Goal: Feedback & Contribution: Contribute content

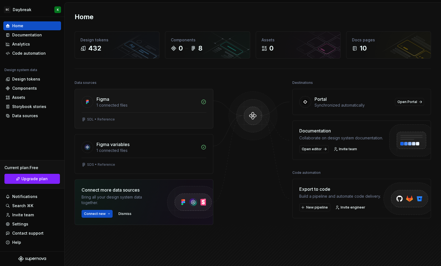
click at [160, 114] on div "SDL • Reference" at bounding box center [144, 120] width 138 height 16
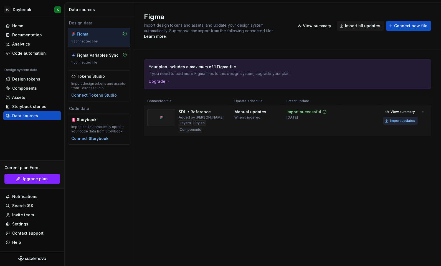
click at [402, 118] on div "Import updates" at bounding box center [402, 120] width 25 height 4
click at [402, 119] on button "Import updates" at bounding box center [400, 121] width 35 height 8
click at [20, 76] on div "Design tokens" at bounding box center [26, 79] width 28 height 6
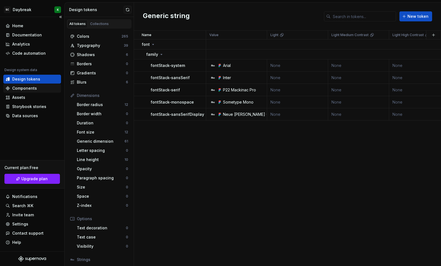
click at [18, 91] on div "Components" at bounding box center [24, 88] width 25 height 6
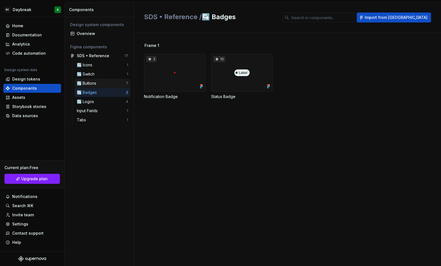
click at [95, 84] on div "↪️ Buttons" at bounding box center [88, 83] width 22 height 6
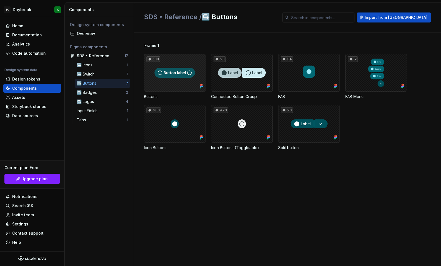
click at [159, 80] on div "100" at bounding box center [175, 73] width 62 height 38
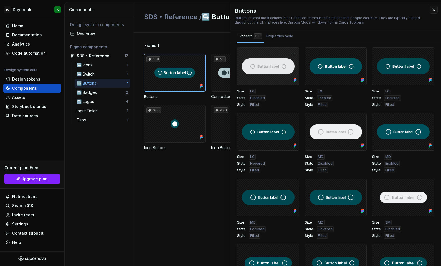
click at [267, 65] on div at bounding box center [268, 66] width 62 height 38
click at [275, 36] on div "Properties table" at bounding box center [279, 36] width 27 height 6
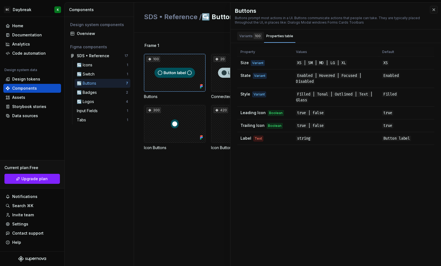
click at [245, 36] on div "Variants 100" at bounding box center [250, 36] width 22 height 6
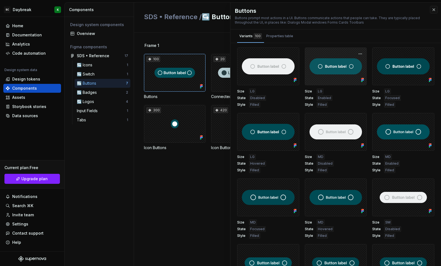
click at [329, 67] on div at bounding box center [336, 66] width 62 height 38
click at [356, 54] on button "button" at bounding box center [360, 54] width 8 height 8
click at [350, 44] on div "Buttons Buttons prompt most actions in a UI. Buttons communicate actions that p…" at bounding box center [336, 135] width 211 height 266
click at [341, 65] on div at bounding box center [336, 66] width 62 height 38
click at [200, 185] on div "Frame 1 100 Buttons 20 Connected Button Group 84 FAB 2 FAB Menu 300 Icon Button…" at bounding box center [292, 149] width 297 height 233
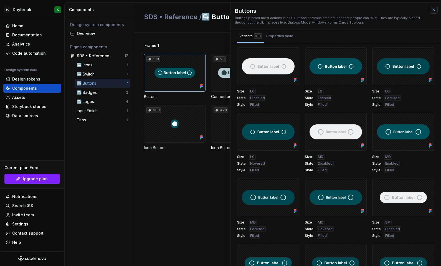
click at [430, 10] on button "button" at bounding box center [434, 10] width 8 height 8
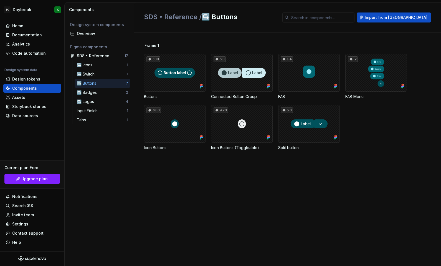
click at [151, 46] on span "Frame 1" at bounding box center [152, 46] width 15 height 6
click at [92, 73] on div "↪️ Switch" at bounding box center [87, 74] width 20 height 6
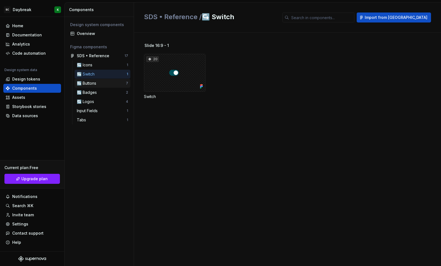
click at [88, 84] on div "↪️ Buttons" at bounding box center [88, 83] width 22 height 6
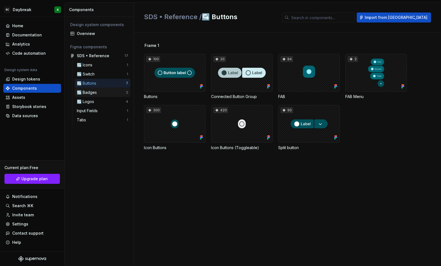
click at [88, 91] on div "↪️ Badges" at bounding box center [88, 93] width 22 height 6
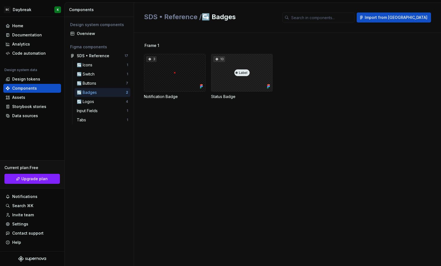
click at [232, 78] on div "10" at bounding box center [242, 73] width 62 height 38
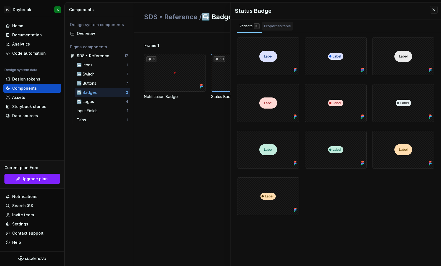
click at [276, 29] on div "Properties table" at bounding box center [277, 26] width 31 height 9
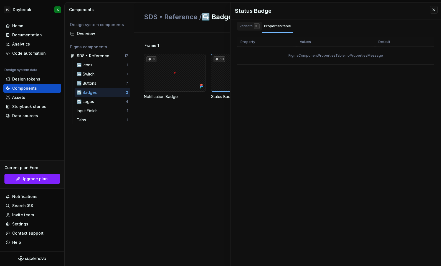
click at [250, 28] on div "Variants 10" at bounding box center [249, 26] width 20 height 6
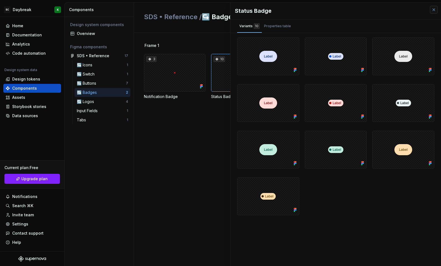
click at [437, 9] on button "button" at bounding box center [434, 10] width 8 height 8
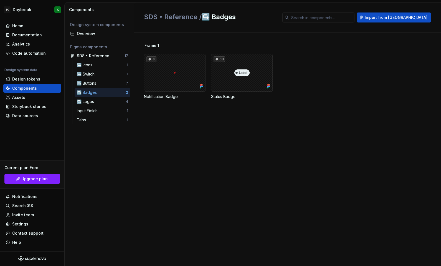
click at [434, 10] on div "SDS • Reference / ↪️ Badges Import from Figma" at bounding box center [287, 17] width 307 height 30
click at [95, 80] on div "↪️ Buttons" at bounding box center [88, 83] width 22 height 6
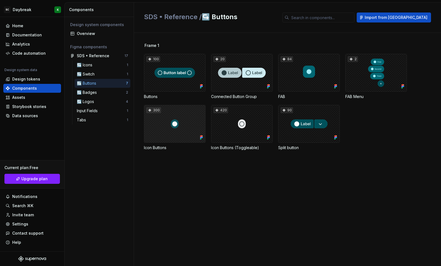
click at [178, 120] on div "300" at bounding box center [175, 124] width 62 height 38
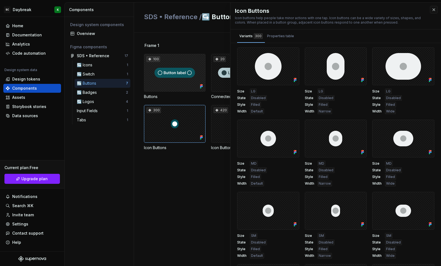
click at [190, 75] on div "100" at bounding box center [175, 73] width 62 height 38
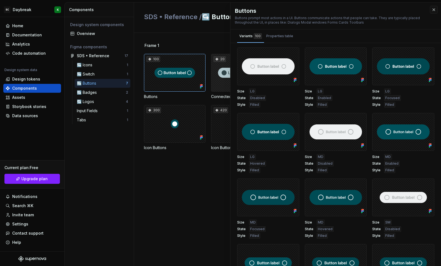
click at [216, 83] on div "20" at bounding box center [242, 73] width 62 height 38
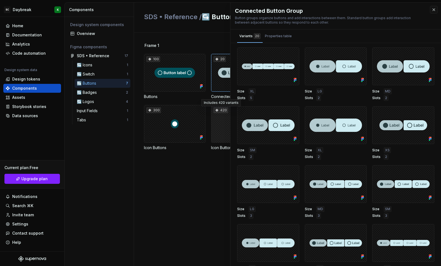
click at [215, 110] on icon at bounding box center [217, 110] width 4 height 4
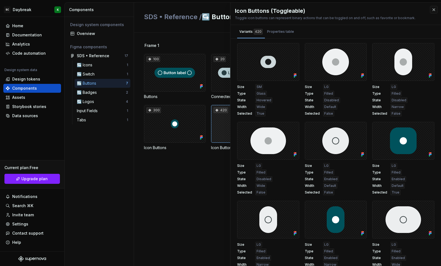
click at [219, 119] on div "420" at bounding box center [242, 124] width 62 height 38
click at [186, 177] on div "Frame 1 100 Buttons 20 Connected Button Group 84 FAB 2 FAB Menu 300 Icon Button…" at bounding box center [292, 149] width 297 height 233
click at [430, 9] on button "button" at bounding box center [434, 10] width 8 height 8
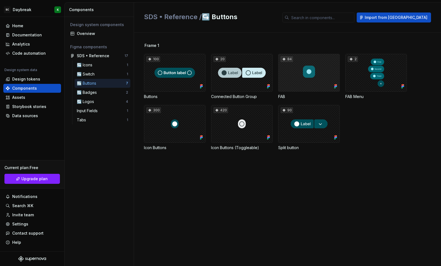
click at [316, 81] on div "84" at bounding box center [309, 73] width 62 height 38
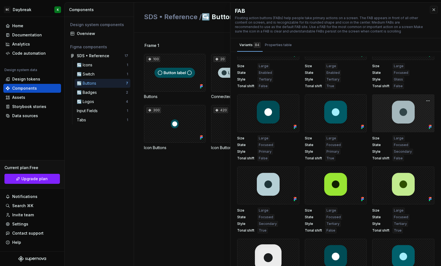
scroll to position [830, 0]
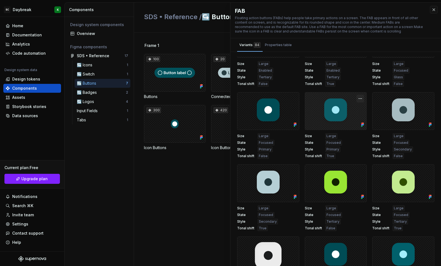
click at [356, 96] on button "button" at bounding box center [360, 99] width 8 height 8
click at [356, 84] on div "Size Large State Enabled Style Tertiary Tonal shift True" at bounding box center [336, 74] width 62 height 26
click at [430, 9] on button "button" at bounding box center [434, 10] width 8 height 8
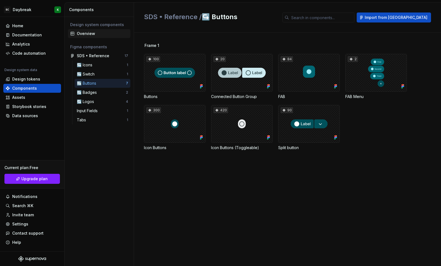
click at [85, 35] on div "Overview" at bounding box center [102, 34] width 51 height 6
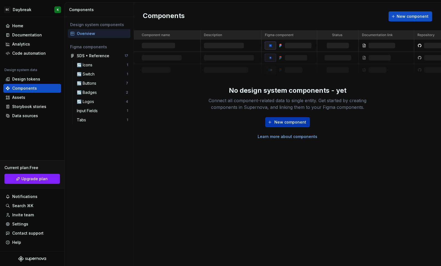
click at [291, 122] on span "New component" at bounding box center [290, 122] width 32 height 6
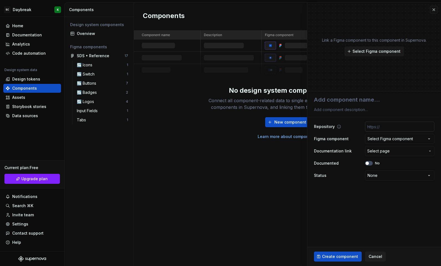
click at [384, 127] on input "text" at bounding box center [399, 127] width 69 height 10
click at [384, 138] on div "Select Figma component" at bounding box center [390, 139] width 45 height 6
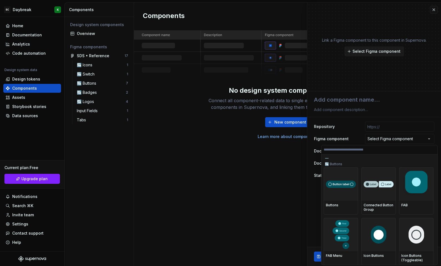
scroll to position [99, 0]
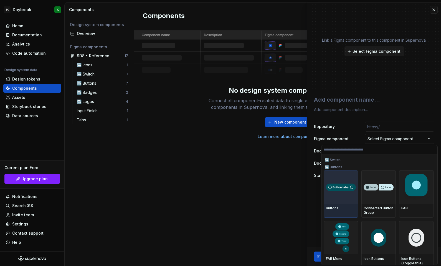
click at [337, 201] on div at bounding box center [341, 186] width 34 height 33
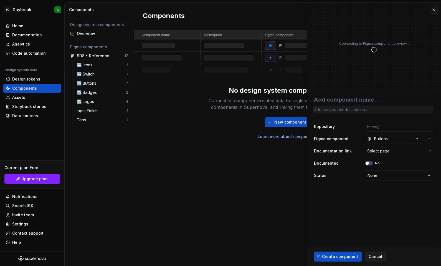
type textarea "*"
click at [388, 149] on span "Select page" at bounding box center [378, 151] width 22 height 6
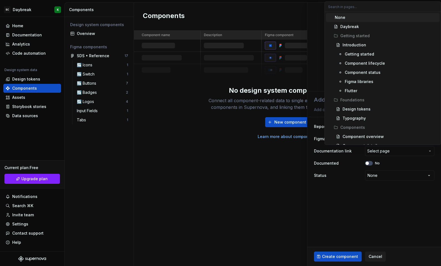
click at [384, 150] on html "**********" at bounding box center [220, 133] width 441 height 266
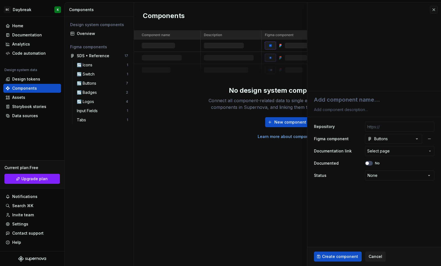
click at [346, 193] on fieldset "**********" at bounding box center [374, 178] width 134 height 174
click at [343, 163] on icon at bounding box center [343, 163] width 4 height 4
click at [381, 179] on html "**********" at bounding box center [220, 133] width 441 height 266
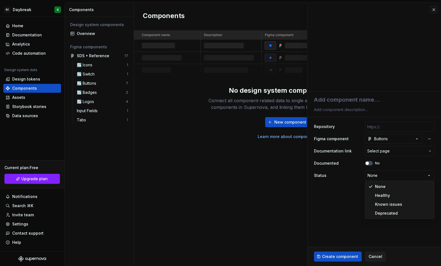
select select "**********"
type textarea "*"
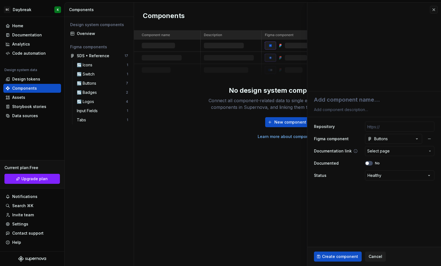
click at [374, 150] on span "Select page" at bounding box center [378, 151] width 22 height 6
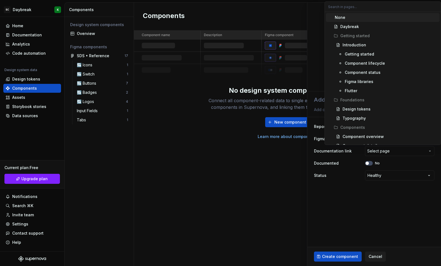
click at [356, 183] on html "**********" at bounding box center [220, 133] width 441 height 266
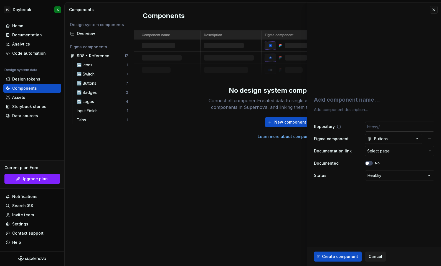
click at [374, 129] on input "text" at bounding box center [399, 127] width 69 height 10
click at [321, 102] on textarea at bounding box center [373, 100] width 120 height 10
type textarea "B"
type textarea "*"
type textarea "Bu"
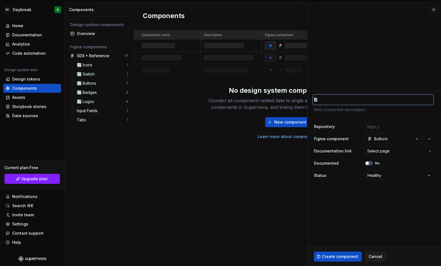
type textarea "*"
type textarea "But"
type textarea "*"
type textarea "Butt"
type textarea "*"
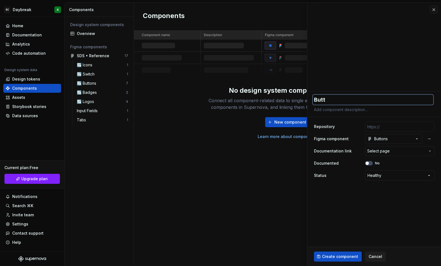
type textarea "Butto"
type textarea "*"
type textarea "Button"
type textarea "*"
type textarea "Buttons"
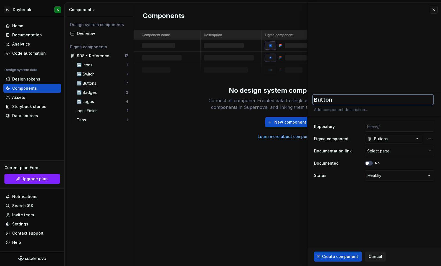
type textarea "*"
type textarea "Buttons"
click at [330, 111] on textarea at bounding box center [373, 110] width 120 height 8
type textarea "*"
click at [333, 107] on textarea at bounding box center [373, 110] width 120 height 8
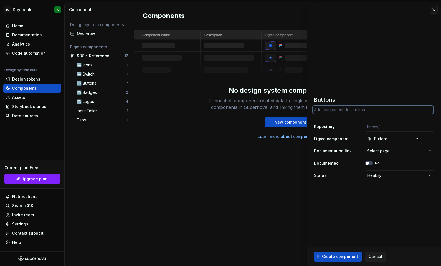
paste textarea "Buttons prompt most actions in a UI. Buttons communicate actions that people ca…"
type textarea "Buttons prompt most actions in a UI. Buttons communicate actions that people ca…"
type textarea "*"
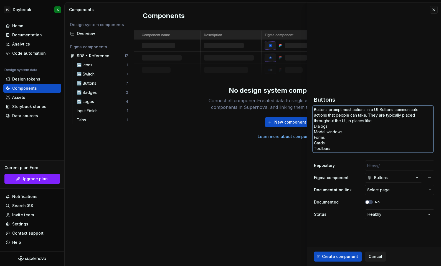
drag, startPoint x: 334, startPoint y: 148, endPoint x: 368, endPoint y: 115, distance: 47.5
click at [368, 115] on textarea "Buttons prompt most actions in a UI. Buttons communicate actions that people ca…" at bounding box center [373, 129] width 120 height 47
type textarea "Buttons prompt most actions in a UI. Buttons communicate actions that people ca…"
type textarea "*"
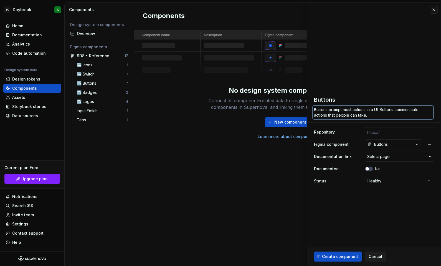
type textarea "Buttons prompt most actions in a UI. Buttons communicate actions that people ca…"
type textarea "*"
type textarea "Buttons prompt most actions in a UI. Buttons communicate actions that people ca…"
click at [330, 254] on span "Create component" at bounding box center [340, 257] width 36 height 6
type textarea "*"
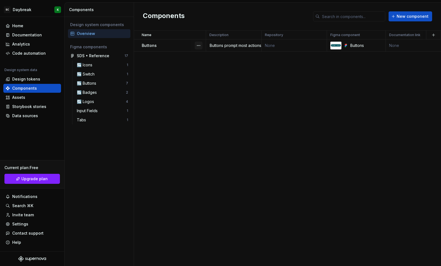
click at [198, 45] on button "button" at bounding box center [199, 46] width 8 height 8
click at [204, 57] on div "Open component detail" at bounding box center [224, 56] width 57 height 9
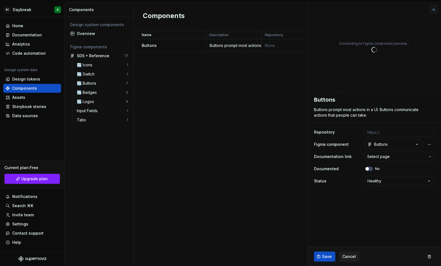
type textarea "*"
click at [437, 12] on button "button" at bounding box center [434, 10] width 8 height 8
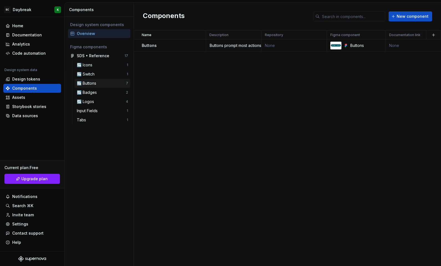
click at [102, 81] on div "↪️ Buttons" at bounding box center [101, 83] width 49 height 6
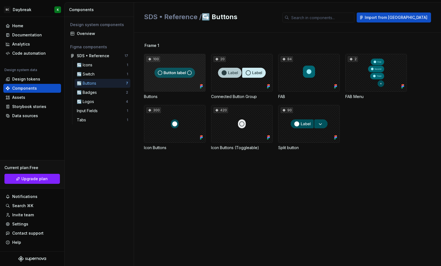
click at [197, 62] on div "100" at bounding box center [175, 73] width 62 height 38
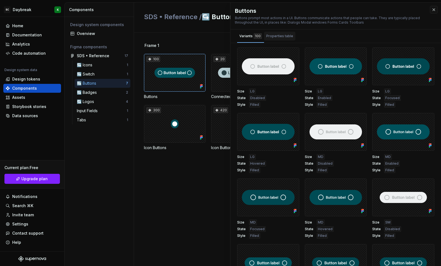
click at [281, 35] on div "Properties table" at bounding box center [279, 36] width 27 height 6
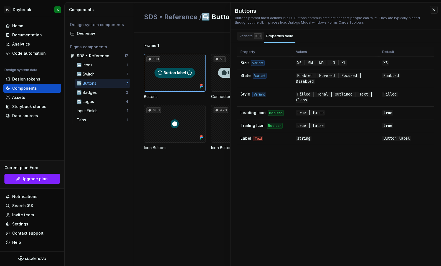
click at [255, 36] on div "100" at bounding box center [258, 36] width 8 height 6
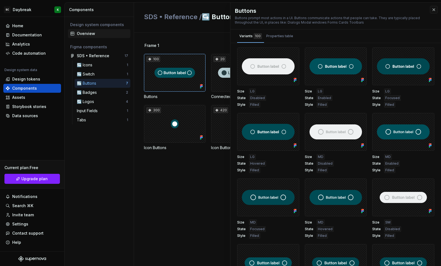
click at [89, 32] on div "Overview" at bounding box center [102, 34] width 51 height 6
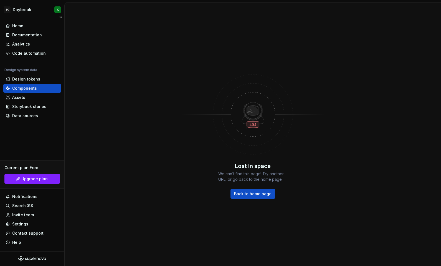
click at [19, 90] on div "Components" at bounding box center [24, 88] width 25 height 6
click at [27, 99] on div "Assets" at bounding box center [32, 98] width 53 height 6
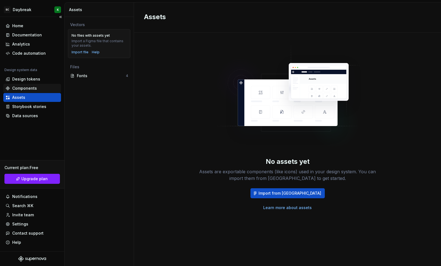
click at [21, 90] on div "Components" at bounding box center [24, 88] width 25 height 6
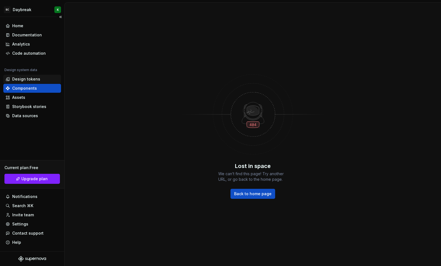
click at [30, 79] on div "Design tokens" at bounding box center [26, 79] width 28 height 6
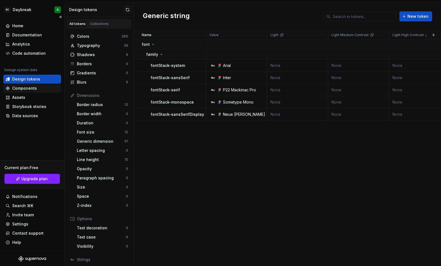
click at [26, 88] on div "Components" at bounding box center [24, 88] width 25 height 6
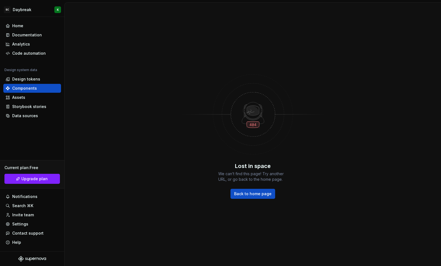
click at [97, 82] on div "Lost in space We can’t find this page! Try another URL, or go back to the home …" at bounding box center [253, 133] width 376 height 263
click at [259, 193] on span "Back to home page" at bounding box center [252, 194] width 37 height 6
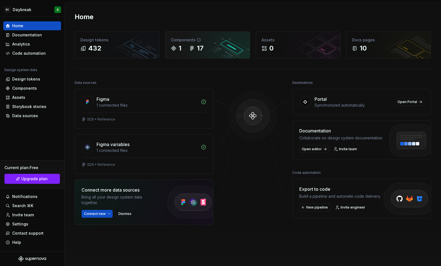
click at [195, 49] on div "17" at bounding box center [196, 48] width 14 height 9
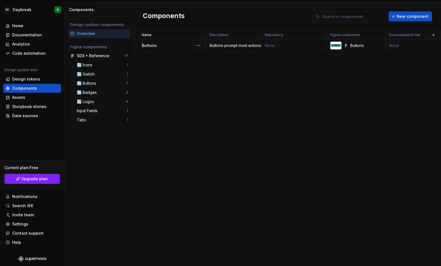
click at [245, 46] on div "Buttons prompt most actions in a UI. Buttons communicate actions that people ca…" at bounding box center [233, 46] width 55 height 6
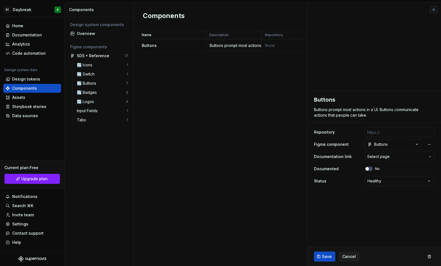
click at [432, 12] on button "button" at bounding box center [434, 10] width 8 height 8
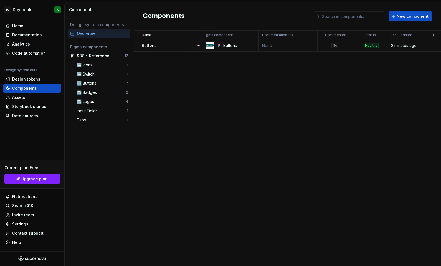
scroll to position [0, 127]
click at [434, 36] on button "button" at bounding box center [434, 35] width 8 height 8
click at [395, 78] on div "Name Description Repository Figma component Documentation link Documented Statu…" at bounding box center [287, 148] width 307 height 235
click at [95, 102] on div "↪️ Logos" at bounding box center [86, 102] width 19 height 6
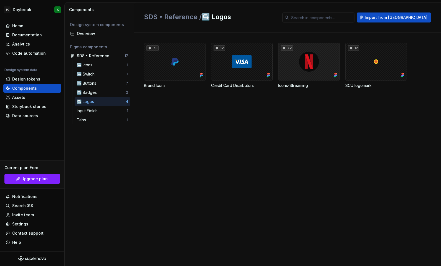
click at [293, 60] on div "72" at bounding box center [309, 62] width 62 height 38
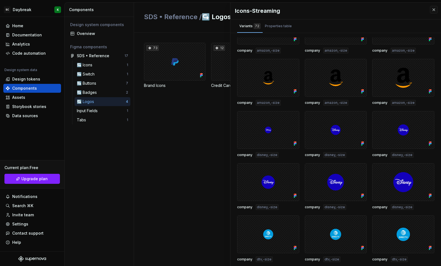
scroll to position [218, 0]
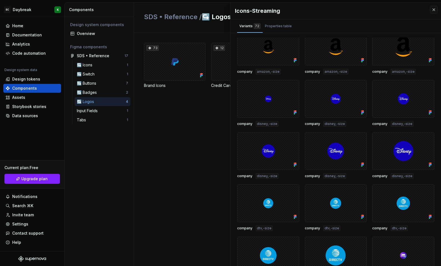
click at [186, 150] on div "73 Brand Icons 12 Credit Card Distributors 72 Icons-Streaming 12 SCU logomark" at bounding box center [292, 149] width 297 height 233
click at [172, 74] on div "73" at bounding box center [175, 62] width 62 height 38
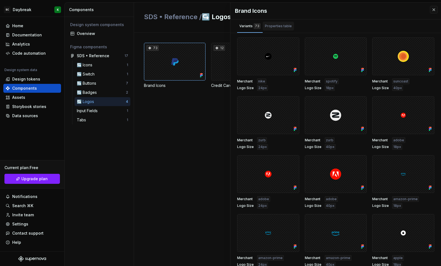
click at [271, 26] on div "Properties table" at bounding box center [278, 26] width 27 height 6
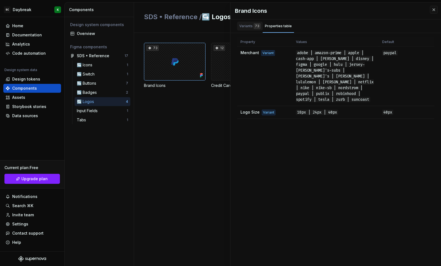
click at [249, 28] on div "Variants 73" at bounding box center [249, 26] width 21 height 6
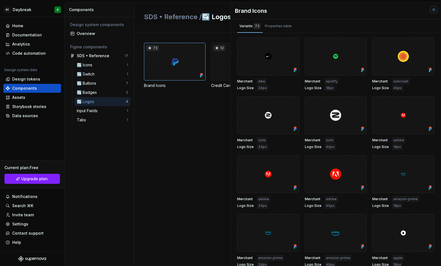
click at [430, 11] on button "button" at bounding box center [434, 10] width 8 height 8
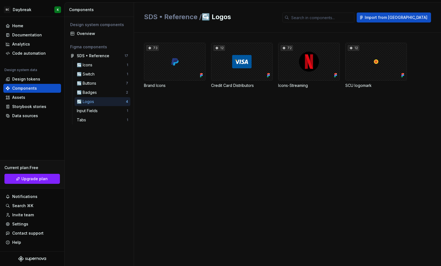
click at [286, 133] on div "73 Brand Icons 12 Credit Card Distributors 72 Icons-Streaming 12 SCU logomark" at bounding box center [292, 149] width 297 height 233
click at [170, 71] on div "73" at bounding box center [175, 62] width 62 height 38
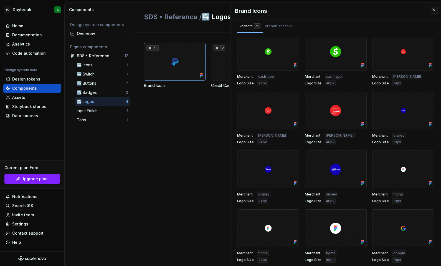
scroll to position [314, 0]
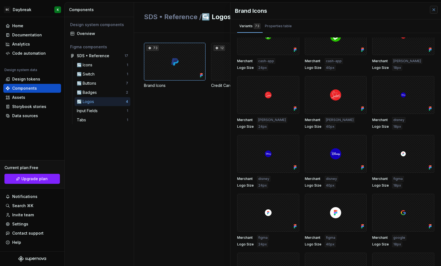
click at [430, 9] on button "button" at bounding box center [434, 10] width 8 height 8
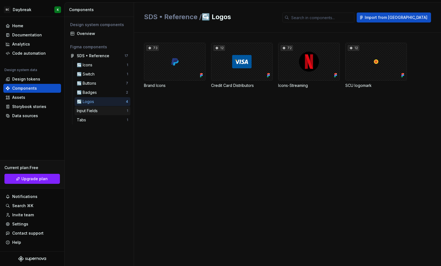
click at [90, 109] on div "Input Fields" at bounding box center [88, 111] width 23 height 6
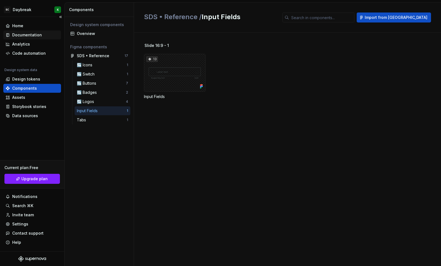
click at [26, 35] on div "Documentation" at bounding box center [27, 35] width 30 height 6
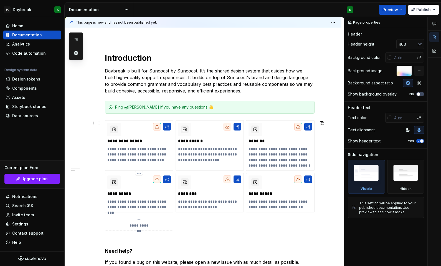
scroll to position [115, 0]
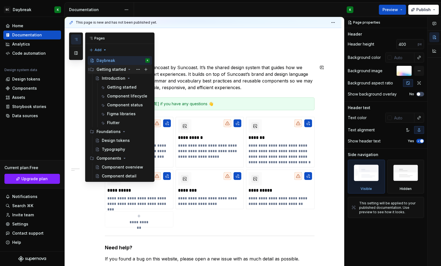
click at [111, 72] on div "Getting started" at bounding box center [111, 70] width 29 height 6
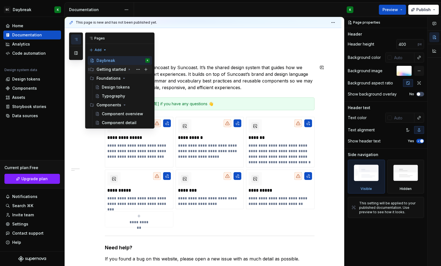
click at [111, 72] on div "Getting started" at bounding box center [111, 70] width 29 height 6
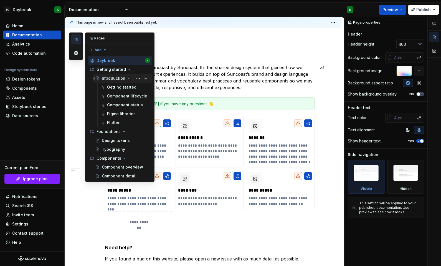
click at [111, 77] on div "Introduction" at bounding box center [114, 78] width 24 height 6
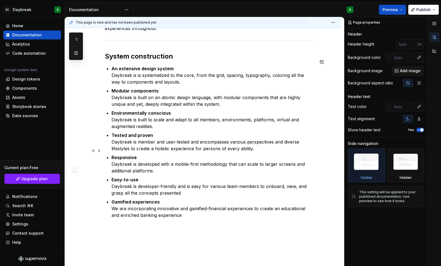
scroll to position [419, 0]
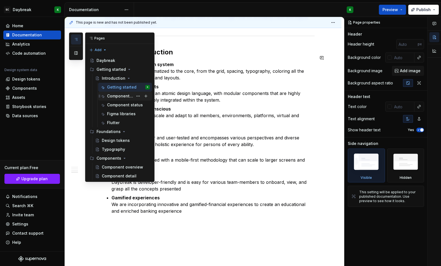
click at [112, 93] on div "Component lifecycle" at bounding box center [128, 96] width 43 height 8
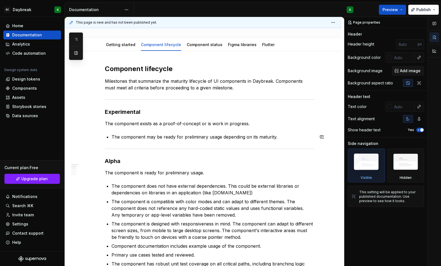
scroll to position [20, 0]
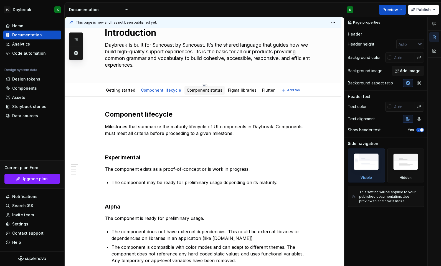
click at [201, 90] on link "Component status" at bounding box center [205, 90] width 36 height 5
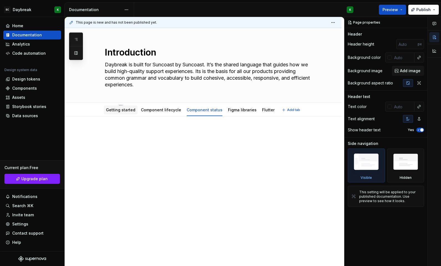
click at [126, 113] on div "Getting started" at bounding box center [121, 109] width 34 height 9
click at [120, 114] on div "Getting started" at bounding box center [121, 109] width 34 height 9
click at [148, 108] on link "Component lifecycle" at bounding box center [161, 109] width 40 height 5
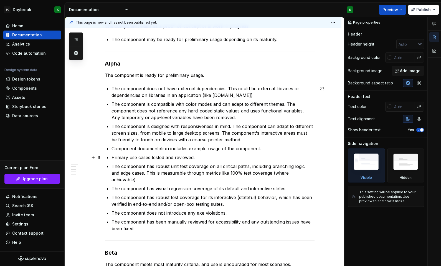
scroll to position [158, 0]
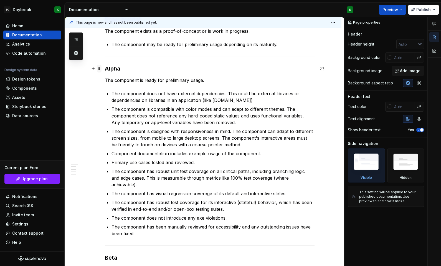
click at [101, 70] on span at bounding box center [99, 69] width 4 height 8
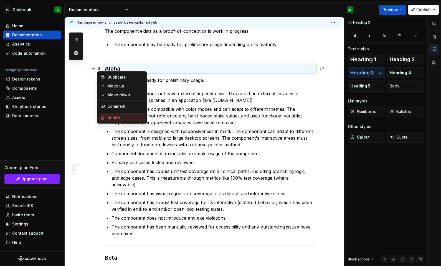
click at [105, 117] on div "Delete" at bounding box center [121, 117] width 47 height 9
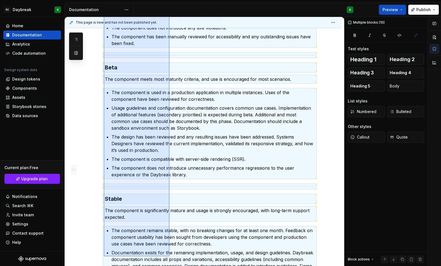
scroll to position [335, 0]
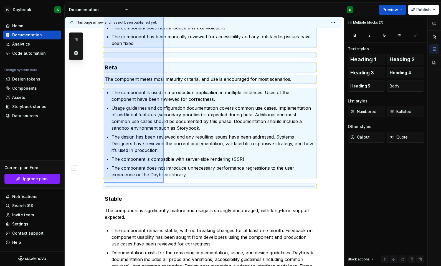
drag, startPoint x: 104, startPoint y: 68, endPoint x: 164, endPoint y: 183, distance: 129.5
click at [164, 183] on div "This page is new and has not been published yet. Introduction Daybreak is built…" at bounding box center [205, 141] width 280 height 249
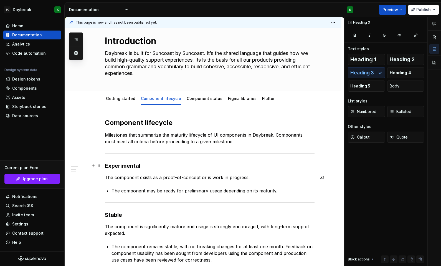
scroll to position [0, 0]
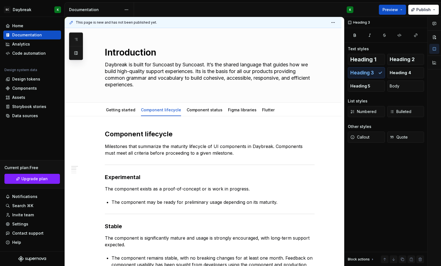
type textarea "*"
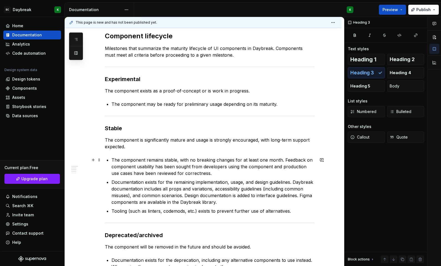
scroll to position [124, 0]
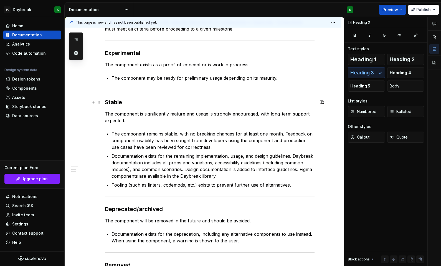
click at [115, 98] on h3 "Stable" at bounding box center [210, 102] width 210 height 8
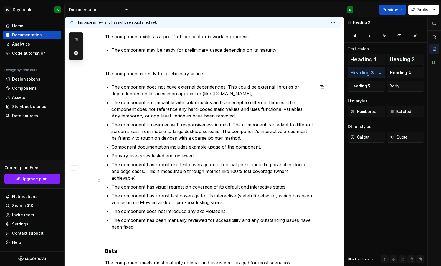
scroll to position [153, 0]
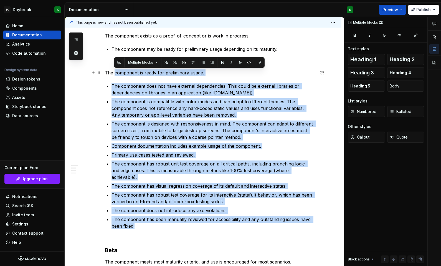
drag, startPoint x: 144, startPoint y: 222, endPoint x: 113, endPoint y: 73, distance: 151.5
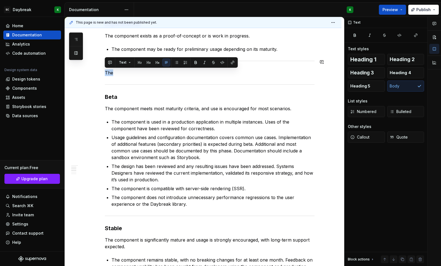
drag, startPoint x: 192, startPoint y: 74, endPoint x: 112, endPoint y: 69, distance: 80.0
click at [112, 69] on div "Component lifecycle Milestones that summarize the maturity lifecycle of UI comp…" at bounding box center [210, 209] width 210 height 464
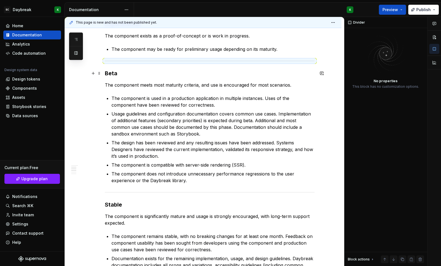
click at [112, 71] on h3 "Beta" at bounding box center [210, 73] width 210 height 8
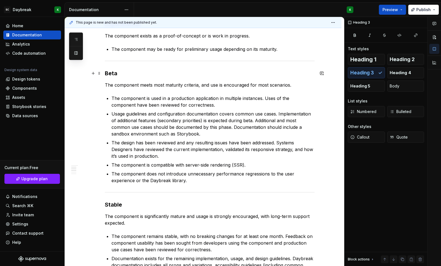
click at [112, 71] on h3 "Beta" at bounding box center [210, 73] width 210 height 8
click at [112, 203] on h3 "Stable" at bounding box center [210, 205] width 210 height 8
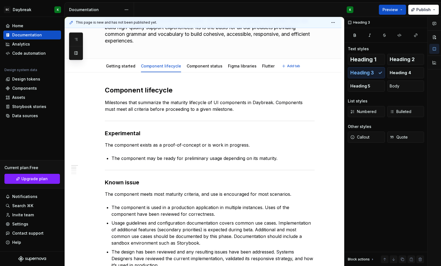
scroll to position [30, 0]
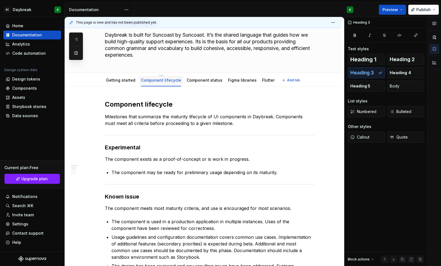
click at [165, 80] on link "Component lifecycle" at bounding box center [161, 80] width 40 height 5
click at [202, 79] on link "Component status" at bounding box center [205, 80] width 36 height 5
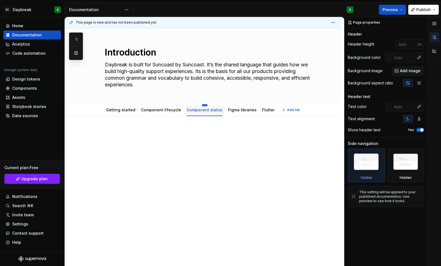
click at [200, 105] on html "SC Daybreak K Home Documentation Analytics Code automation Design system data D…" at bounding box center [220, 133] width 441 height 266
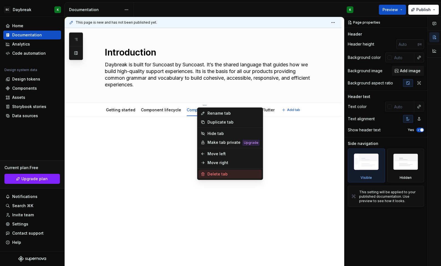
click at [209, 173] on div "Delete tab" at bounding box center [234, 174] width 52 height 6
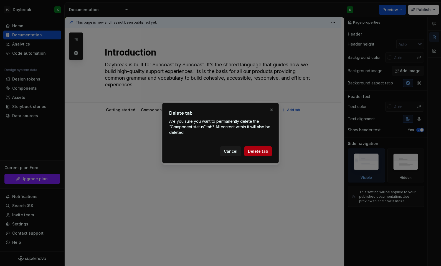
click at [257, 150] on span "Delete tab" at bounding box center [258, 151] width 20 height 6
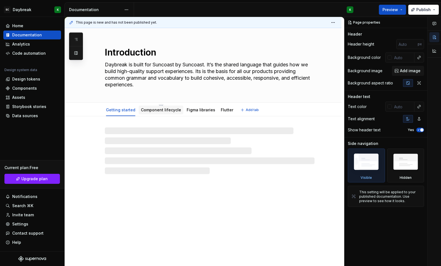
click at [143, 112] on link "Component lifecycle" at bounding box center [161, 109] width 40 height 5
click at [159, 105] on html "SC Daybreak K Home Documentation Analytics Code automation Design system data D…" at bounding box center [220, 133] width 441 height 266
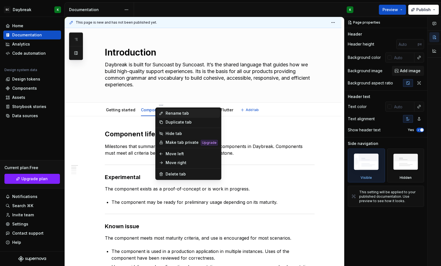
click at [163, 113] on icon at bounding box center [161, 113] width 4 height 4
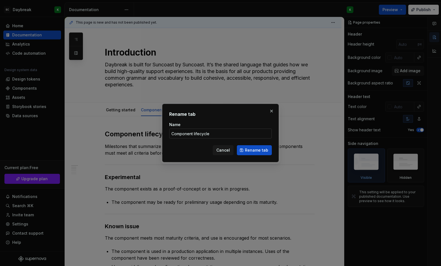
click at [199, 134] on input "Component lifecycle" at bounding box center [220, 133] width 103 height 10
type textarea "*"
type input "Component status"
click at [247, 153] on span "Rename tab" at bounding box center [256, 150] width 23 height 6
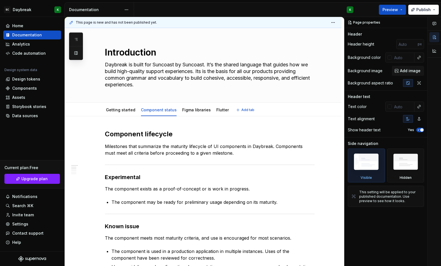
type textarea "*"
click at [164, 132] on h2 "Component lifecycle" at bounding box center [210, 134] width 210 height 9
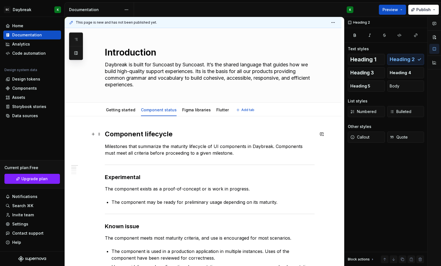
click at [164, 132] on h2 "Component lifecycle" at bounding box center [210, 134] width 210 height 9
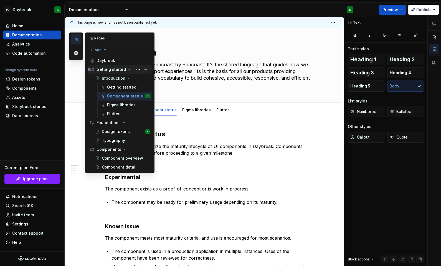
click at [108, 70] on div "Getting started" at bounding box center [111, 70] width 29 height 6
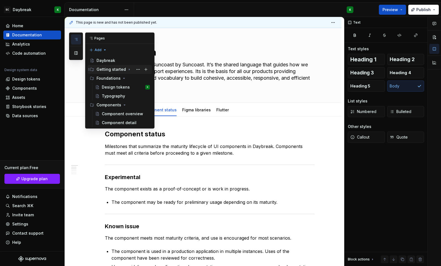
click at [108, 70] on div "Getting started" at bounding box center [111, 70] width 29 height 6
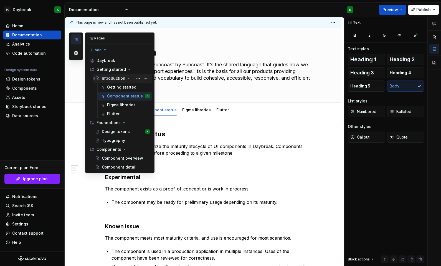
click at [108, 76] on div "Introduction" at bounding box center [114, 78] width 24 height 6
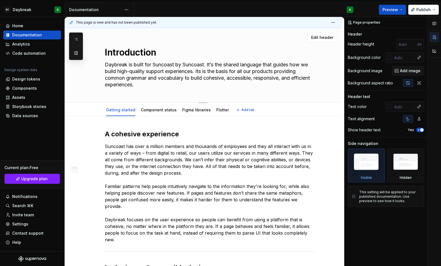
click at [209, 97] on div "Introduction Daybreak is built for Suncoast by Suncoast. It’s the shared langua…" at bounding box center [210, 65] width 210 height 74
click at [147, 110] on link "Component status" at bounding box center [159, 109] width 36 height 5
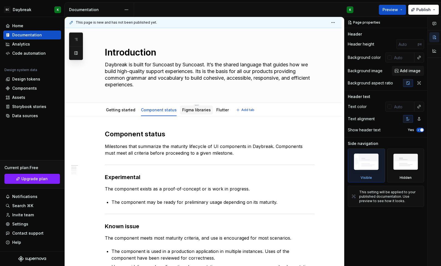
click at [196, 109] on link "Figma libraries" at bounding box center [196, 109] width 29 height 5
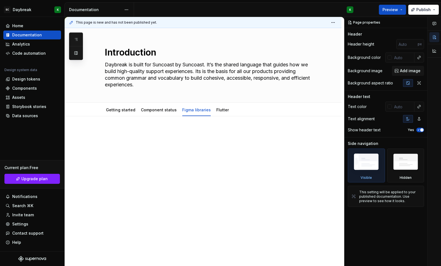
click at [146, 124] on div at bounding box center [203, 176] width 277 height 121
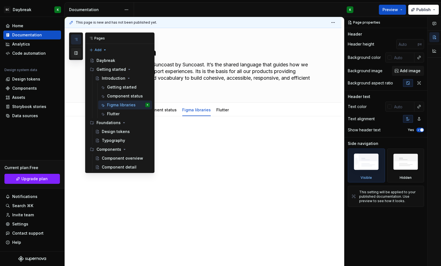
click at [75, 54] on button "button" at bounding box center [76, 53] width 10 height 10
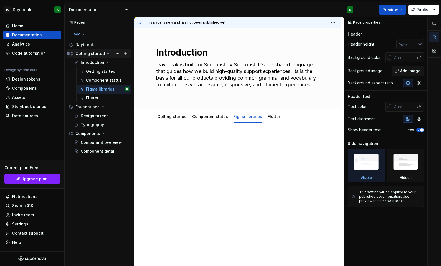
click at [87, 53] on div "Getting started" at bounding box center [89, 54] width 29 height 6
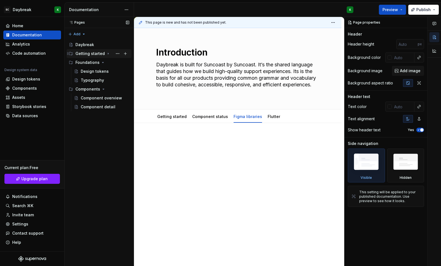
click at [87, 53] on div "Getting started" at bounding box center [89, 54] width 29 height 6
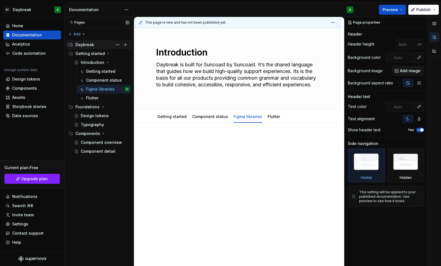
click at [85, 45] on div "Daybreak" at bounding box center [84, 45] width 19 height 6
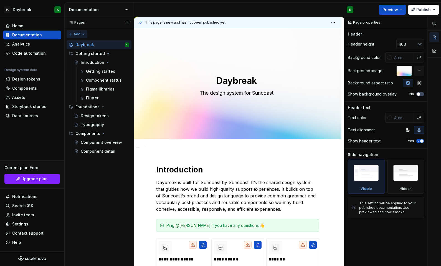
click at [82, 33] on div "Pages Pages Add Accessibility guide for tree Page tree. Navigate the tree with …" at bounding box center [98, 141] width 69 height 249
click at [98, 31] on div "Pages Pages Add Accessibility guide for tree Page tree. Navigate the tree with …" at bounding box center [98, 141] width 69 height 249
click at [315, 38] on span "Edit header" at bounding box center [322, 38] width 22 height 6
click at [323, 37] on span "Edit header" at bounding box center [322, 38] width 22 height 6
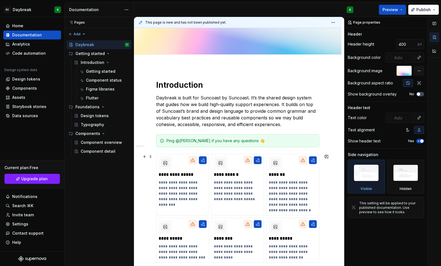
scroll to position [85, 0]
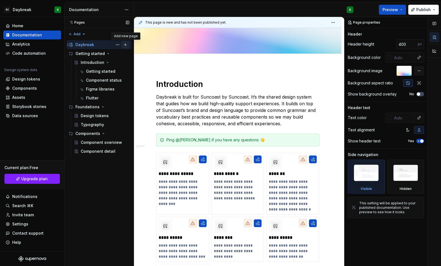
click at [125, 45] on button "Page tree" at bounding box center [126, 45] width 8 height 8
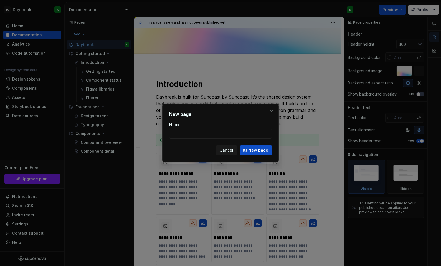
type textarea "*"
click at [226, 151] on span "Cancel" at bounding box center [227, 150] width 14 height 6
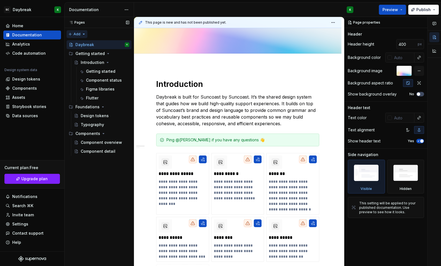
click at [82, 31] on div "Pages Pages Add Accessibility guide for tree Page tree. Navigate the tree with …" at bounding box center [98, 141] width 69 height 249
click at [81, 54] on div "New group" at bounding box center [95, 54] width 36 height 6
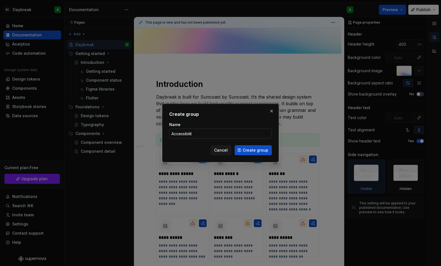
type input "Accessibility"
click at [250, 153] on span "Create group" at bounding box center [256, 150] width 26 height 6
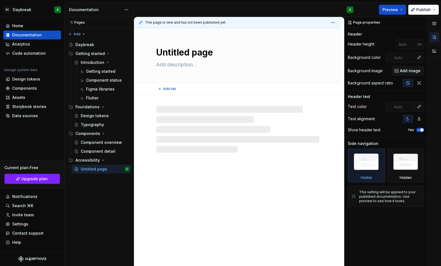
click at [180, 51] on textarea "Untitled page" at bounding box center [236, 52] width 163 height 13
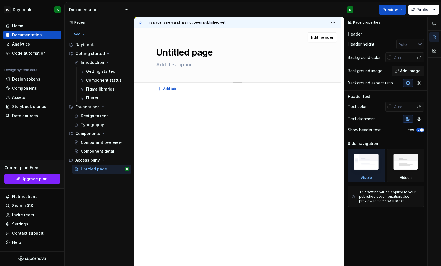
type textarea "*"
type textarea "s"
type textarea "*"
type textarea "ss"
type textarea "*"
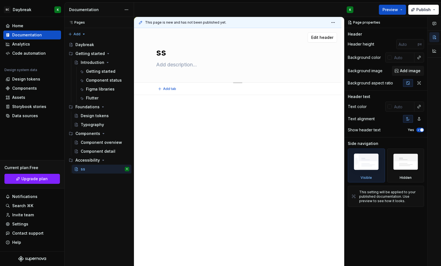
type textarea "s"
type textarea "*"
type textarea "Untitled page"
type textarea "*"
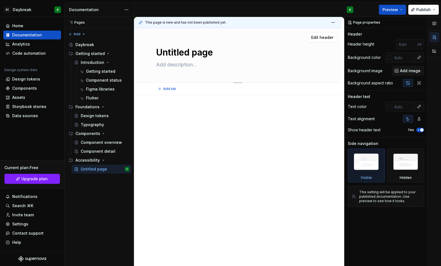
type textarea "Untitled pageA"
type textarea "*"
type textarea "Untitled pageAc"
type textarea "*"
type textarea "A"
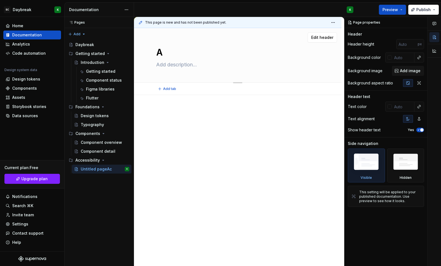
type textarea "*"
type textarea "Ac"
type textarea "*"
type textarea "Acc"
type textarea "*"
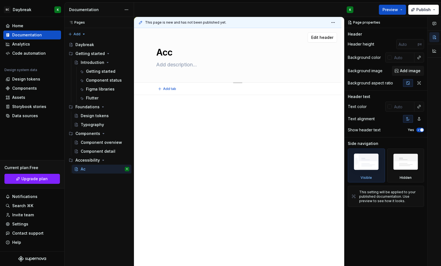
type textarea "Acce"
type textarea "*"
type textarea "Acces"
type textarea "*"
type textarea "Access"
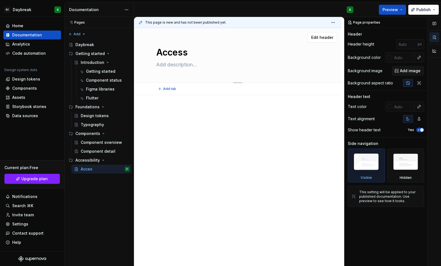
type textarea "*"
type textarea "Accessi"
type textarea "*"
type textarea "Accessiv"
type textarea "*"
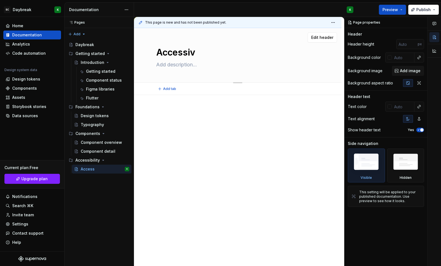
type textarea "Accessivi"
type textarea "*"
type textarea "Accessiv"
type textarea "*"
type textarea "Accessi"
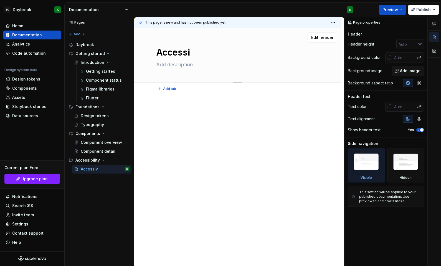
type textarea "*"
type textarea "Accessib"
type textarea "*"
type textarea "Accessibi"
type textarea "*"
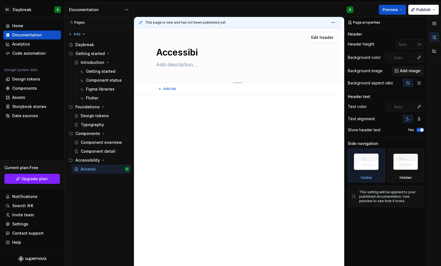
type textarea "Accessibil"
type textarea "*"
type textarea "Accessibilit"
type textarea "*"
type textarea "Accessibility"
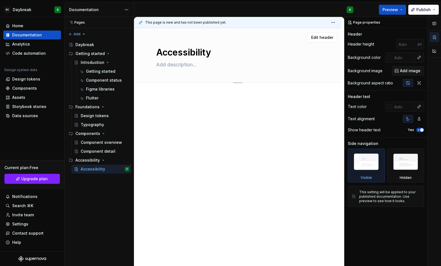
type textarea "*"
type textarea "Accessibility"
click at [216, 52] on textarea "Accessibility" at bounding box center [236, 52] width 163 height 13
type textarea "*"
type textarea "Accessibility"
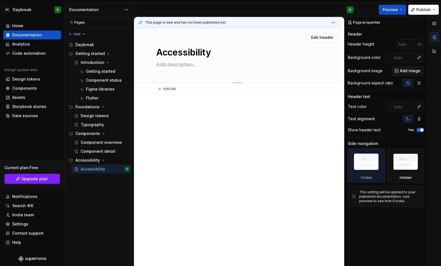
type textarea "*"
type textarea "Accessibility @"
type textarea "*"
type textarea "Accessibility @"
type textarea "*"
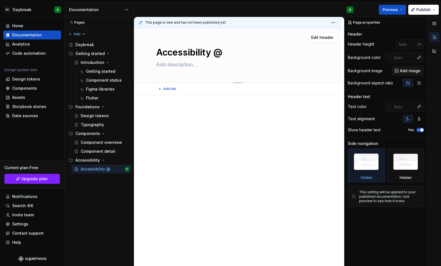
type textarea "Accessibility @ S"
type textarea "*"
type textarea "Accessibility @ Su"
type textarea "*"
type textarea "Accessibility @ Sun"
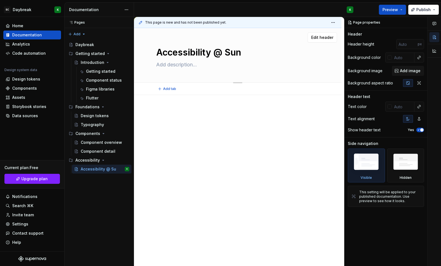
type textarea "*"
type textarea "Accessibility @ Sunc"
type textarea "*"
type textarea "Accessibility @ Sunco"
type textarea "*"
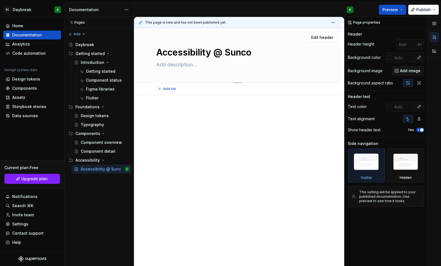
type textarea "Accessibility @ Suncoa"
type textarea "*"
type textarea "Accessibility @ Suncoas"
type textarea "*"
type textarea "Accessibility @ Suncoast"
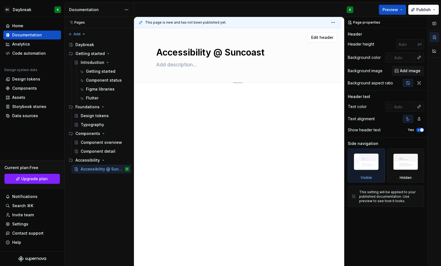
type textarea "*"
type textarea "Accessibility @ Suncoast"
click at [169, 65] on textarea at bounding box center [236, 64] width 163 height 9
paste textarea "Get started with accessibility at [GEOGRAPHIC_DATA]."
type textarea "*"
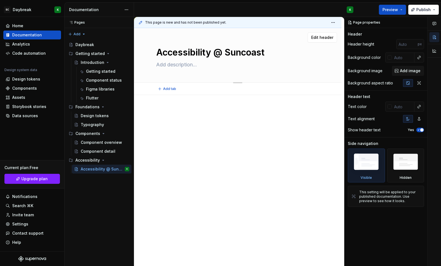
type textarea "Get started with accessibility at [GEOGRAPHIC_DATA]."
type textarea "*"
type textarea "Get started with accessibility at [GEOGRAPHIC_DATA]."
type textarea "*"
type textarea "Get started with accessibility at [GEOGRAPHIC_DATA]."
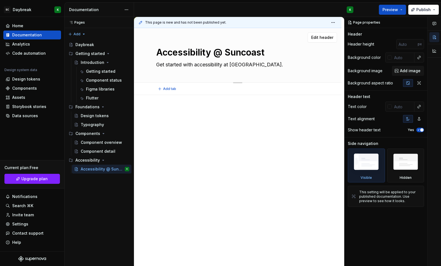
click at [173, 78] on div "Accessibility @ Suncoast Get started with accessibility at [GEOGRAPHIC_DATA]." at bounding box center [237, 55] width 163 height 54
click at [169, 75] on div "Accessibility @ Suncoast Get started with accessibility at [GEOGRAPHIC_DATA]." at bounding box center [237, 55] width 163 height 54
click at [168, 66] on textarea "Get started with accessibility at [GEOGRAPHIC_DATA]." at bounding box center [236, 64] width 163 height 9
click at [168, 110] on p at bounding box center [237, 111] width 163 height 7
click at [166, 98] on div at bounding box center [238, 155] width 208 height 121
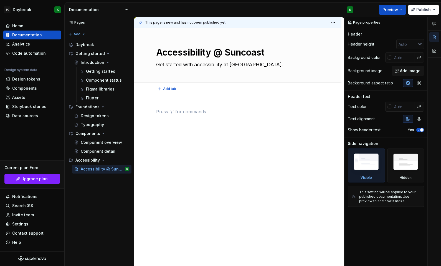
click at [166, 92] on button "Add tab" at bounding box center [167, 89] width 22 height 8
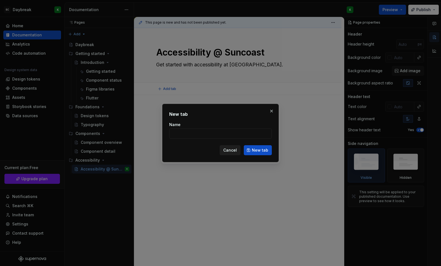
click at [229, 150] on span "Cancel" at bounding box center [230, 150] width 14 height 6
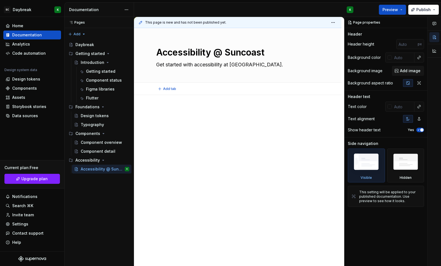
click at [168, 107] on div at bounding box center [238, 155] width 208 height 121
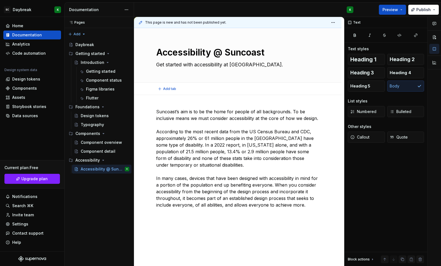
type textarea "*"
click at [179, 208] on p "Suncoast’s aim is to be the home for people of all backgrounds. To be inclusive…" at bounding box center [237, 158] width 163 height 100
click at [196, 208] on p "Suncoast’s aim is to be the home for people of all backgrounds. To be inclusive…" at bounding box center [237, 158] width 163 height 100
click at [143, 222] on button "button" at bounding box center [145, 221] width 8 height 8
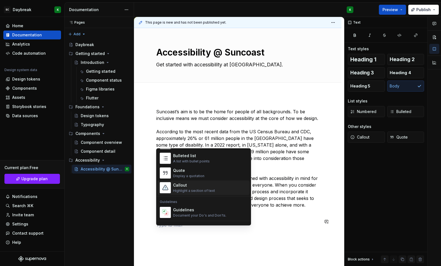
scroll to position [106, 0]
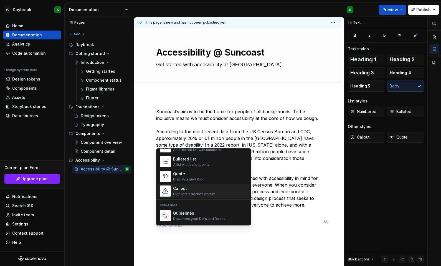
click at [165, 187] on img "Suggestions" at bounding box center [165, 190] width 11 height 11
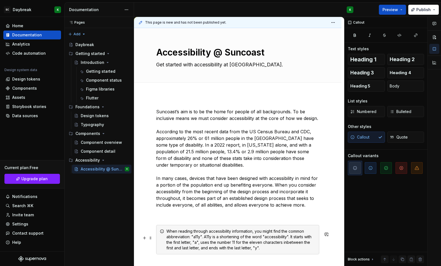
scroll to position [31, 0]
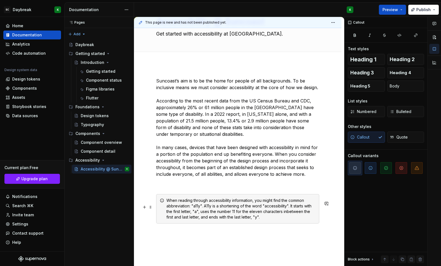
click at [158, 216] on div "When reading through accessibility information, you might find the common abbre…" at bounding box center [237, 208] width 163 height 29
click at [368, 166] on icon "button" at bounding box center [370, 168] width 4 height 4
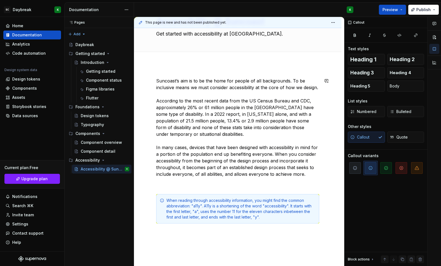
click at [188, 186] on div "Suncoast’s aim is to be the home for people of all backgrounds. To be inclusive…" at bounding box center [237, 150] width 163 height 146
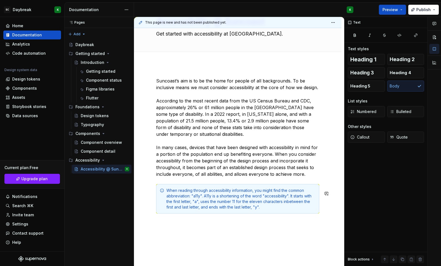
click at [178, 220] on div "Suncoast’s aim is to be the home for people of all backgrounds. To be inclusive…" at bounding box center [237, 148] width 163 height 143
click at [287, 208] on div "When reading through accessibility information, you might find the common abbre…" at bounding box center [240, 199] width 149 height 22
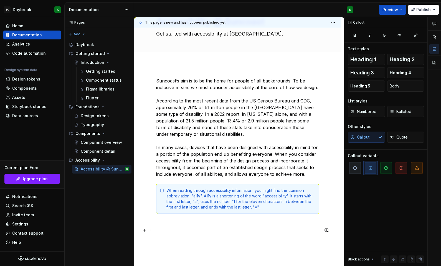
click at [240, 227] on p at bounding box center [237, 223] width 163 height 7
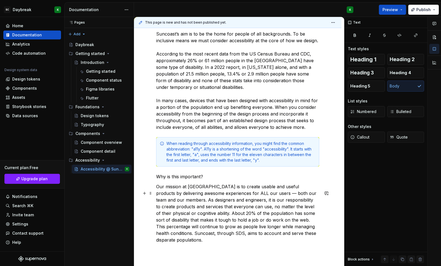
scroll to position [83, 0]
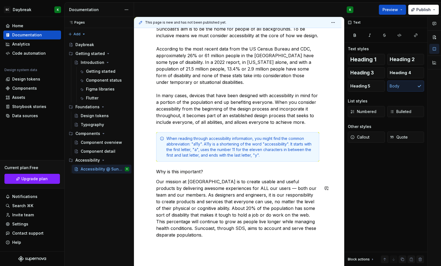
click at [159, 182] on div "Suncoast’s aim is to be the home for people of all backgrounds. To be inclusive…" at bounding box center [237, 132] width 163 height 212
click at [159, 175] on p "Why is this important?" at bounding box center [237, 171] width 163 height 7
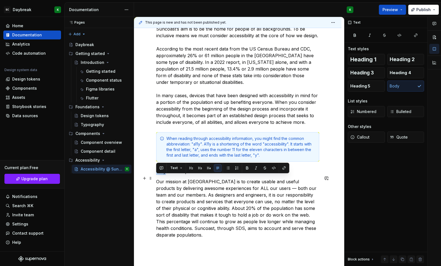
click at [159, 175] on p "Why is this important?" at bounding box center [237, 171] width 163 height 7
click at [203, 168] on button "button" at bounding box center [200, 168] width 8 height 8
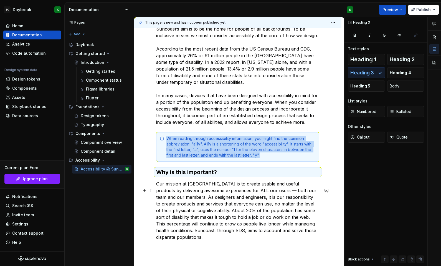
click at [183, 204] on p "Our mission at [GEOGRAPHIC_DATA] is to create usable and useful products by del…" at bounding box center [237, 210] width 163 height 60
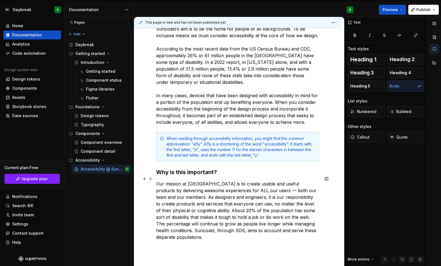
click at [186, 176] on h3 "Why is this important?" at bounding box center [237, 172] width 163 height 8
click at [155, 213] on div "Suncoast’s aim is to be the home for people of all backgrounds. To be inclusive…" at bounding box center [238, 169] width 208 height 314
click at [93, 78] on div "Component status" at bounding box center [99, 80] width 27 height 6
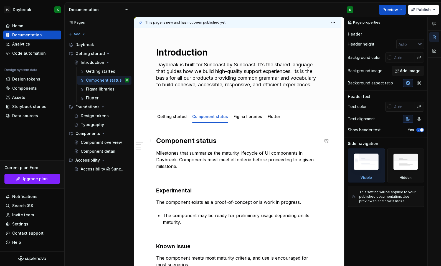
click at [173, 138] on h2 "Component status" at bounding box center [237, 140] width 163 height 9
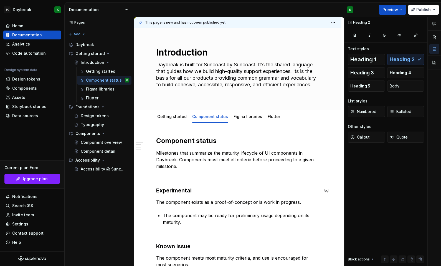
click at [87, 168] on div "Accessibility @ Suncoast" at bounding box center [97, 169] width 32 height 6
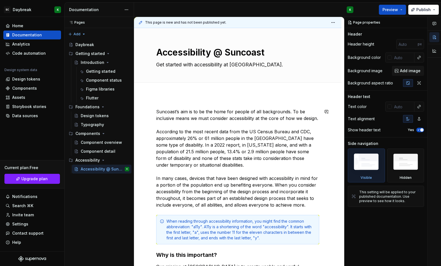
click at [174, 104] on div "Suncoast’s aim is to be the home for people of all backgrounds. To be inclusive…" at bounding box center [238, 252] width 208 height 314
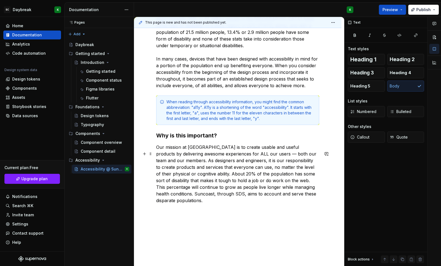
scroll to position [135, 0]
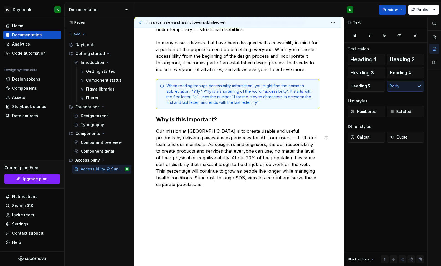
type textarea "*"
click at [170, 203] on div "Suncoast’s aim is to be the home for people of all backgrounds. To be inclusive…" at bounding box center [238, 116] width 208 height 314
click at [196, 198] on p "What standards must we aim for" at bounding box center [237, 194] width 163 height 7
click at [198, 198] on p "What standards we aim for" at bounding box center [237, 194] width 163 height 7
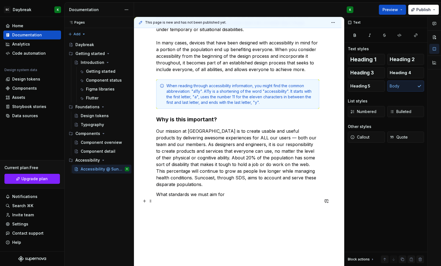
click at [230, 198] on p "What standards we must aim for" at bounding box center [237, 194] width 163 height 7
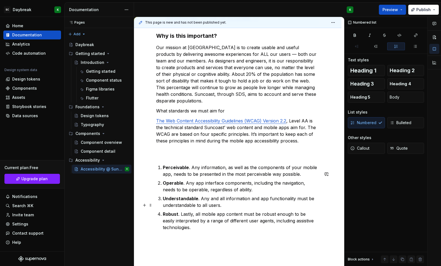
scroll to position [220, 0]
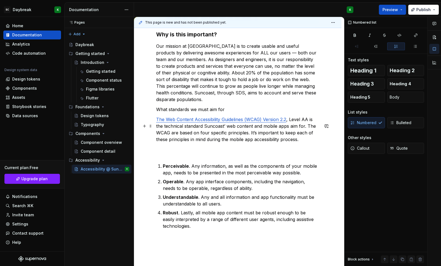
click at [186, 156] on p "The Web Content Accessibility Guidelines (WCAG) Version 2.2 , Level AA is the t…" at bounding box center [237, 136] width 163 height 40
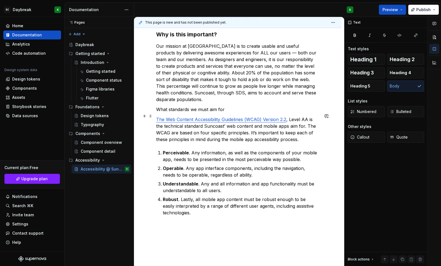
click at [176, 113] on p "What standards we must aim for" at bounding box center [237, 109] width 163 height 7
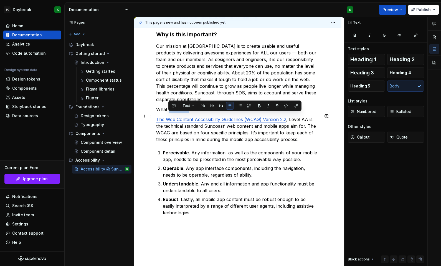
click at [176, 113] on p "What standards we must aim for" at bounding box center [237, 109] width 163 height 7
click at [200, 105] on button "button" at bounding box center [200, 106] width 8 height 8
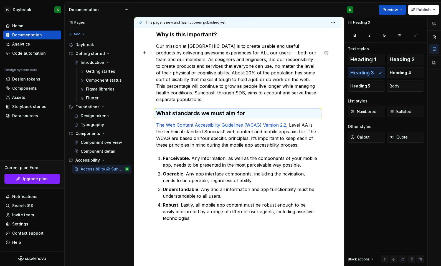
click at [205, 103] on p "Our mission at [GEOGRAPHIC_DATA] is to create usable and useful products by del…" at bounding box center [237, 73] width 163 height 60
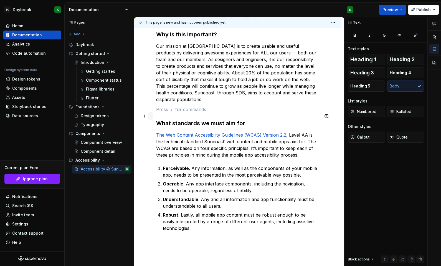
click at [150, 117] on span at bounding box center [150, 116] width 4 height 8
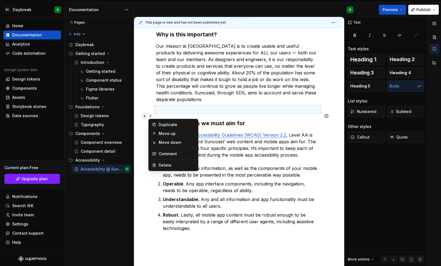
click at [145, 116] on button "button" at bounding box center [145, 116] width 8 height 8
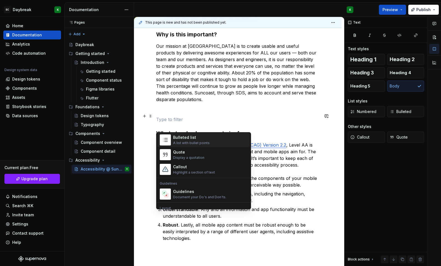
scroll to position [123, 0]
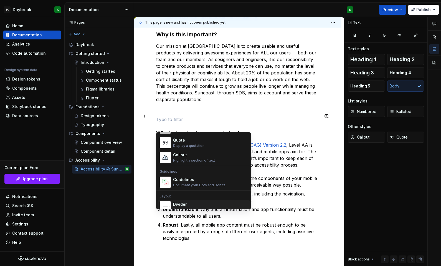
click at [179, 206] on div "Divider" at bounding box center [187, 204] width 28 height 6
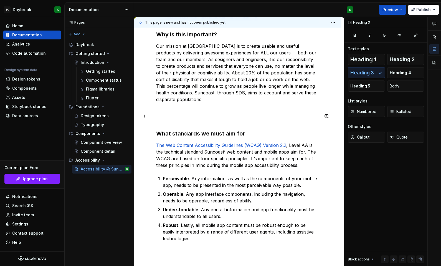
click at [171, 113] on p at bounding box center [237, 109] width 163 height 7
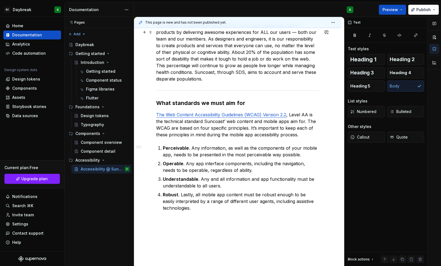
scroll to position [254, 0]
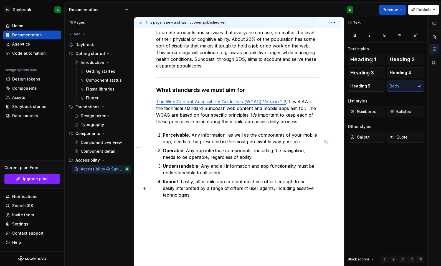
click at [198, 198] on p "Robust . Lastly, all mobile app content must be robust enough to be easily inte…" at bounding box center [241, 188] width 156 height 20
click at [146, 214] on button "button" at bounding box center [145, 215] width 8 height 8
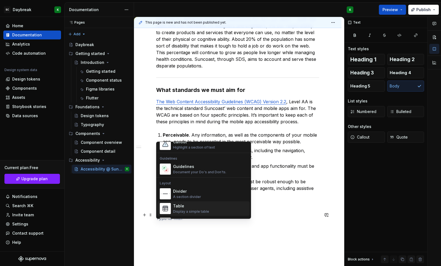
scroll to position [146, 0]
click at [177, 190] on div "Divider" at bounding box center [187, 191] width 28 height 6
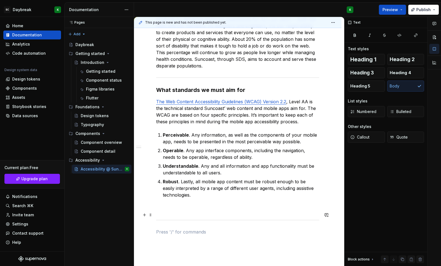
click at [174, 211] on p at bounding box center [237, 208] width 163 height 7
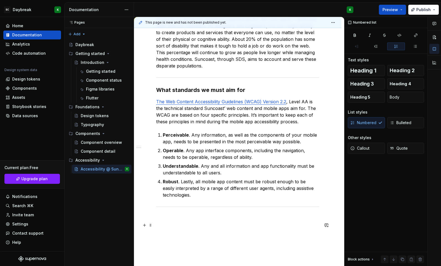
click at [181, 222] on p at bounding box center [237, 218] width 163 height 7
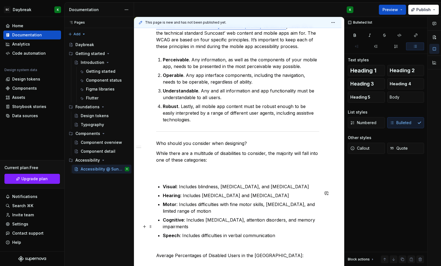
scroll to position [371, 0]
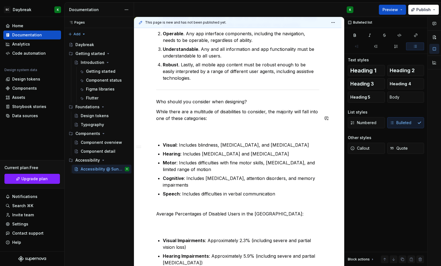
click at [178, 145] on div "Suncoast’s aim is to be the home for people of all backgrounds. To be inclusive…" at bounding box center [237, 25] width 163 height 575
click at [176, 135] on p "While there are a multitude of disabilities to consider, the majority will fall…" at bounding box center [237, 121] width 163 height 27
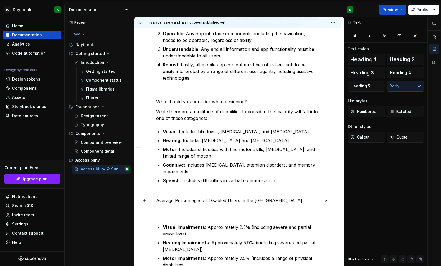
click at [168, 200] on p "Average Percentages of Disabled Users in the [GEOGRAPHIC_DATA]:" at bounding box center [237, 203] width 163 height 27
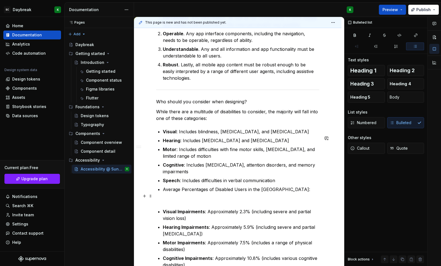
click at [161, 196] on div "Suncoast’s aim is to be the home for people of all backgrounds. To be inclusive…" at bounding box center [237, 11] width 163 height 546
click at [403, 121] on div "Numbered Bulleted" at bounding box center [386, 122] width 76 height 11
click at [396, 95] on span "Body" at bounding box center [395, 97] width 10 height 6
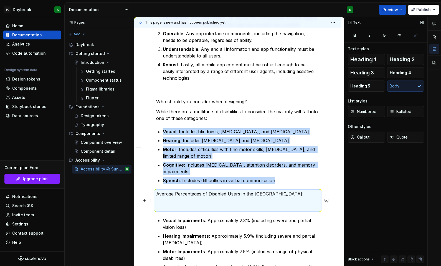
click at [167, 218] on div "Suncoast’s aim is to be the home for people of all backgrounds. To be inclusive…" at bounding box center [237, 15] width 163 height 555
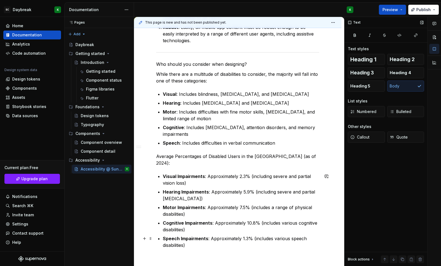
scroll to position [393, 0]
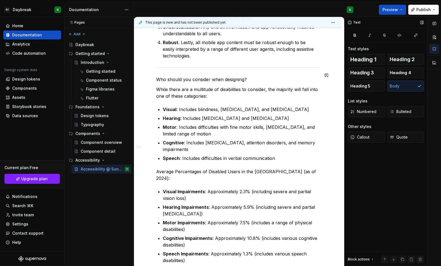
click at [179, 83] on p "Who should you consider when designing?" at bounding box center [237, 79] width 163 height 7
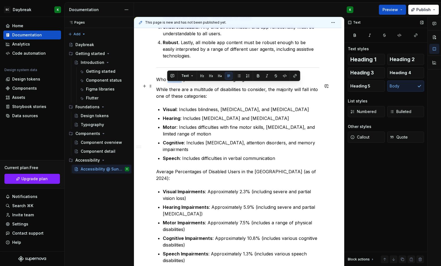
click at [179, 83] on p "Who should you consider when designing?" at bounding box center [237, 79] width 163 height 7
click at [198, 75] on button "button" at bounding box center [200, 76] width 8 height 8
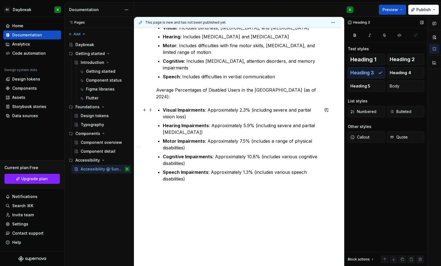
scroll to position [478, 0]
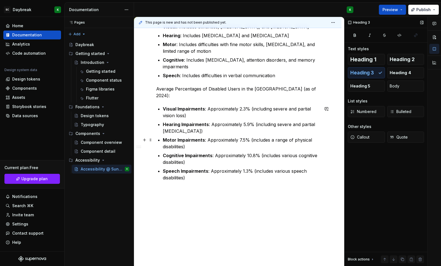
click at [188, 149] on p "Motor Impairments : Approximately 7.5% (includes a range of physical disabiliti…" at bounding box center [241, 142] width 156 height 13
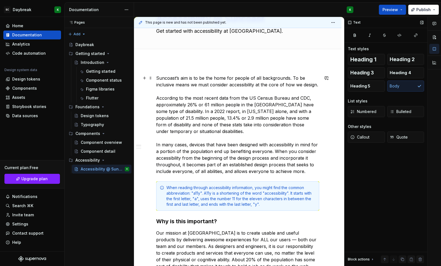
scroll to position [0, 0]
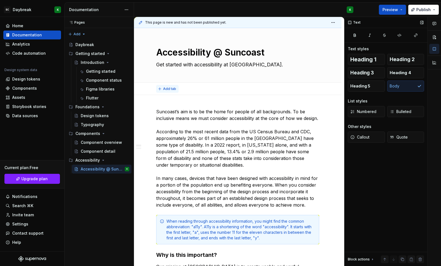
click at [167, 87] on span "Add tab" at bounding box center [169, 89] width 13 height 4
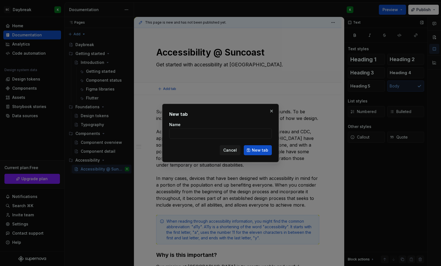
type textarea "*"
type input "Introduction"
click button "New tab" at bounding box center [258, 150] width 28 height 10
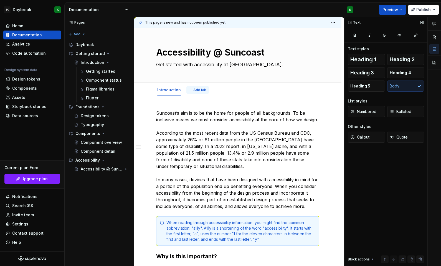
click at [200, 90] on span "Add tab" at bounding box center [199, 90] width 13 height 4
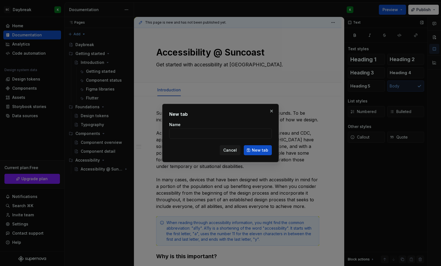
type textarea "*"
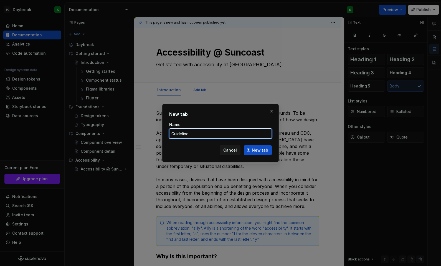
type input "Guidelines"
click button "New tab" at bounding box center [258, 150] width 28 height 10
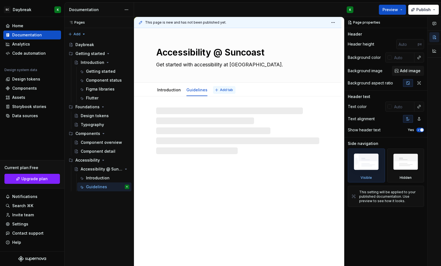
click at [225, 90] on span "Add tab" at bounding box center [226, 90] width 13 height 4
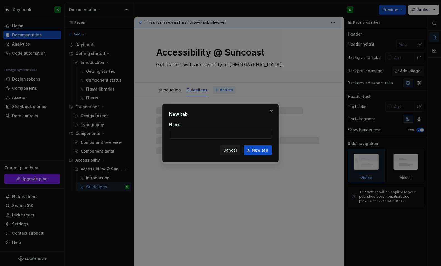
type textarea "*"
type input "Accessibility tools"
click button "New tab" at bounding box center [258, 150] width 28 height 10
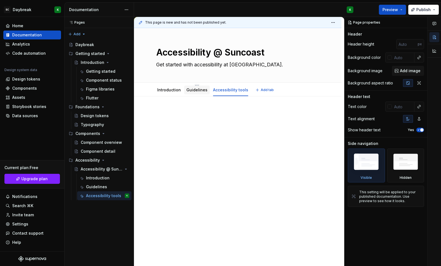
click at [196, 89] on link "Guidelines" at bounding box center [196, 89] width 21 height 5
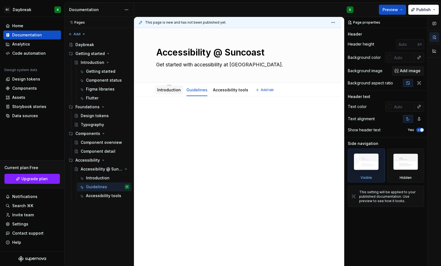
click at [175, 90] on link "Introduction" at bounding box center [169, 89] width 24 height 5
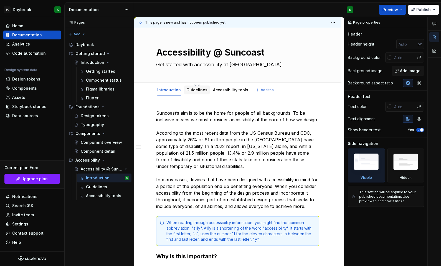
click at [191, 91] on link "Guidelines" at bounding box center [196, 89] width 21 height 5
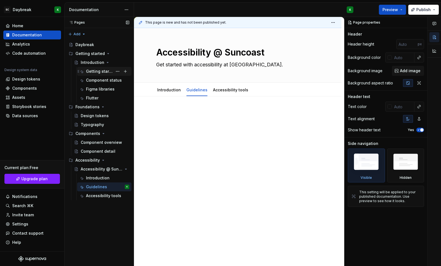
click at [95, 75] on div "Getting started" at bounding box center [107, 71] width 43 height 8
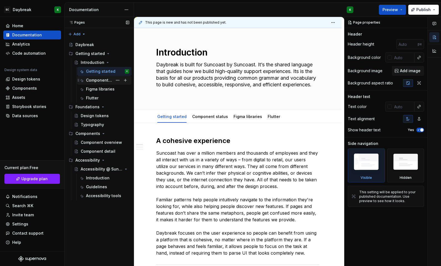
click at [93, 80] on div "Component status" at bounding box center [99, 80] width 27 height 6
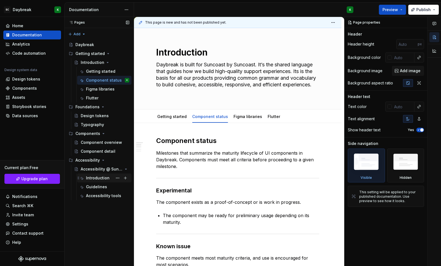
click at [90, 180] on div "Introduction" at bounding box center [98, 178] width 24 height 6
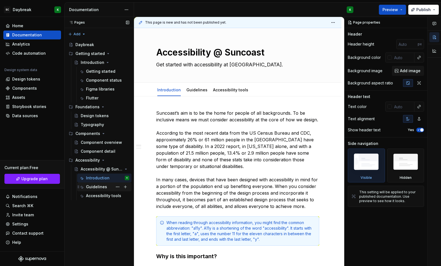
click at [92, 185] on div "Guidelines" at bounding box center [96, 187] width 21 height 6
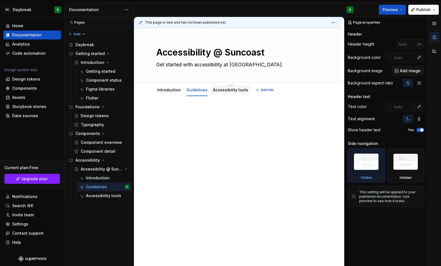
click at [225, 90] on link "Accessibility tools" at bounding box center [230, 89] width 35 height 5
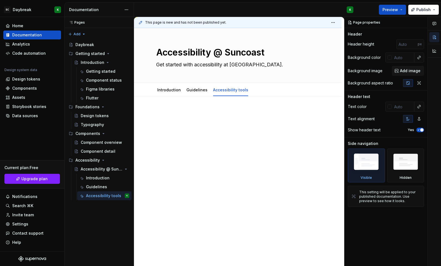
click at [176, 113] on p at bounding box center [237, 113] width 163 height 7
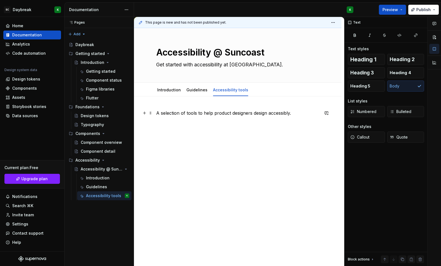
click at [217, 111] on p "A selection of tools to help product designers design accessibly." at bounding box center [237, 113] width 163 height 7
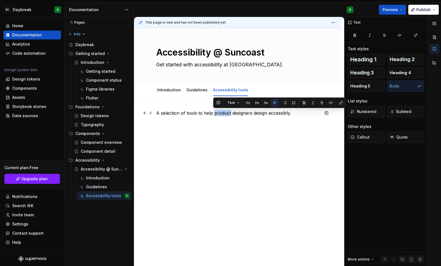
click at [217, 111] on p "A selection of tools to help product designers design accessibly." at bounding box center [237, 113] width 163 height 7
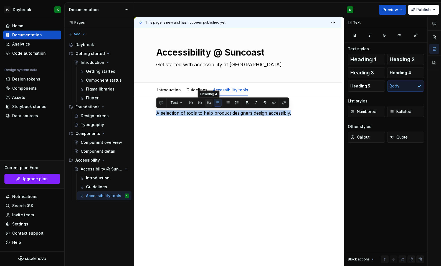
click at [209, 103] on button "button" at bounding box center [209, 103] width 8 height 8
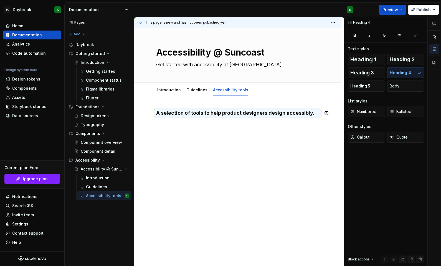
click at [214, 126] on div "A selection of tools to help product designers design accessibly." at bounding box center [237, 120] width 163 height 21
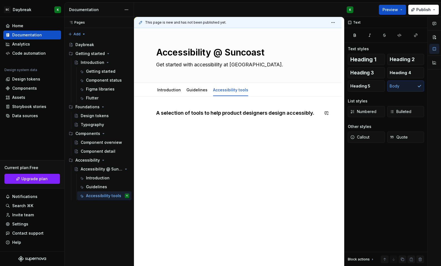
type textarea "*"
click at [173, 125] on p at bounding box center [237, 124] width 163 height 7
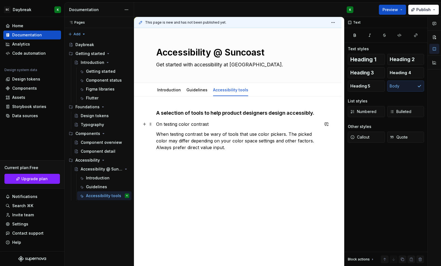
click at [168, 122] on p "On testing color contrast" at bounding box center [237, 124] width 163 height 7
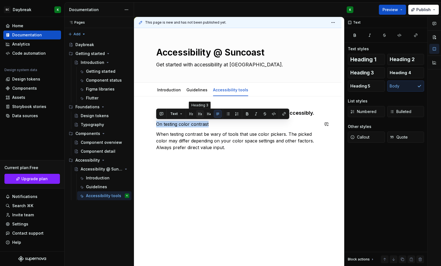
click at [200, 113] on button "button" at bounding box center [200, 114] width 8 height 8
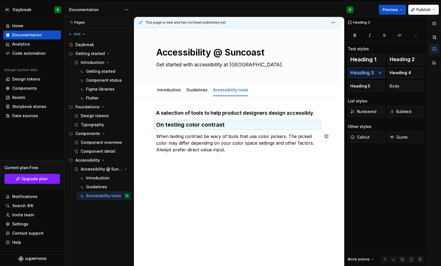
click at [182, 163] on div "A selection of tools to help product designers design accessibly. On testing co…" at bounding box center [238, 167] width 208 height 143
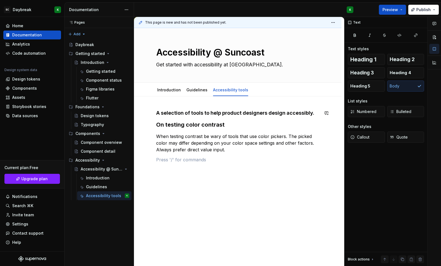
click at [172, 108] on div "A selection of tools to help product designers design accessibly. On testing co…" at bounding box center [238, 172] width 208 height 153
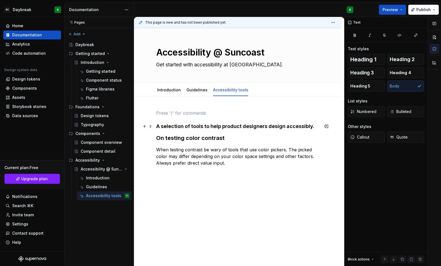
click at [169, 125] on h4 "A selection of tools to help product designers design accessibly." at bounding box center [237, 126] width 163 height 7
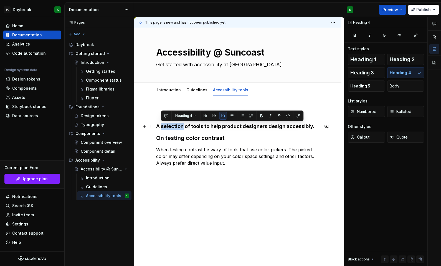
click at [169, 125] on h4 "A selection of tools to help product designers design accessibly." at bounding box center [237, 126] width 163 height 7
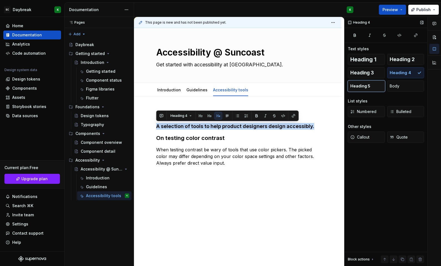
click at [357, 85] on span "Heading 5" at bounding box center [360, 86] width 20 height 6
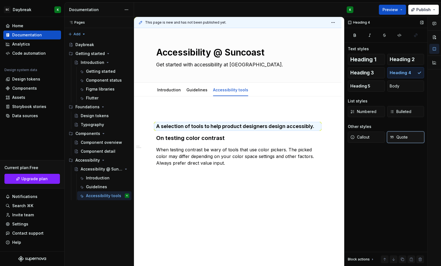
click at [399, 136] on span "Quote" at bounding box center [399, 137] width 18 height 6
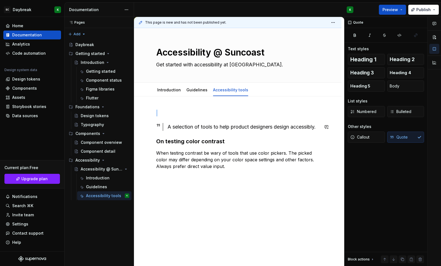
click at [177, 118] on div "A selection of tools to help product designers design accessibly. On testing co…" at bounding box center [237, 145] width 163 height 70
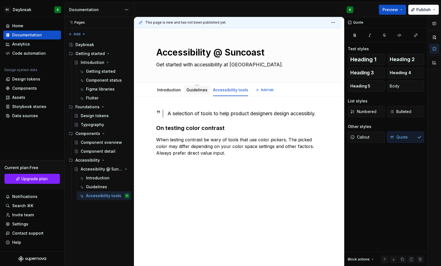
click at [191, 90] on link "Guidelines" at bounding box center [196, 89] width 21 height 5
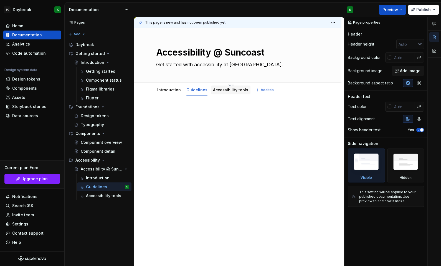
click at [225, 88] on link "Accessibility tools" at bounding box center [230, 89] width 35 height 5
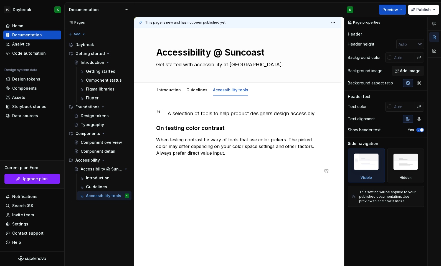
click at [229, 173] on div "A selection of tools to help product designers design accessibly. On testing co…" at bounding box center [237, 141] width 163 height 63
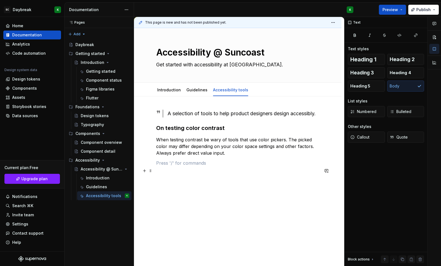
click at [174, 166] on p at bounding box center [237, 163] width 163 height 7
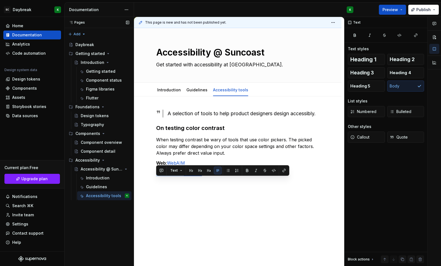
drag, startPoint x: 184, startPoint y: 179, endPoint x: 132, endPoint y: 181, distance: 52.7
click at [132, 181] on div "Pages Pages Add Accessibility guide for tree Page tree. Navigate the tree with …" at bounding box center [253, 141] width 376 height 249
click at [189, 176] on link "Contrast" at bounding box center [195, 173] width 18 height 6
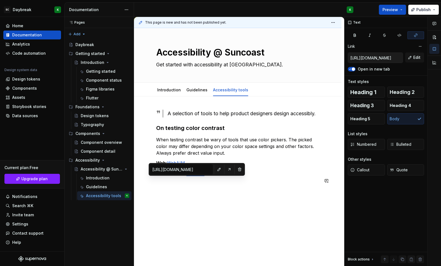
click at [148, 198] on div "A selection of tools to help product designers design accessibly. On testing co…" at bounding box center [238, 179] width 208 height 166
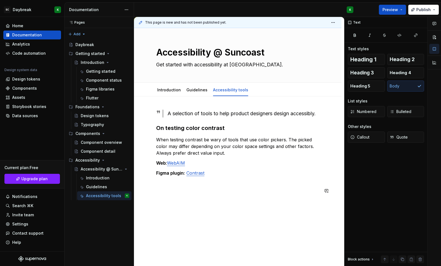
click at [188, 193] on div "A selection of tools to help product designers design accessibly. On testing co…" at bounding box center [237, 151] width 163 height 83
click at [177, 186] on p at bounding box center [237, 182] width 163 height 7
click at [144, 192] on button "button" at bounding box center [145, 191] width 8 height 8
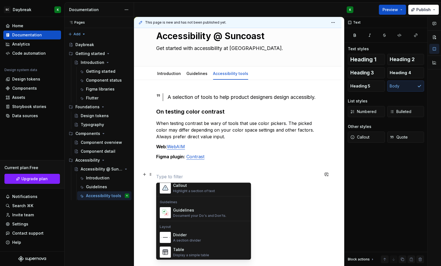
scroll to position [137, 0]
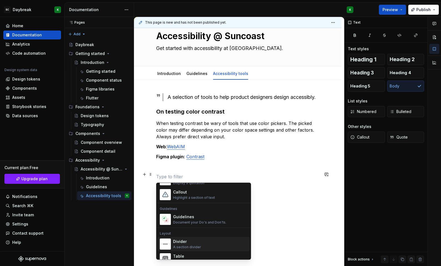
click at [178, 247] on div "A section divider" at bounding box center [187, 247] width 28 height 4
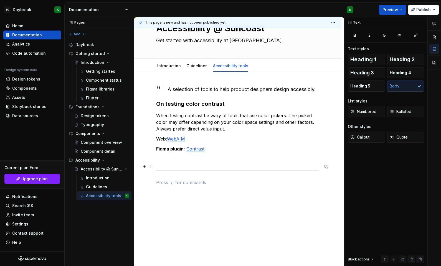
click at [166, 162] on p at bounding box center [237, 158] width 163 height 7
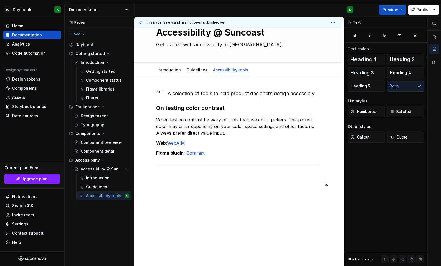
click at [166, 184] on div "A selection of tools to help product designers design accessibly. On testing co…" at bounding box center [237, 138] width 163 height 97
click at [144, 181] on button "button" at bounding box center [145, 184] width 8 height 8
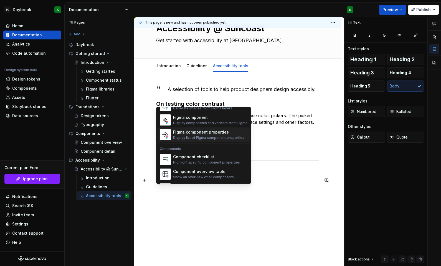
scroll to position [538, 0]
click at [187, 165] on div "Highlight specific component properties" at bounding box center [206, 163] width 67 height 4
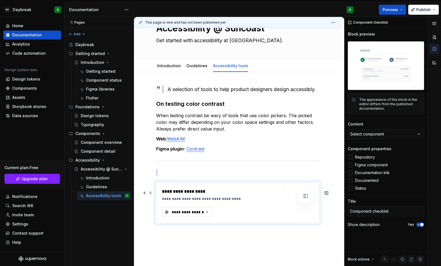
click at [192, 215] on div "**********" at bounding box center [187, 212] width 33 height 6
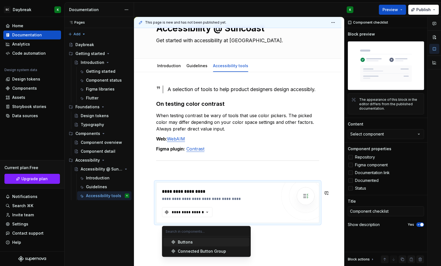
click at [190, 242] on div "Buttons" at bounding box center [185, 242] width 15 height 6
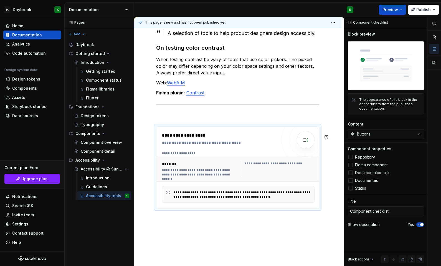
scroll to position [86, 0]
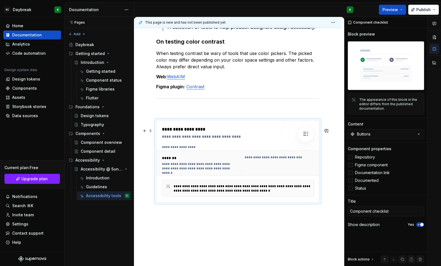
click at [308, 138] on img at bounding box center [305, 133] width 11 height 11
click at [352, 166] on div at bounding box center [350, 165] width 4 height 4
click at [352, 173] on div at bounding box center [350, 172] width 4 height 4
click at [351, 180] on div at bounding box center [350, 180] width 4 height 4
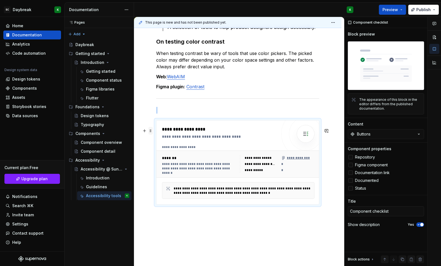
click at [150, 131] on span at bounding box center [150, 131] width 4 height 8
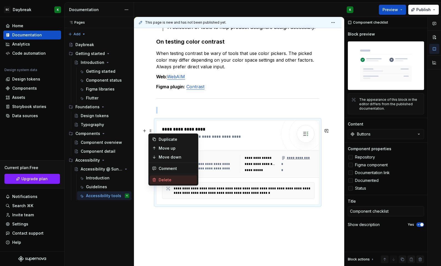
click at [158, 180] on div "Delete" at bounding box center [173, 179] width 47 height 9
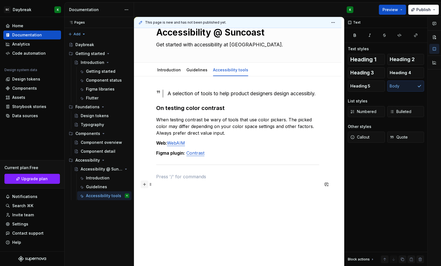
click at [145, 180] on button "button" at bounding box center [145, 184] width 8 height 8
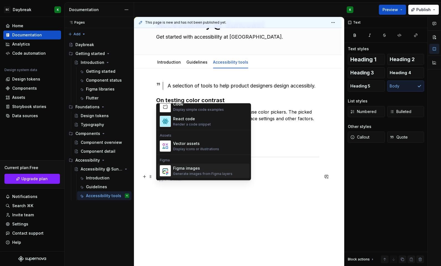
scroll to position [468, 0]
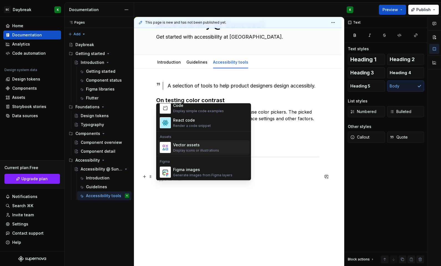
click at [183, 149] on div "Display icons or illustrations" at bounding box center [196, 150] width 46 height 4
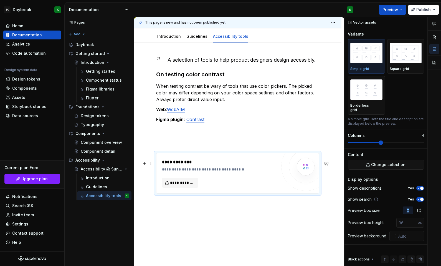
scroll to position [75, 0]
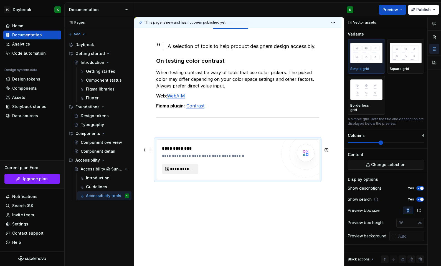
click at [183, 171] on span "**********" at bounding box center [182, 169] width 25 height 6
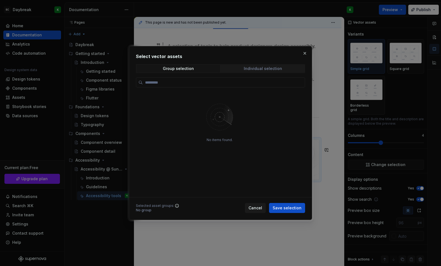
click at [250, 68] on div "Individual selection" at bounding box center [263, 68] width 38 height 4
click at [196, 72] on div "Group selection Individual selection" at bounding box center [220, 68] width 169 height 9
click at [250, 208] on button "Cancel" at bounding box center [255, 208] width 21 height 10
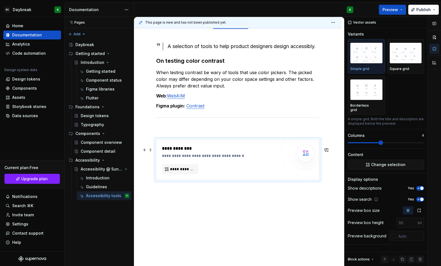
click at [153, 144] on div "**********" at bounding box center [238, 147] width 208 height 237
click at [152, 146] on span at bounding box center [150, 150] width 4 height 8
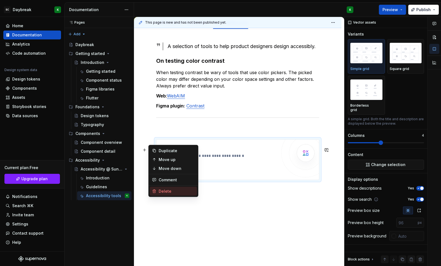
click at [165, 189] on div "Delete" at bounding box center [177, 191] width 36 height 6
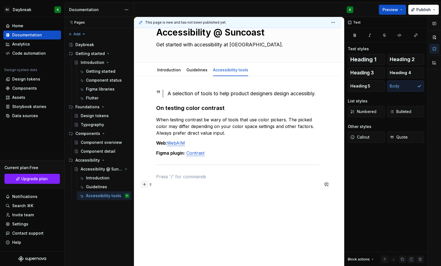
click at [144, 180] on button "button" at bounding box center [145, 184] width 8 height 8
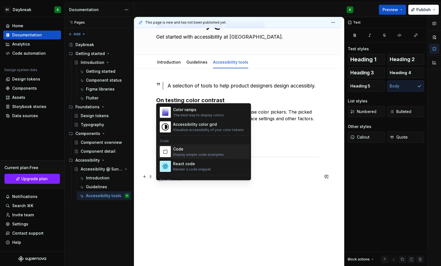
scroll to position [414, 0]
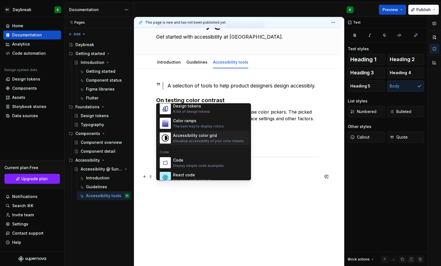
click at [190, 134] on div "Accessibility color grid" at bounding box center [208, 136] width 71 height 6
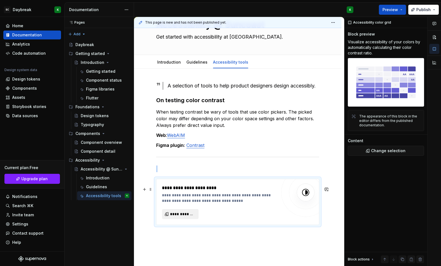
click at [178, 219] on button "**********" at bounding box center [180, 214] width 37 height 10
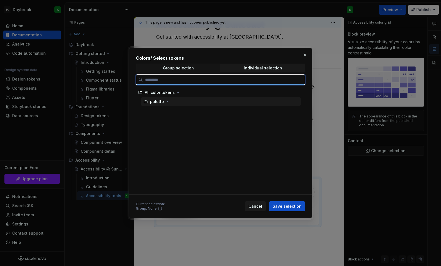
click at [160, 103] on div "palette" at bounding box center [157, 102] width 14 height 6
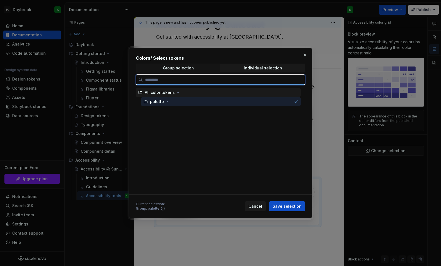
click at [169, 96] on div "All color tokens" at bounding box center [218, 92] width 165 height 9
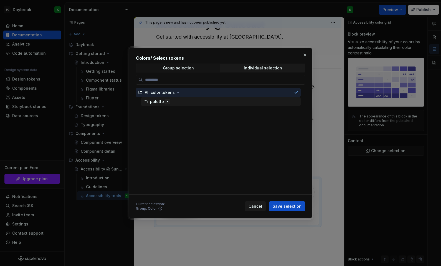
click at [165, 103] on icon "button" at bounding box center [167, 101] width 4 height 4
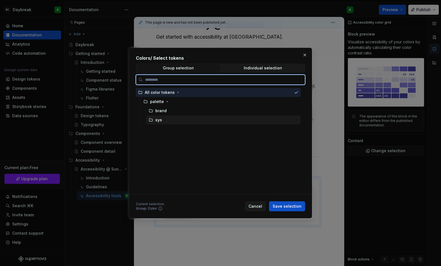
click at [158, 120] on div "sys" at bounding box center [158, 120] width 7 height 6
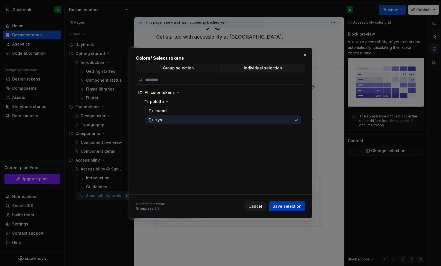
click at [286, 205] on span "Save selection" at bounding box center [287, 206] width 29 height 6
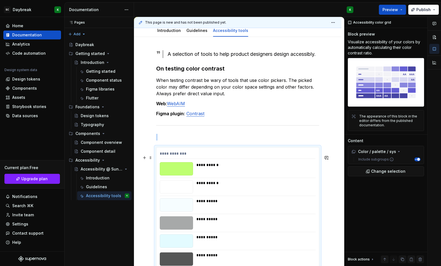
scroll to position [64, 0]
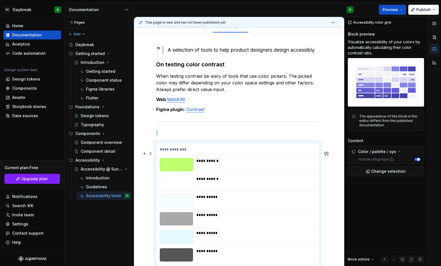
click at [187, 155] on div "**********" at bounding box center [238, 150] width 156 height 8
click at [151, 140] on span at bounding box center [150, 141] width 4 height 8
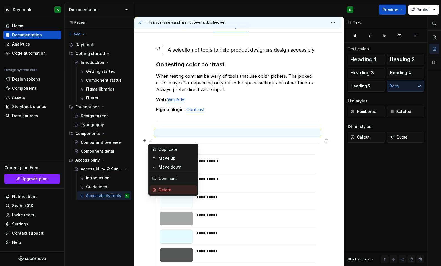
click at [155, 189] on icon at bounding box center [154, 189] width 3 height 3
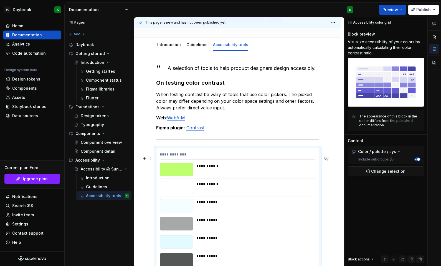
scroll to position [42, 0]
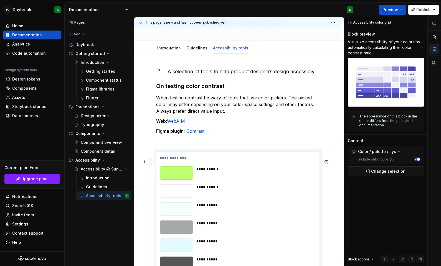
click at [150, 162] on span at bounding box center [150, 162] width 4 height 8
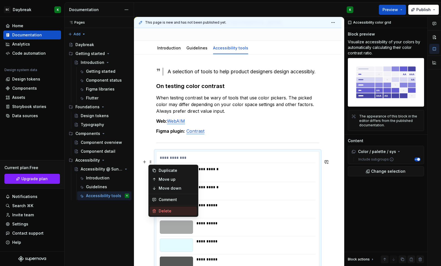
click at [154, 211] on icon at bounding box center [154, 210] width 3 height 3
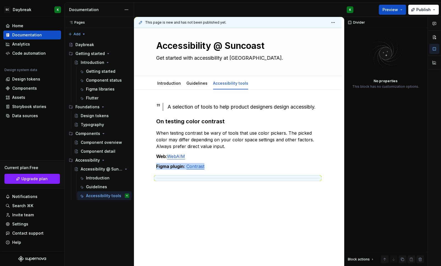
click at [160, 193] on div "A selection of tools to help product designers design accessibly. On testing co…" at bounding box center [238, 178] width 208 height 176
click at [157, 186] on div "A selection of tools to help product designers design accessibly. On testing co…" at bounding box center [238, 178] width 208 height 176
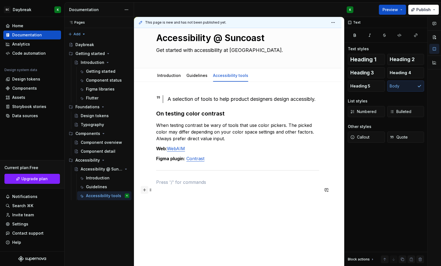
click at [143, 187] on button "button" at bounding box center [145, 190] width 8 height 8
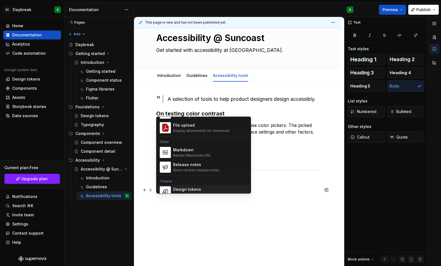
scroll to position [343, 0]
drag, startPoint x: 180, startPoint y: 153, endPoint x: 180, endPoint y: 173, distance: 19.7
click at [180, 173] on div "Markdown Render Markdown URL Release notes Show version release notes" at bounding box center [204, 160] width 92 height 29
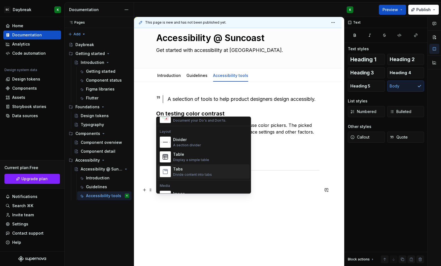
scroll to position [170, 0]
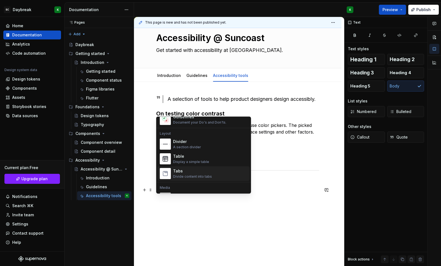
click at [257, 195] on p at bounding box center [237, 192] width 163 height 7
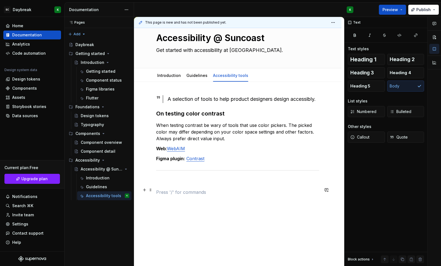
click at [238, 185] on p at bounding box center [237, 182] width 163 height 7
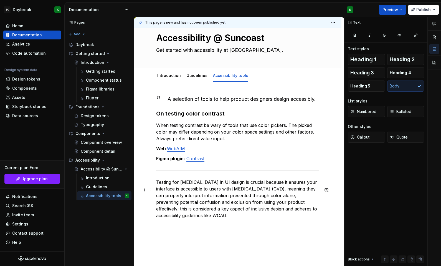
click at [155, 189] on div "A selection of tools to help product designers design accessibly. On testing co…" at bounding box center [238, 198] width 208 height 233
click at [176, 229] on p at bounding box center [237, 225] width 163 height 7
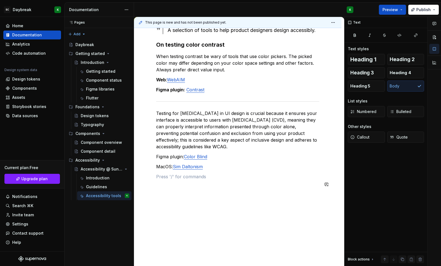
scroll to position [91, 0]
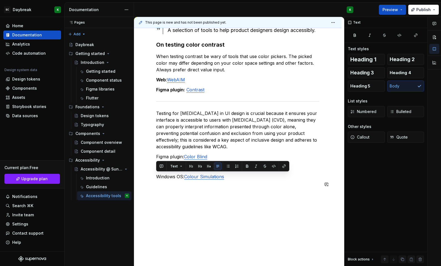
drag, startPoint x: 185, startPoint y: 176, endPoint x: 139, endPoint y: 174, distance: 46.4
click at [139, 174] on div "A selection of tools to help product designers design accessibly. On testing co…" at bounding box center [238, 139] width 208 height 253
click at [171, 194] on div "A selection of tools to help product designers design accessibly. On testing co…" at bounding box center [238, 139] width 208 height 253
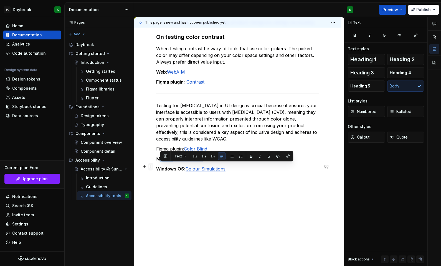
drag, startPoint x: 173, startPoint y: 165, endPoint x: 148, endPoint y: 165, distance: 24.4
click at [156, 165] on div "A selection of tools to help product designers design accessibly. On testing co…" at bounding box center [237, 104] width 163 height 170
click at [173, 162] on p "MacOS: Sim Daltonism" at bounding box center [237, 158] width 163 height 7
drag, startPoint x: 173, startPoint y: 167, endPoint x: 138, endPoint y: 166, distance: 34.1
click at [138, 166] on div "A selection of tools to help product designers design accessibly. On testing co…" at bounding box center [238, 136] width 208 height 263
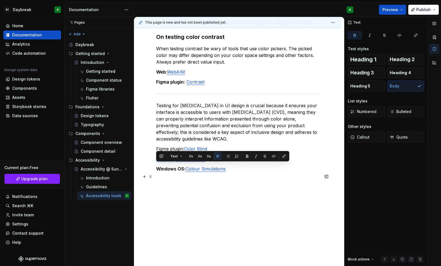
click at [155, 173] on div "A selection of tools to help product designers design accessibly. On testing co…" at bounding box center [238, 136] width 208 height 263
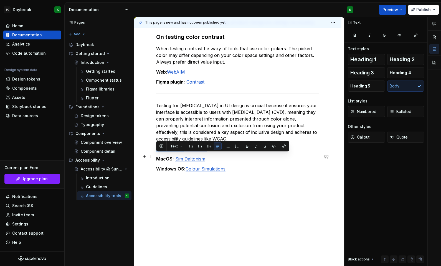
drag, startPoint x: 184, startPoint y: 156, endPoint x: 153, endPoint y: 156, distance: 31.3
click at [153, 156] on div "A selection of tools to help product designers design accessibly. On testing co…" at bounding box center [238, 136] width 208 height 263
click at [161, 108] on div "A selection of tools to help product designers design accessibly. On testing co…" at bounding box center [237, 100] width 163 height 163
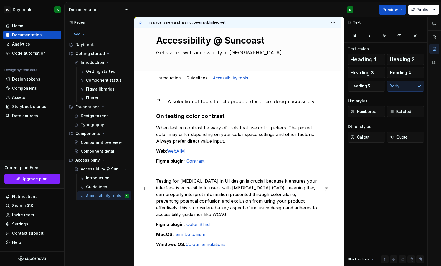
scroll to position [0, 0]
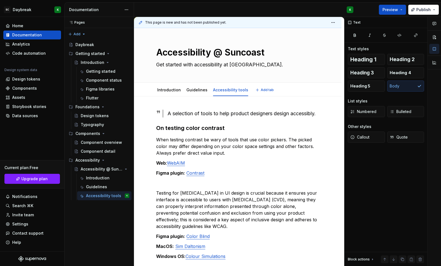
type textarea "*"
click at [166, 104] on div "A selection of tools to help product designers design accessibly. On testing co…" at bounding box center [238, 225] width 208 height 259
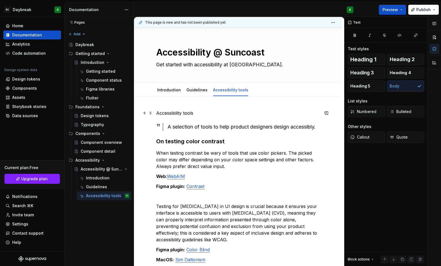
click at [162, 115] on p "Accessibility tools" at bounding box center [237, 113] width 163 height 7
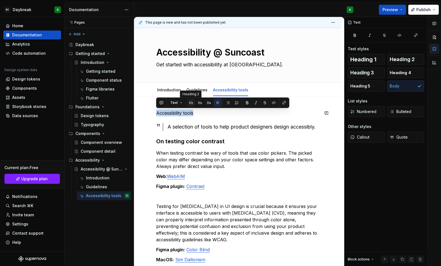
click at [190, 103] on button "button" at bounding box center [191, 103] width 8 height 8
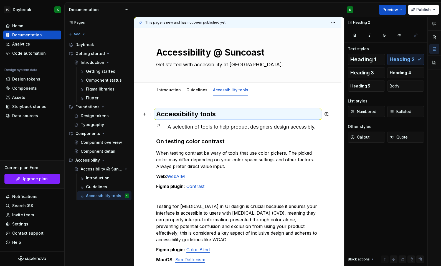
click at [187, 110] on h2 "Accessibility tools" at bounding box center [237, 114] width 163 height 9
click at [180, 104] on div "Accessibility tools A selection of tools to help product designers design acces…" at bounding box center [238, 232] width 208 height 273
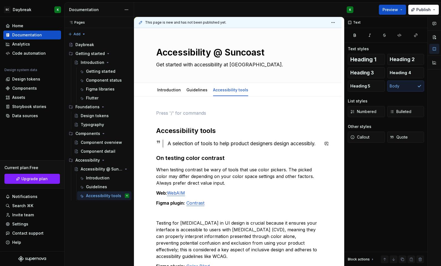
click at [141, 156] on div "Accessibility tools A selection of tools to help product designers design acces…" at bounding box center [238, 240] width 208 height 289
click at [169, 116] on div "Accessibility tools A selection of tools to help product designers design acces…" at bounding box center [237, 205] width 163 height 190
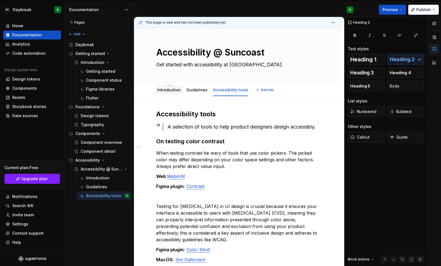
click at [170, 93] on div "Introduction" at bounding box center [169, 89] width 28 height 9
click at [169, 91] on link "Introduction" at bounding box center [169, 89] width 24 height 5
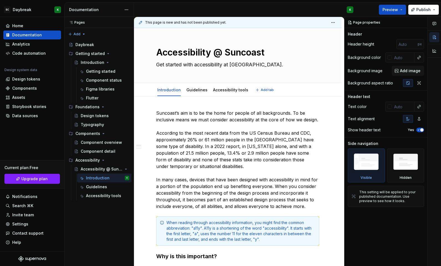
type textarea "*"
click at [157, 110] on p "Suncoast’s aim is to be the home for people of all backgrounds. To be inclusive…" at bounding box center [237, 160] width 163 height 100
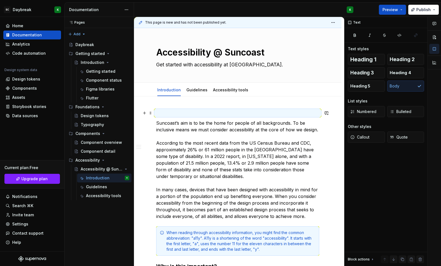
click at [164, 111] on p at bounding box center [237, 113] width 163 height 7
click at [164, 115] on p "Introduction" at bounding box center [237, 113] width 163 height 7
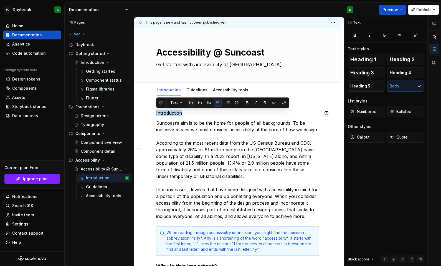
click at [192, 102] on button "button" at bounding box center [191, 103] width 8 height 8
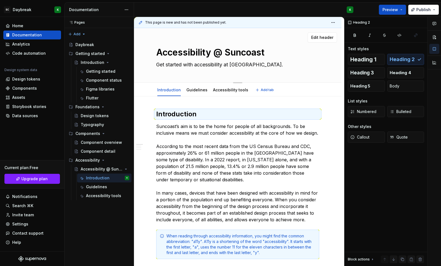
click at [183, 65] on textarea "Get started with accessibility at [GEOGRAPHIC_DATA]." at bounding box center [236, 64] width 163 height 9
type textarea "*"
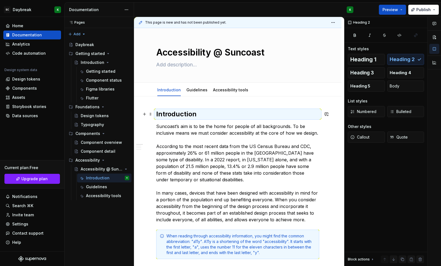
click at [159, 118] on h2 "Introduction" at bounding box center [237, 114] width 163 height 9
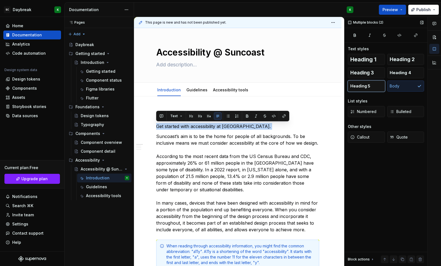
click at [367, 88] on span "Heading 5" at bounding box center [360, 86] width 20 height 6
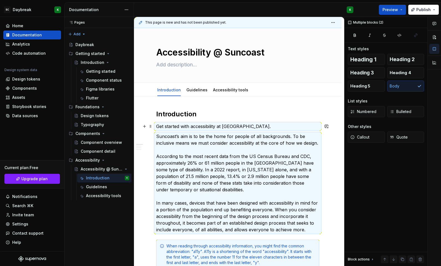
click at [243, 126] on p "Get started with accessibility at [GEOGRAPHIC_DATA]." at bounding box center [237, 126] width 163 height 7
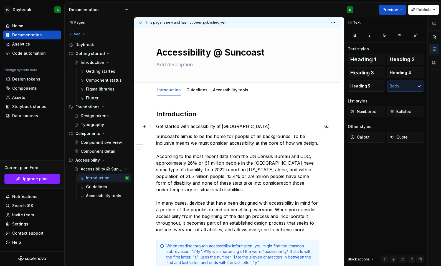
click at [245, 126] on p "Get started with accessibility at [GEOGRAPHIC_DATA]." at bounding box center [237, 126] width 163 height 7
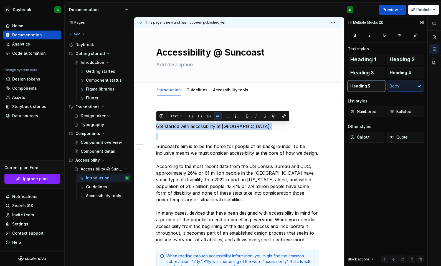
click at [356, 87] on span "Heading 5" at bounding box center [360, 86] width 20 height 6
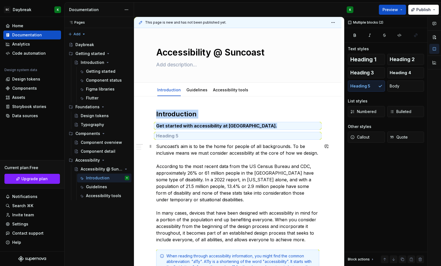
click at [230, 143] on p "Suncoast’s aim is to be the home for people of all backgrounds. To be inclusive…" at bounding box center [237, 193] width 163 height 100
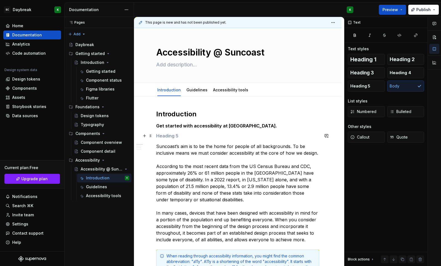
click at [218, 135] on h5 at bounding box center [237, 136] width 163 height 6
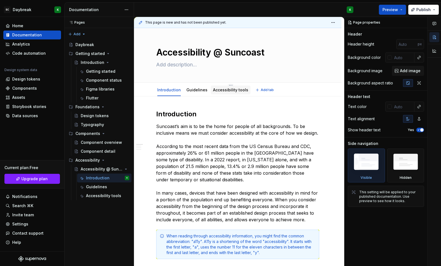
click at [224, 94] on div "Accessibility tools" at bounding box center [231, 89] width 40 height 9
click at [218, 89] on link "Accessibility tools" at bounding box center [230, 89] width 35 height 5
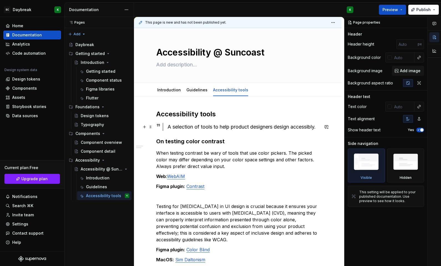
click at [167, 128] on div "A selection of tools to help product designers design accessibly." at bounding box center [241, 127] width 156 height 8
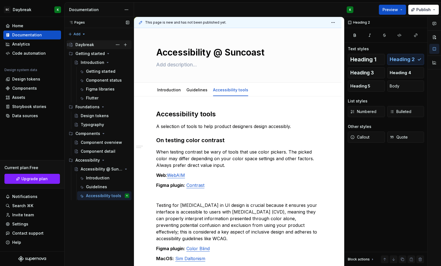
click at [84, 44] on div "Daybreak" at bounding box center [84, 45] width 19 height 6
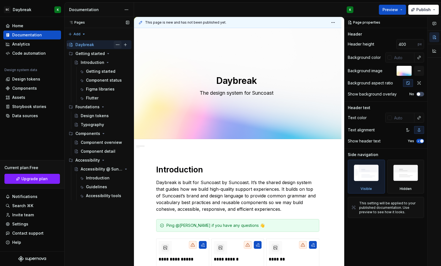
click at [121, 44] on button "Page tree" at bounding box center [118, 45] width 8 height 8
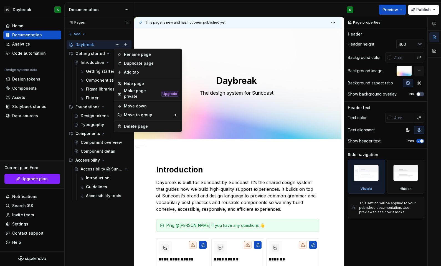
click at [90, 44] on div "Pages Pages Add Accessibility guide for tree Page tree. Navigate the tree with …" at bounding box center [98, 141] width 69 height 249
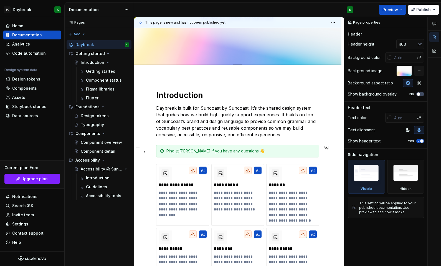
scroll to position [88, 0]
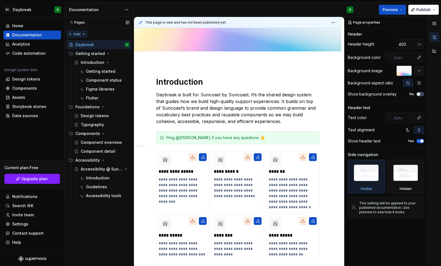
click at [83, 32] on div "Pages Pages Add Accessibility guide for tree Page tree. Navigate the tree with …" at bounding box center [98, 141] width 69 height 249
click at [82, 50] on div "New group" at bounding box center [91, 53] width 47 height 9
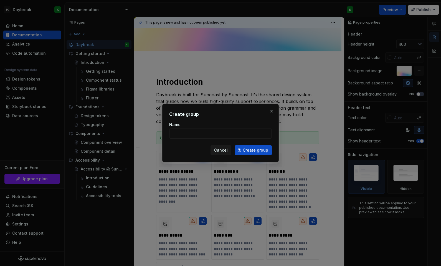
type textarea "*"
type input "Brand Guidelines"
click at [251, 151] on span "Create group" at bounding box center [256, 150] width 26 height 6
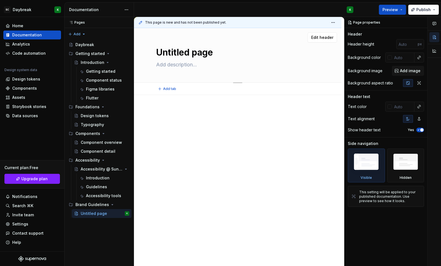
click at [174, 55] on textarea "Untitled page" at bounding box center [236, 52] width 163 height 13
type textarea "*"
type textarea "T"
type textarea "*"
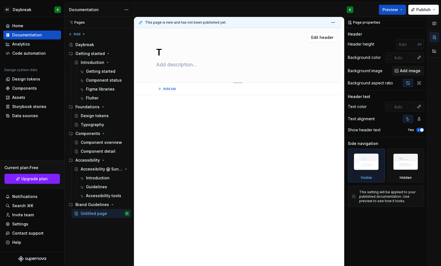
type textarea "TH"
type textarea "*"
type textarea "THe"
type textarea "*"
type textarea "THe"
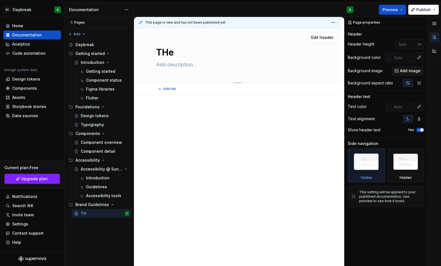
type textarea "*"
type textarea "THe S"
type textarea "*"
type textarea "THe"
type textarea "*"
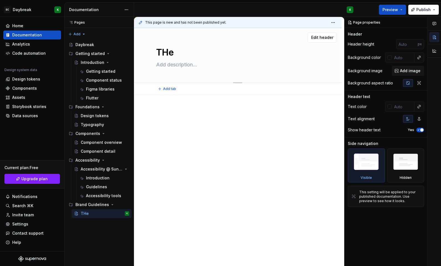
type textarea "THe"
type textarea "*"
type textarea "TH"
type textarea "*"
type textarea "T"
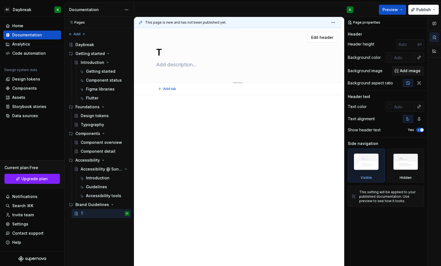
type textarea "*"
type textarea "Th"
type textarea "*"
type textarea "The"
type textarea "*"
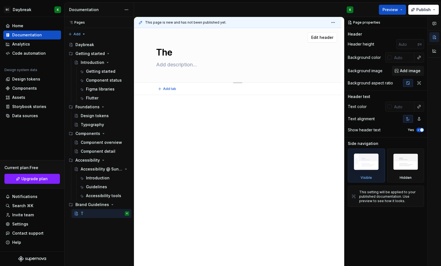
type textarea "The"
type textarea "*"
type textarea "The S"
type textarea "*"
type textarea "The Su"
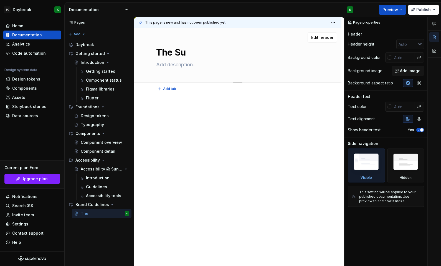
type textarea "*"
type textarea "The Sun"
type textarea "*"
type textarea "The Sunc"
type textarea "*"
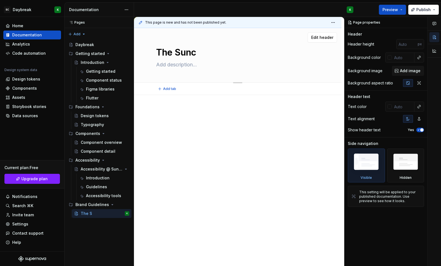
type textarea "The Sunco"
type textarea "*"
type textarea "The Suncoa"
type textarea "*"
type textarea "The Suncoas"
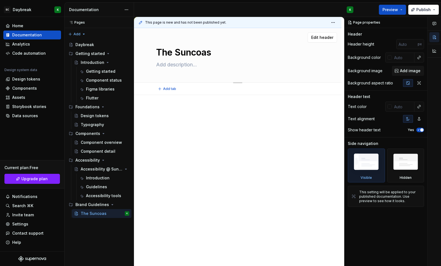
type textarea "*"
type textarea "The Suncoast"
type textarea "*"
type textarea "The Suncoast"
type textarea "*"
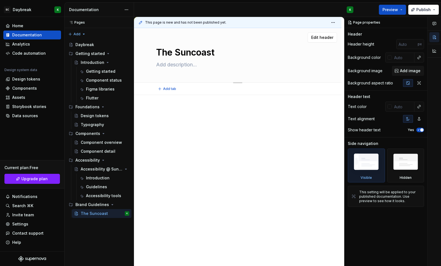
type textarea "The Suncoast B"
type textarea "*"
type textarea "The Suncoast Br"
type textarea "*"
type textarea "The Suncoast Bra"
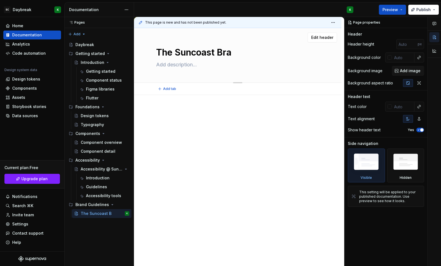
type textarea "*"
type textarea "The Suncoast Bran"
type textarea "*"
type textarea "The Suncoast Brand"
type textarea "*"
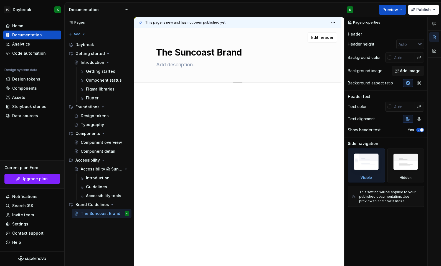
type textarea "The Suncoast Brand"
drag, startPoint x: 80, startPoint y: 211, endPoint x: 65, endPoint y: 224, distance: 20.3
click at [76, 204] on div "Brand Guidelines" at bounding box center [91, 205] width 32 height 6
click at [113, 203] on div "The Suncoast Brand K" at bounding box center [105, 205] width 49 height 8
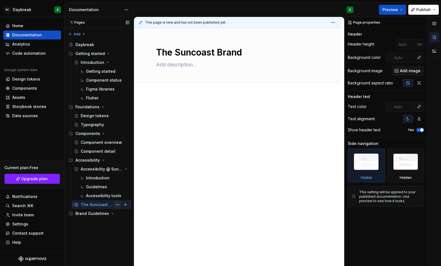
click at [116, 203] on button "Page tree" at bounding box center [118, 205] width 8 height 8
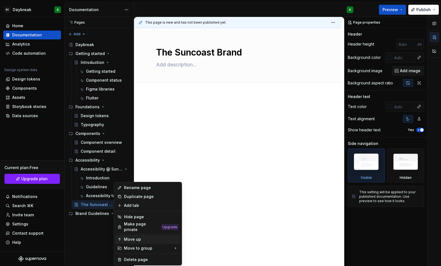
click at [124, 235] on div "Move up" at bounding box center [147, 239] width 65 height 9
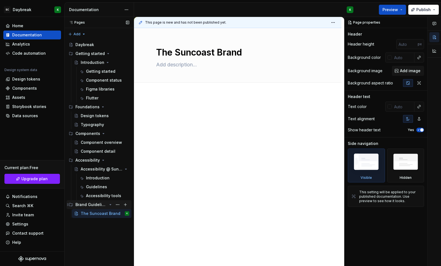
click at [88, 202] on div "Brand Guidelines" at bounding box center [91, 205] width 32 height 6
click at [90, 205] on div "Brand Guidelines" at bounding box center [91, 205] width 32 height 6
click at [76, 31] on div "Pages Pages Add Accessibility guide for tree Page tree. Navigate the tree with …" at bounding box center [98, 141] width 69 height 249
type textarea "*"
click at [79, 42] on div "New page" at bounding box center [95, 45] width 36 height 6
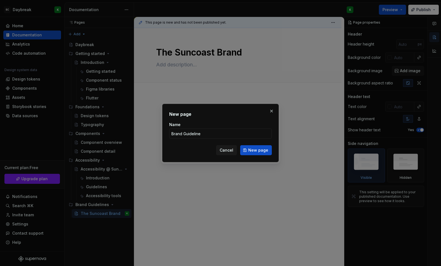
type input "Brand Guidelines"
click button "New page" at bounding box center [256, 150] width 32 height 10
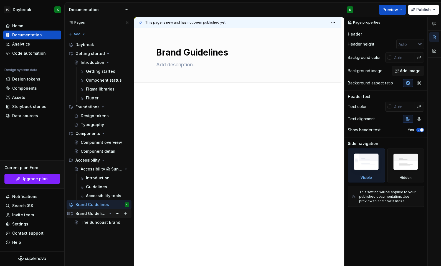
click at [86, 217] on div "Brand Guidelines" at bounding box center [102, 213] width 54 height 8
click at [96, 213] on div "Brand Guidelines" at bounding box center [91, 214] width 32 height 6
click at [103, 213] on div "Brand Guidelines" at bounding box center [91, 214] width 32 height 6
click at [117, 212] on button "Page tree" at bounding box center [118, 213] width 8 height 8
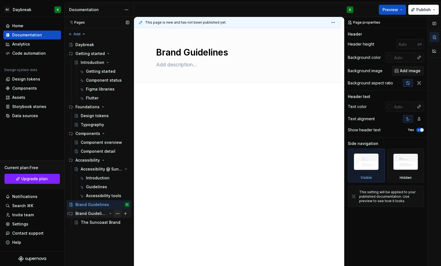
type textarea "*"
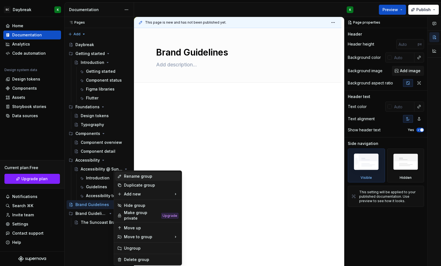
click at [134, 177] on div "Rename group" at bounding box center [151, 176] width 54 height 6
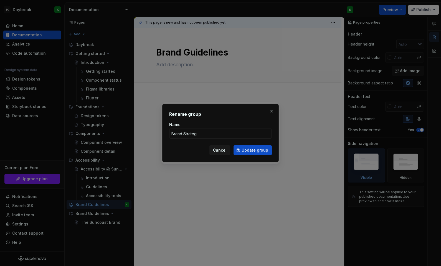
type input "Brand Strategy"
click button "Update group" at bounding box center [253, 150] width 38 height 10
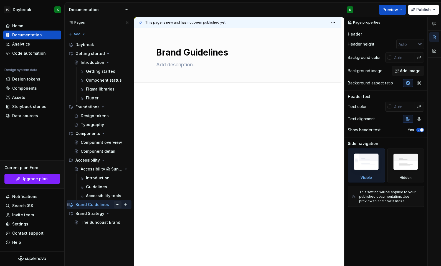
click at [118, 204] on button "Page tree" at bounding box center [118, 205] width 8 height 8
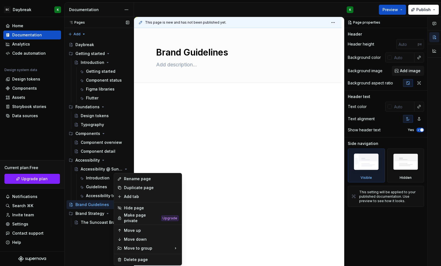
click at [85, 248] on div "Pages Pages Add Accessibility guide for tree Page tree. Navigate the tree with …" at bounding box center [98, 141] width 69 height 249
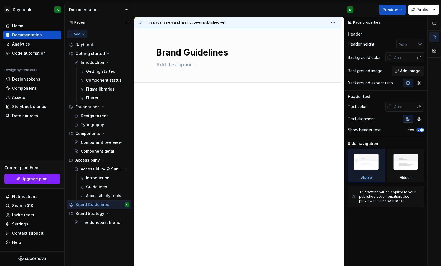
click at [83, 37] on div "Pages Pages Add Accessibility guide for tree Page tree. Navigate the tree with …" at bounding box center [98, 141] width 69 height 249
click at [86, 52] on div "New group" at bounding box center [95, 54] width 36 height 6
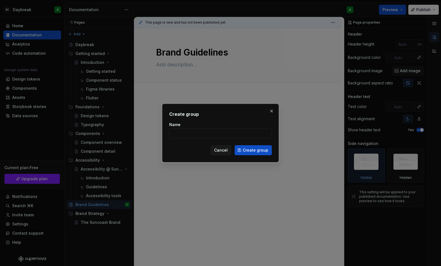
type textarea "*"
type input "Verbal Identity"
click button "Create group" at bounding box center [253, 150] width 37 height 10
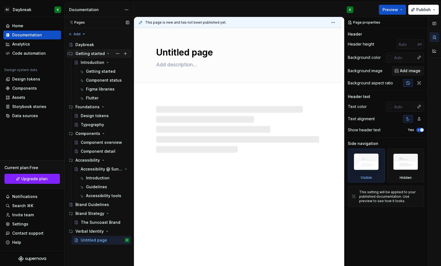
click at [106, 51] on icon "Page tree" at bounding box center [108, 53] width 4 height 4
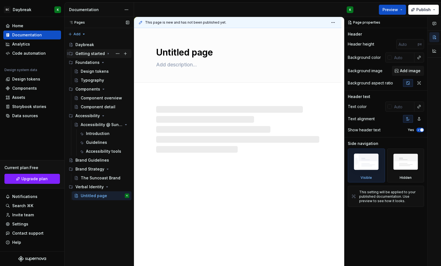
click at [106, 51] on icon "Page tree" at bounding box center [108, 53] width 4 height 4
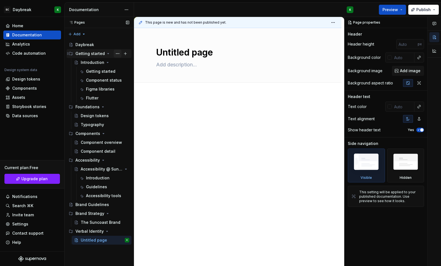
click at [117, 52] on button "Page tree" at bounding box center [118, 54] width 8 height 8
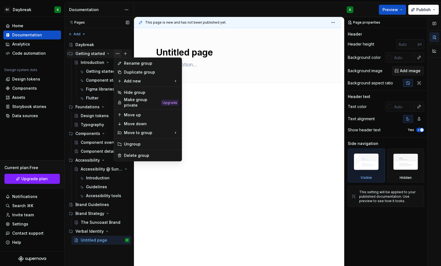
type textarea "*"
click at [124, 62] on div "Rename group" at bounding box center [151, 63] width 54 height 6
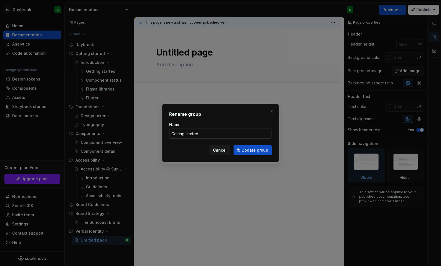
click at [190, 133] on input "Getting started" at bounding box center [220, 133] width 103 height 10
type input "Getting Started"
click at [248, 148] on span "Update group" at bounding box center [255, 150] width 27 height 6
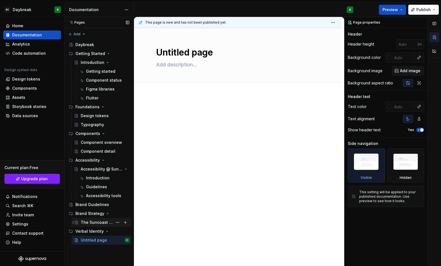
click at [95, 222] on div "The Suncoast Brand" at bounding box center [97, 222] width 32 height 6
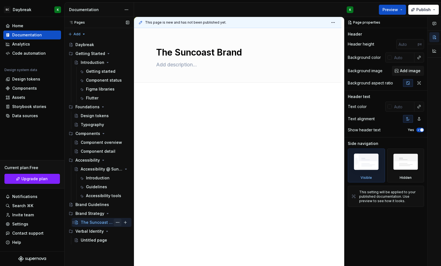
click at [117, 221] on button "Page tree" at bounding box center [118, 222] width 8 height 8
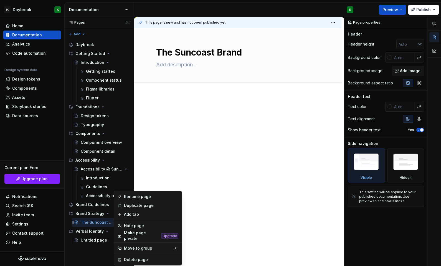
type textarea "*"
click at [125, 194] on div "Rename page" at bounding box center [151, 197] width 54 height 6
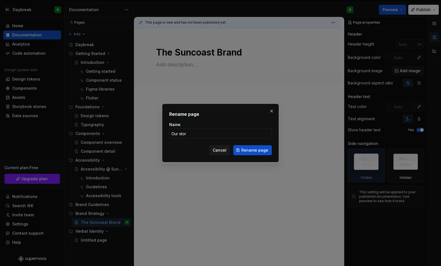
type input "Our story"
click button "Rename page" at bounding box center [252, 150] width 39 height 10
type textarea "*"
type textarea "Our story"
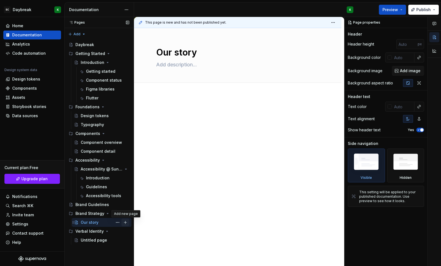
click at [126, 222] on button "Page tree" at bounding box center [126, 222] width 8 height 8
type textarea "*"
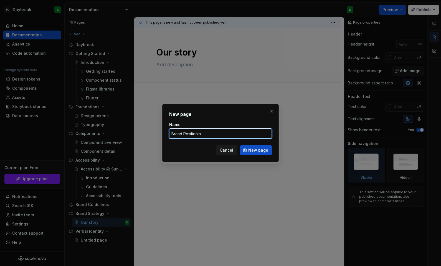
type input "Brand Positioning"
click button "New page" at bounding box center [256, 150] width 32 height 10
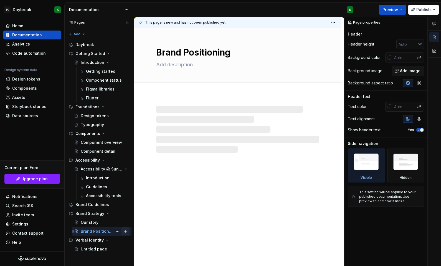
click at [124, 231] on button "Page tree" at bounding box center [126, 231] width 8 height 8
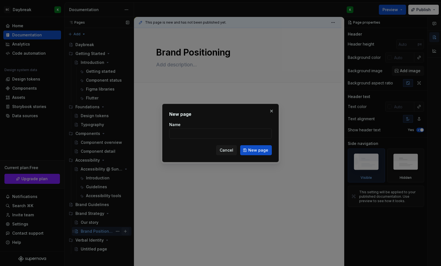
type textarea "*"
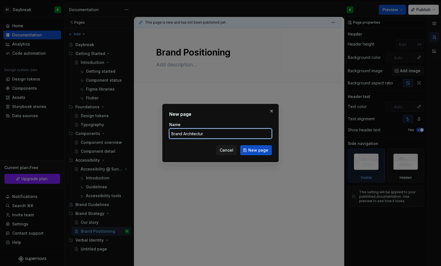
type input "Brand Architecture"
click button "New page" at bounding box center [256, 150] width 32 height 10
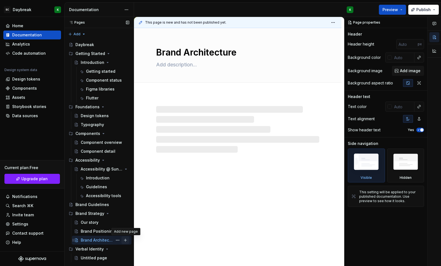
click at [125, 239] on button "Page tree" at bounding box center [126, 240] width 8 height 8
type textarea "*"
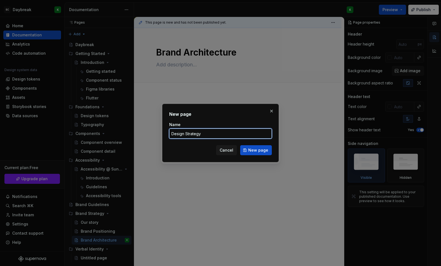
type input "Design Strategy"
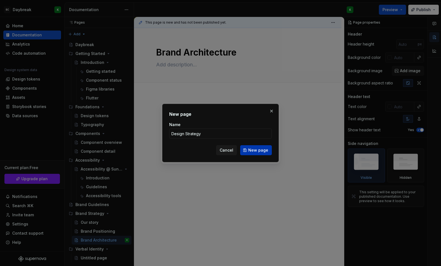
click at [255, 152] on span "New page" at bounding box center [258, 150] width 20 height 6
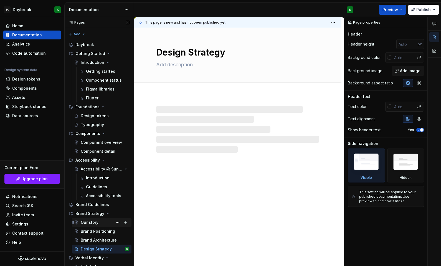
scroll to position [4, 0]
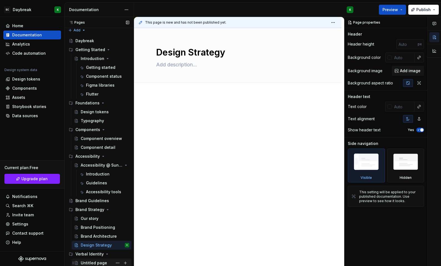
click at [94, 262] on div "Untitled page" at bounding box center [94, 263] width 26 height 6
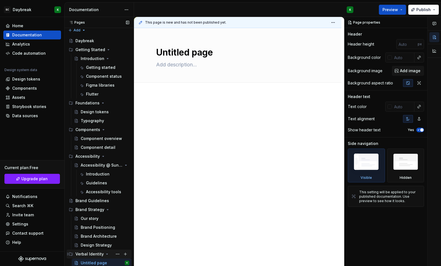
click at [105, 252] on icon "Page tree" at bounding box center [107, 254] width 4 height 4
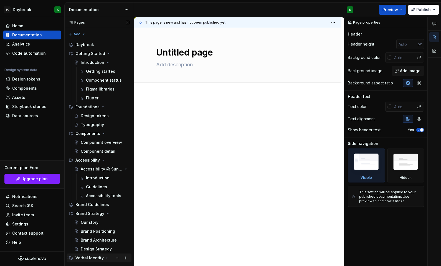
click at [102, 258] on div "Verbal Identity" at bounding box center [102, 258] width 54 height 8
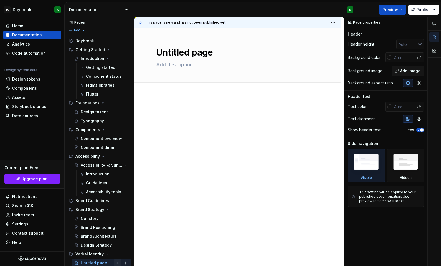
click at [115, 261] on button "Page tree" at bounding box center [118, 263] width 8 height 8
type textarea "*"
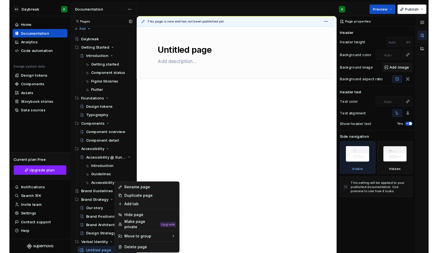
scroll to position [1, 0]
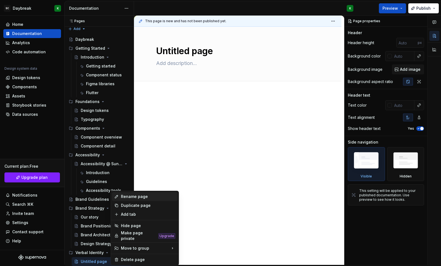
click at [127, 194] on div "Rename page" at bounding box center [148, 197] width 54 height 6
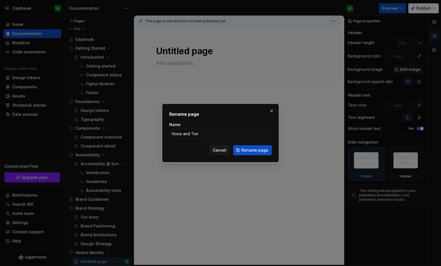
type input "Voice and Tone"
click button "Rename page" at bounding box center [252, 150] width 39 height 10
type textarea "*"
type textarea "Voice and Tone"
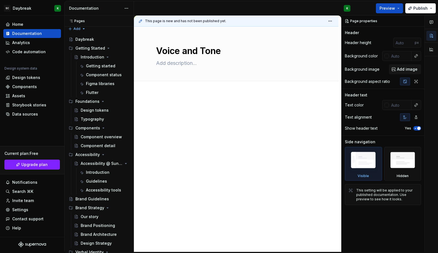
type textarea "*"
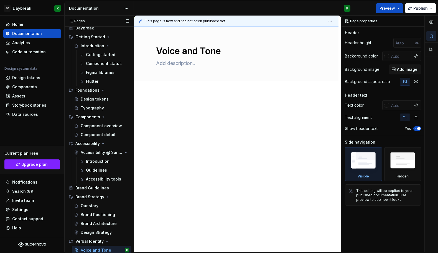
scroll to position [0, 0]
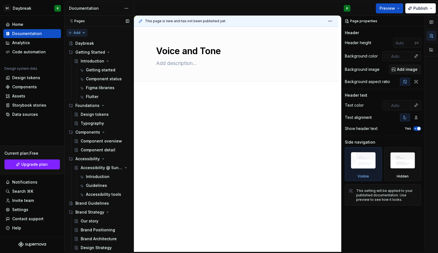
click at [82, 32] on div "Pages Pages Add Accessibility guide for tree Page tree. Navigate the tree with …" at bounding box center [98, 135] width 69 height 238
click at [82, 52] on div "New group" at bounding box center [95, 53] width 36 height 6
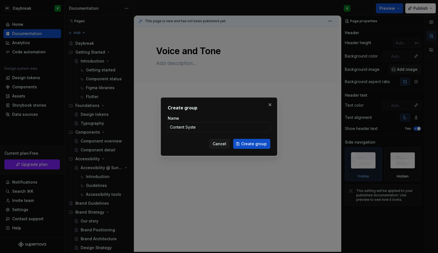
type input "Content System"
click button "Create group" at bounding box center [251, 144] width 37 height 10
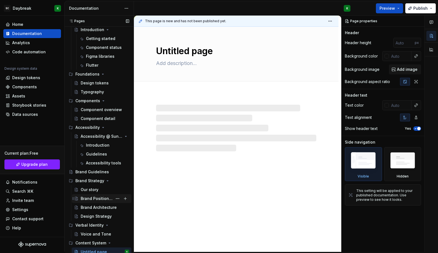
scroll to position [35, 0]
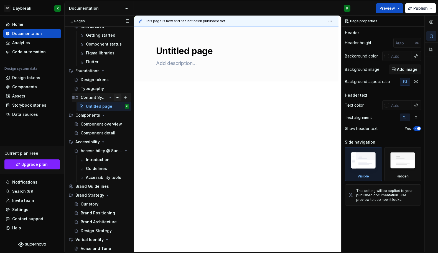
click at [114, 97] on button "Page tree" at bounding box center [118, 97] width 8 height 8
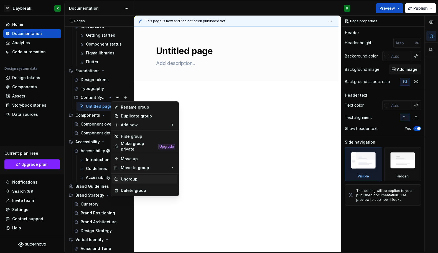
click at [128, 177] on div "Ungroup" at bounding box center [148, 179] width 54 height 6
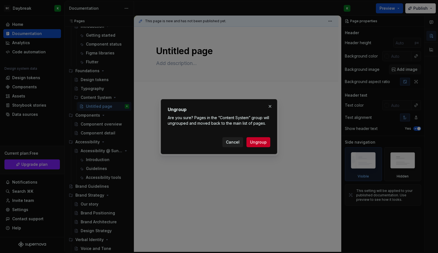
click at [233, 141] on span "Cancel" at bounding box center [233, 142] width 14 height 6
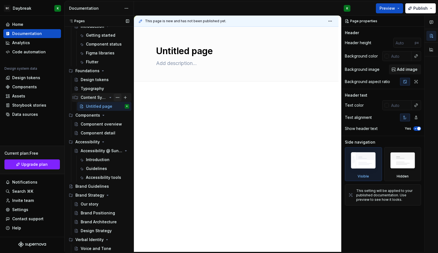
click at [115, 94] on button "Page tree" at bounding box center [118, 97] width 8 height 8
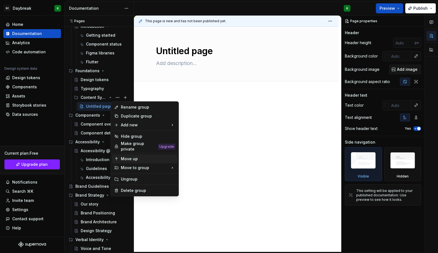
click at [126, 156] on div "Move up" at bounding box center [148, 159] width 54 height 6
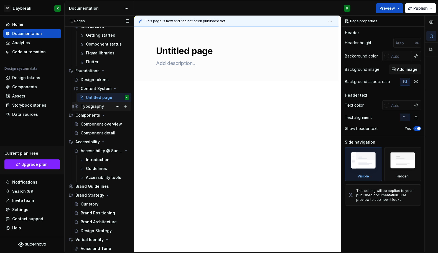
drag, startPoint x: 74, startPoint y: 89, endPoint x: 74, endPoint y: 103, distance: 14.1
click at [115, 96] on button "Page tree" at bounding box center [118, 97] width 8 height 8
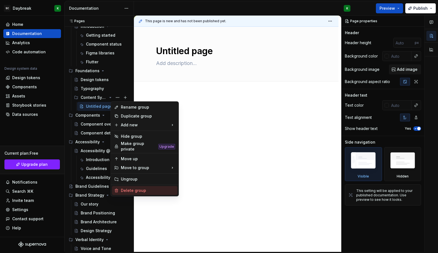
click at [132, 188] on div "Delete group" at bounding box center [148, 191] width 54 height 6
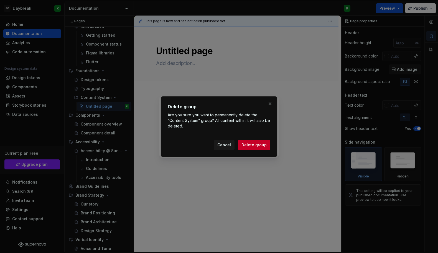
click button "Cancel" at bounding box center [224, 145] width 21 height 10
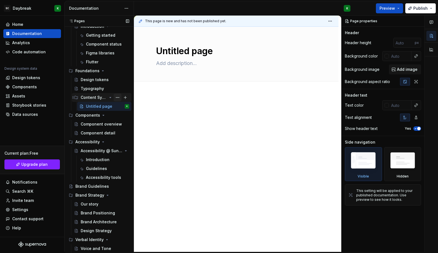
click at [116, 97] on button "Page tree" at bounding box center [118, 97] width 8 height 8
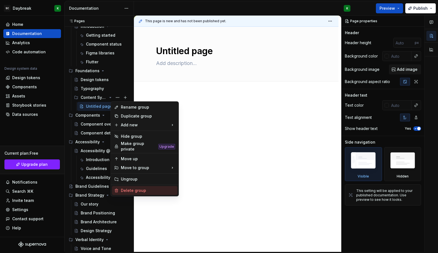
click at [132, 188] on div "Delete group" at bounding box center [148, 191] width 54 height 6
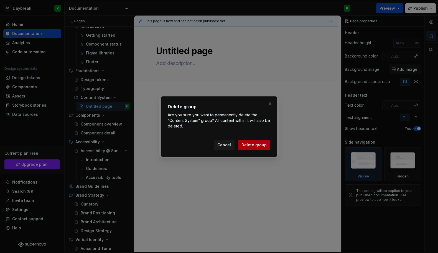
click at [250, 143] on span "Delete group" at bounding box center [254, 145] width 25 height 6
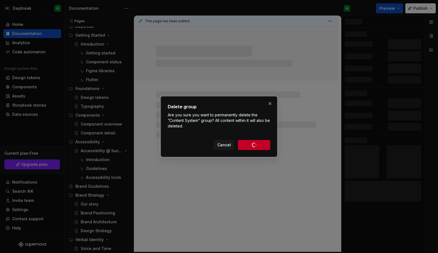
scroll to position [17, 0]
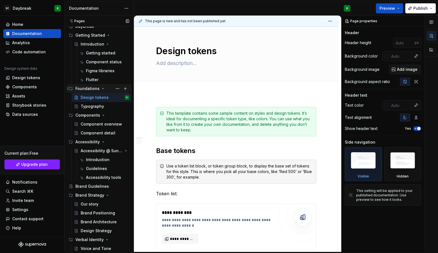
click at [102, 87] on icon "Page tree" at bounding box center [103, 88] width 4 height 4
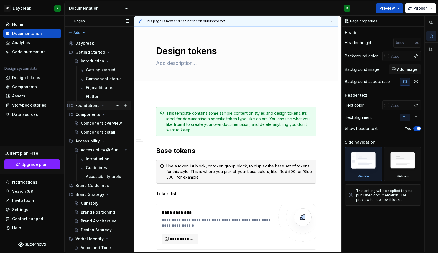
click at [102, 104] on icon "Page tree" at bounding box center [103, 105] width 4 height 4
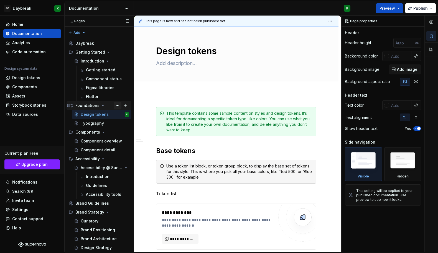
click at [115, 105] on button "Page tree" at bounding box center [118, 106] width 8 height 8
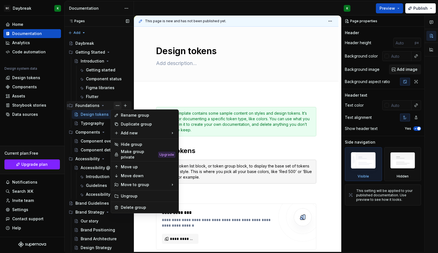
type textarea "*"
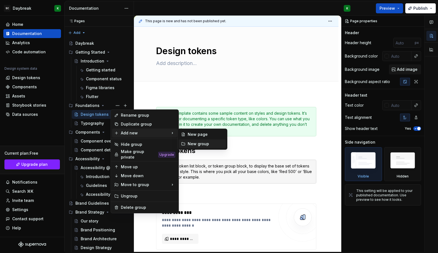
click at [193, 143] on div "New group" at bounding box center [206, 144] width 36 height 6
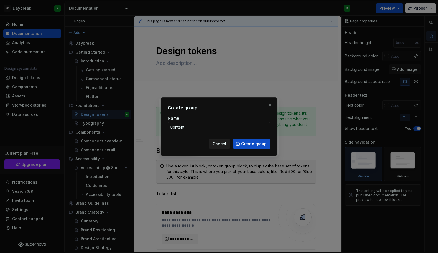
type input "Content System"
click at [246, 145] on span "Create group" at bounding box center [254, 144] width 26 height 6
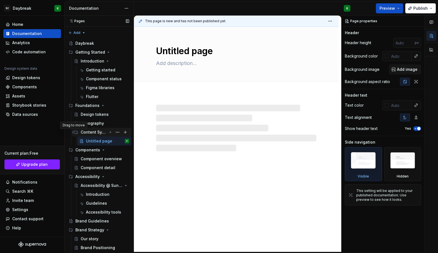
click at [74, 132] on icon "Page tree" at bounding box center [73, 132] width 4 height 4
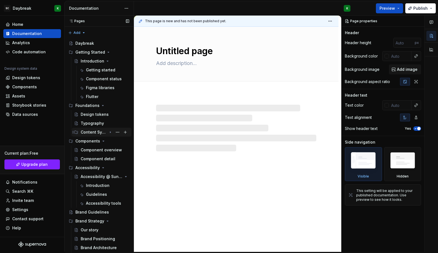
click at [74, 132] on icon "Page tree" at bounding box center [73, 132] width 4 height 4
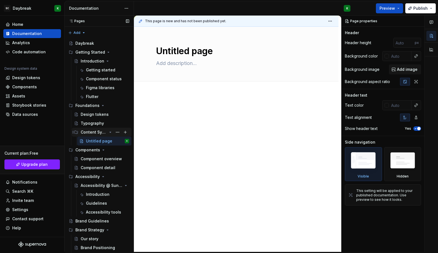
click at [104, 133] on div "Content System" at bounding box center [105, 132] width 49 height 8
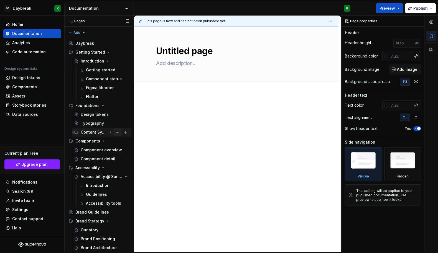
click at [114, 131] on button "Page tree" at bounding box center [118, 132] width 8 height 8
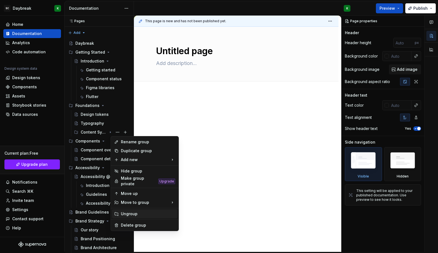
click at [122, 211] on div "Ungroup" at bounding box center [148, 214] width 54 height 6
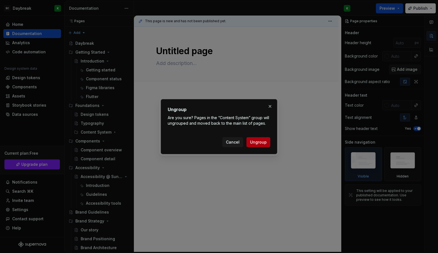
click at [257, 142] on span "Ungroup" at bounding box center [258, 142] width 17 height 6
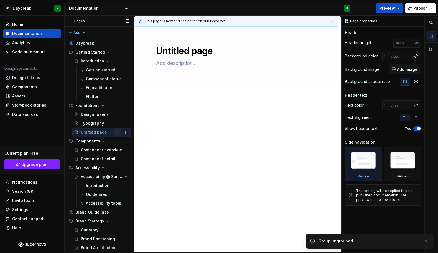
click at [117, 131] on button "Page tree" at bounding box center [118, 132] width 8 height 8
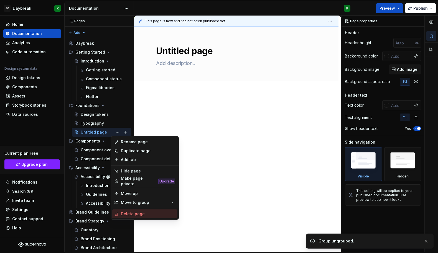
click at [122, 211] on div "Delete page" at bounding box center [148, 214] width 54 height 6
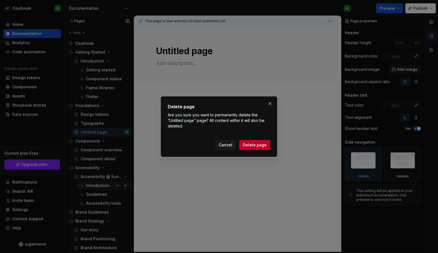
click button "Cancel" at bounding box center [225, 145] width 21 height 10
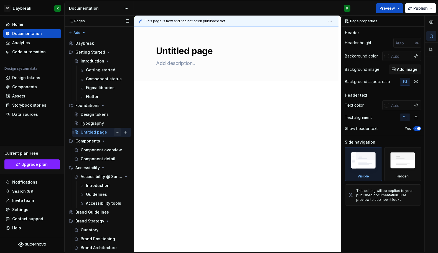
click at [115, 133] on button "Page tree" at bounding box center [118, 132] width 8 height 8
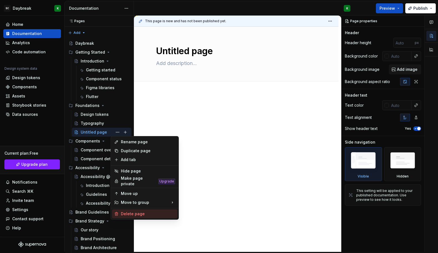
click at [129, 212] on div "Delete page" at bounding box center [148, 214] width 54 height 6
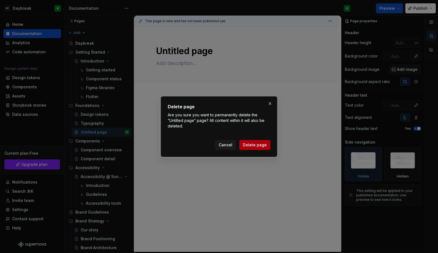
click at [254, 141] on button "Delete page" at bounding box center [254, 145] width 31 height 10
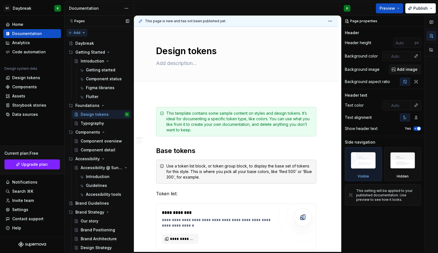
click at [77, 33] on div "Pages Pages Add Accessibility guide for tree Page tree. Navigate the tree with …" at bounding box center [98, 135] width 69 height 238
click at [83, 53] on div "New group" at bounding box center [95, 53] width 36 height 6
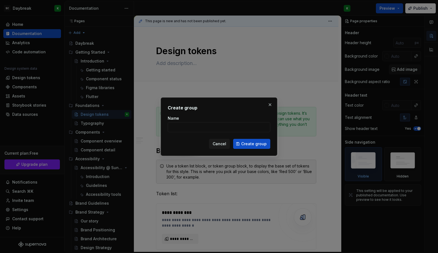
type textarea "*"
type input "Content System"
click at [261, 143] on span "Create group" at bounding box center [254, 144] width 26 height 6
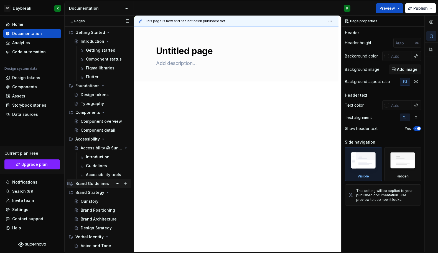
scroll to position [10, 0]
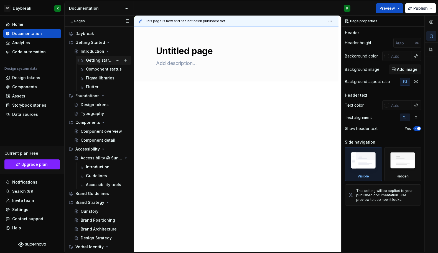
click at [91, 58] on div "Getting started" at bounding box center [99, 60] width 27 height 6
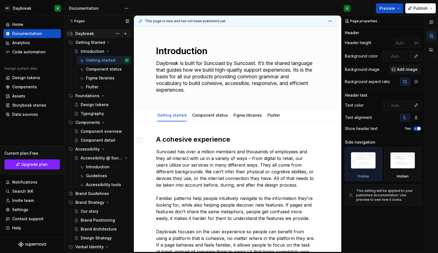
click at [80, 34] on div "Daybreak" at bounding box center [84, 34] width 19 height 6
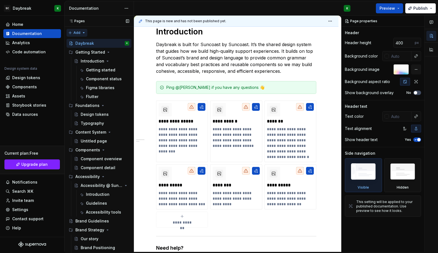
click at [83, 32] on div "Pages Pages Add Accessibility guide for tree Page tree. Navigate the tree with …" at bounding box center [98, 135] width 69 height 238
click at [85, 52] on div "New group" at bounding box center [95, 53] width 36 height 6
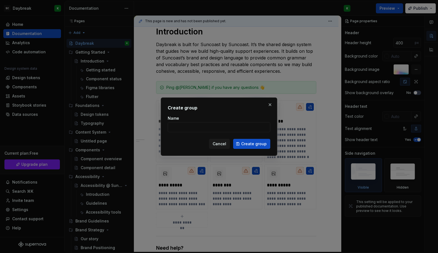
type textarea "*"
type input "Visual Identity"
click button "Create group" at bounding box center [251, 144] width 37 height 10
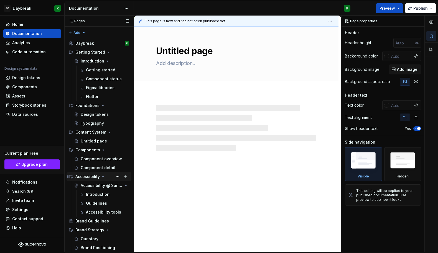
scroll to position [52, 0]
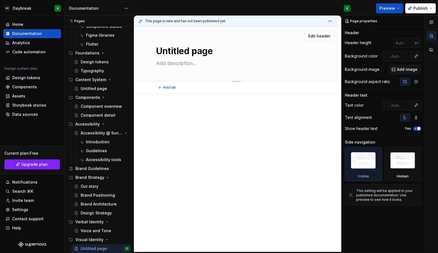
click at [179, 48] on textarea "Untitled page" at bounding box center [235, 50] width 160 height 13
type textarea "*"
type textarea "L"
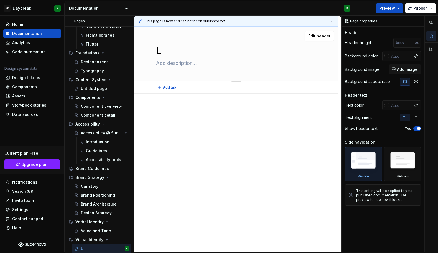
type textarea "*"
type textarea "Lo"
type textarea "*"
type textarea "Logo"
type textarea "*"
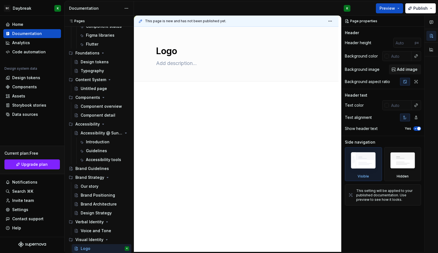
type textarea "Logo"
click at [90, 242] on div "Visual Identity" at bounding box center [102, 240] width 54 height 8
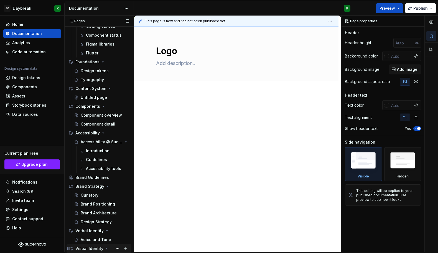
scroll to position [44, 0]
click at [89, 247] on div "Visual Identity" at bounding box center [89, 249] width 28 height 6
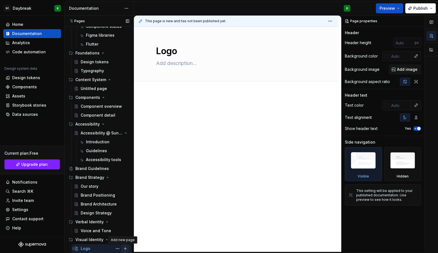
click at [122, 248] on button "Page tree" at bounding box center [126, 248] width 8 height 8
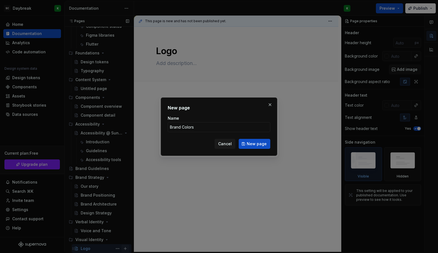
click button "New page" at bounding box center [255, 144] width 32 height 10
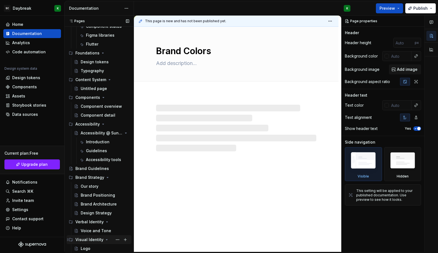
scroll to position [61, 0]
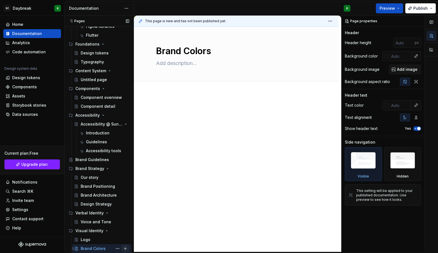
click at [124, 247] on button "Page tree" at bounding box center [126, 248] width 8 height 8
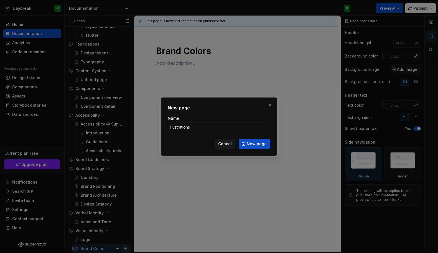
click button "New page" at bounding box center [255, 144] width 32 height 10
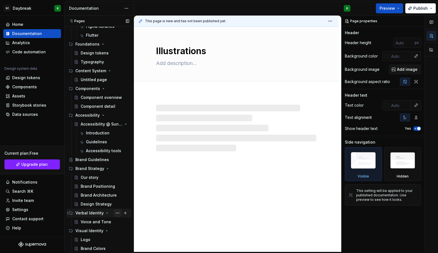
scroll to position [70, 0]
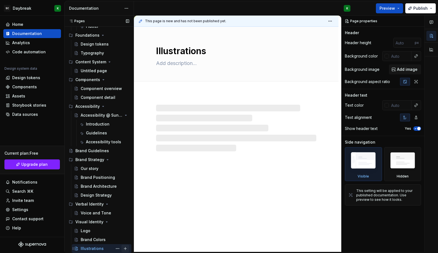
click at [122, 248] on button "Page tree" at bounding box center [126, 248] width 8 height 8
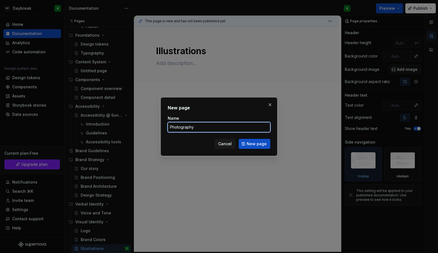
click button "New page" at bounding box center [255, 144] width 32 height 10
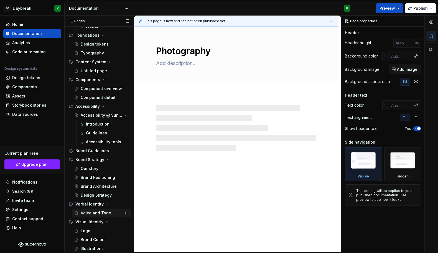
scroll to position [79, 0]
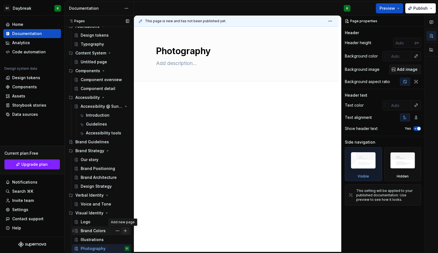
click at [122, 229] on button "Page tree" at bounding box center [126, 231] width 8 height 8
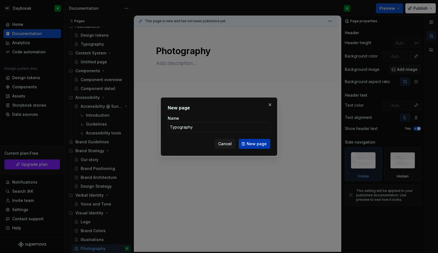
click at [255, 144] on span "New page" at bounding box center [257, 144] width 20 height 6
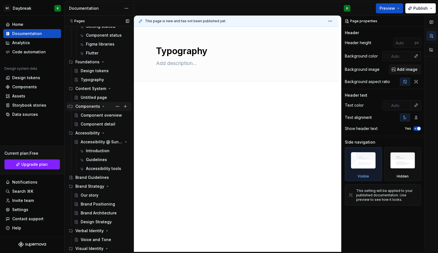
scroll to position [34, 0]
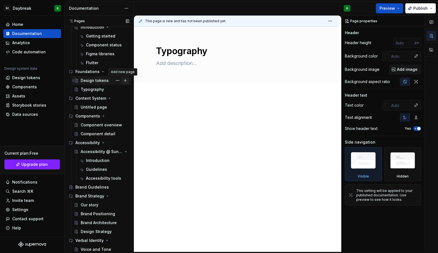
click at [122, 80] on button "Page tree" at bounding box center [126, 81] width 8 height 8
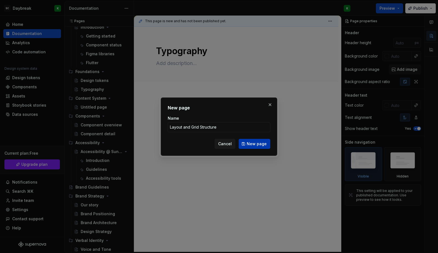
click at [251, 141] on span "New page" at bounding box center [257, 144] width 20 height 6
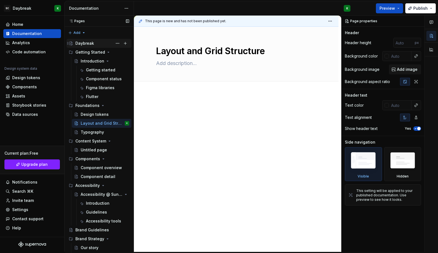
click at [86, 42] on div "Daybreak" at bounding box center [84, 44] width 19 height 6
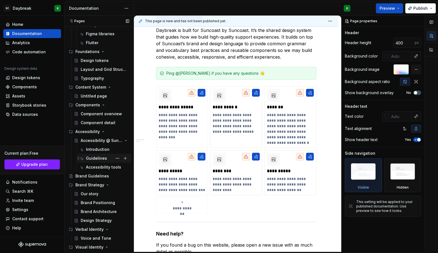
scroll to position [48, 0]
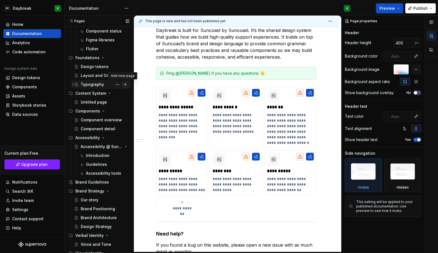
click at [124, 84] on button "Page tree" at bounding box center [126, 84] width 8 height 8
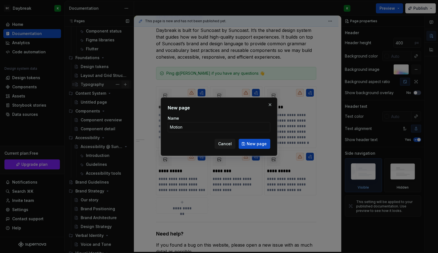
click button "New page" at bounding box center [255, 144] width 32 height 10
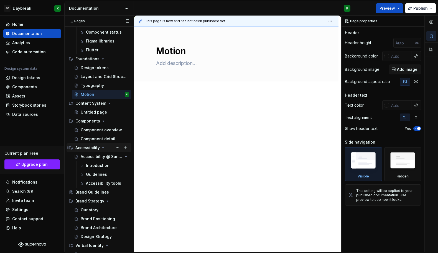
scroll to position [106, 0]
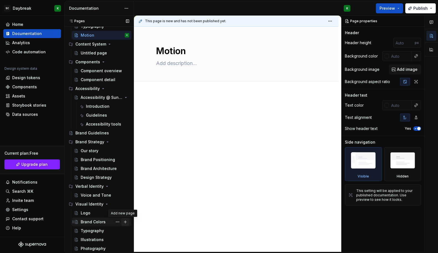
click at [125, 222] on button "Page tree" at bounding box center [126, 222] width 8 height 8
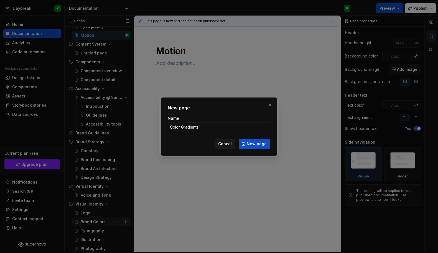
click button "New page" at bounding box center [255, 144] width 32 height 10
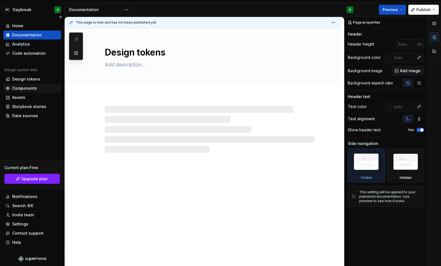
click at [17, 85] on div "Components" at bounding box center [24, 88] width 25 height 6
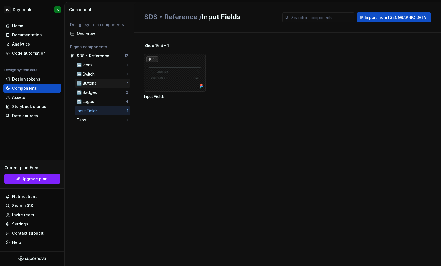
click at [95, 80] on div "↪️ Buttons" at bounding box center [88, 83] width 22 height 6
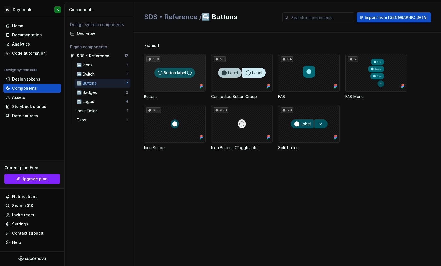
click at [183, 81] on div "100" at bounding box center [175, 73] width 62 height 38
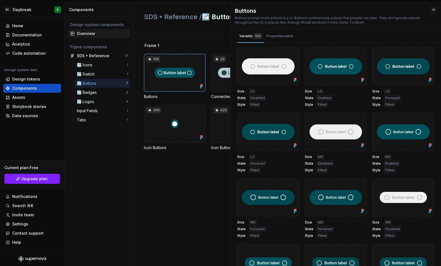
click at [93, 32] on div "Overview" at bounding box center [102, 34] width 51 height 6
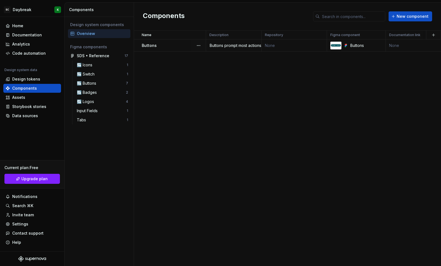
click at [283, 45] on td "None" at bounding box center [294, 45] width 65 height 12
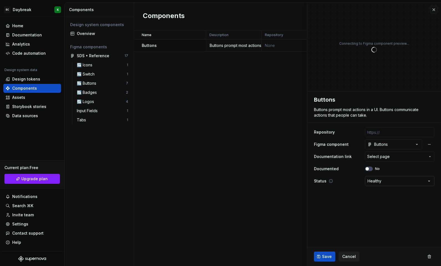
click at [376, 180] on html "**********" at bounding box center [220, 133] width 441 height 266
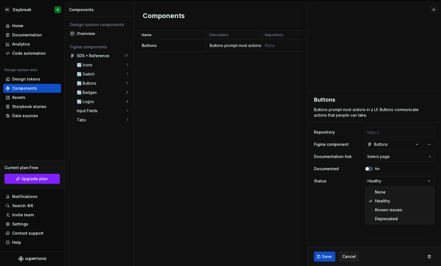
click at [275, 189] on html "**********" at bounding box center [220, 133] width 441 height 266
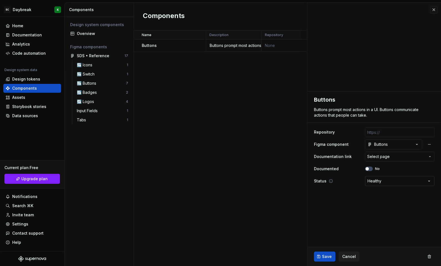
click at [385, 179] on html "**********" at bounding box center [220, 133] width 441 height 266
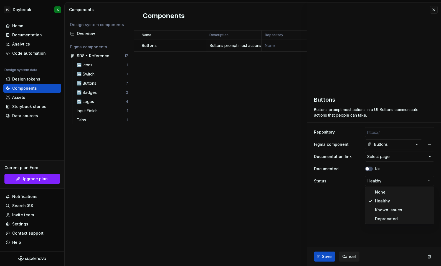
click at [331, 217] on html "**********" at bounding box center [220, 133] width 441 height 266
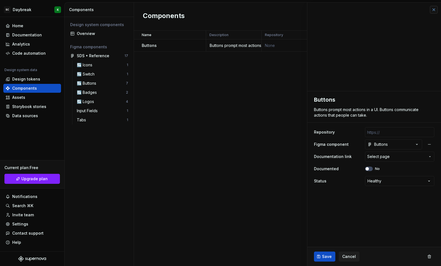
click at [436, 10] on button "button" at bounding box center [434, 10] width 8 height 8
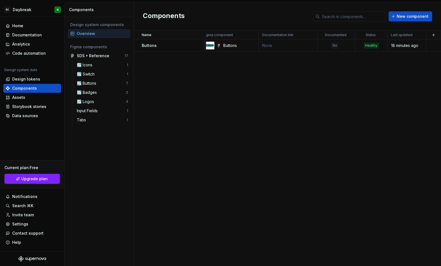
scroll to position [0, 127]
click at [419, 14] on span "New component" at bounding box center [413, 17] width 32 height 6
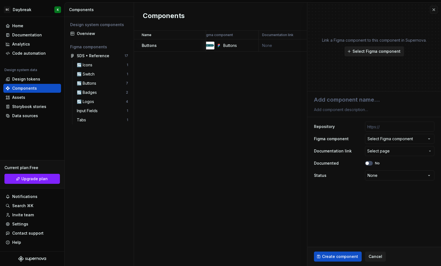
click at [356, 51] on span "Select Figma component" at bounding box center [377, 52] width 48 height 6
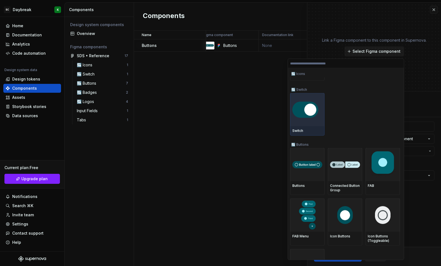
scroll to position [51, 0]
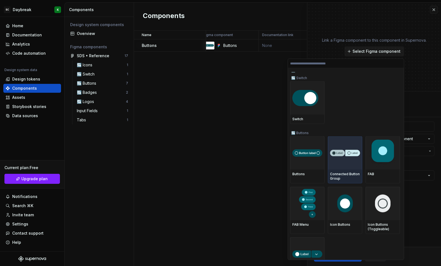
click at [346, 152] on img at bounding box center [345, 153] width 30 height 6
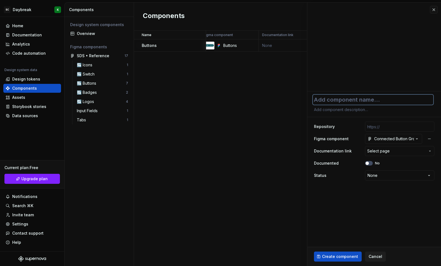
click at [323, 100] on textarea at bounding box center [373, 100] width 120 height 10
type textarea "*"
type textarea "C"
type textarea "*"
type textarea "Co"
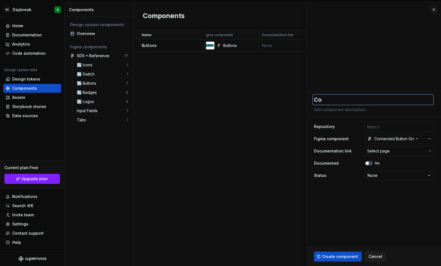
type textarea "*"
type textarea "Con"
type textarea "*"
type textarea "Conn"
type textarea "*"
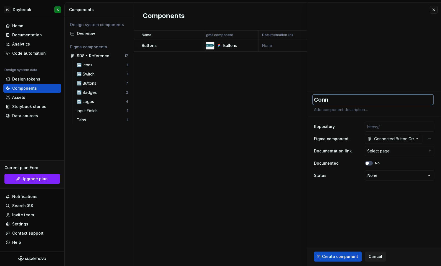
type textarea "Conne"
type textarea "*"
type textarea "Connec"
type textarea "*"
type textarea "Connect"
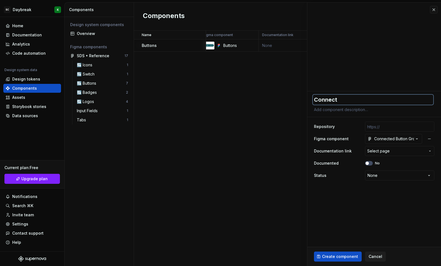
type textarea "*"
type textarea "Connectd"
type textarea "*"
type textarea "Connect"
type textarea "*"
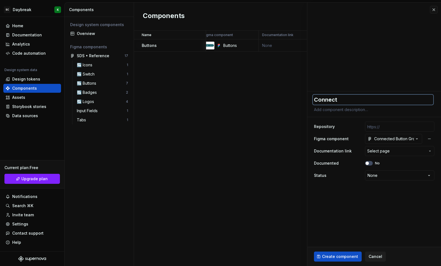
type textarea "Connecte"
type textarea "*"
type textarea "Connected"
type textarea "*"
type textarea "Connected"
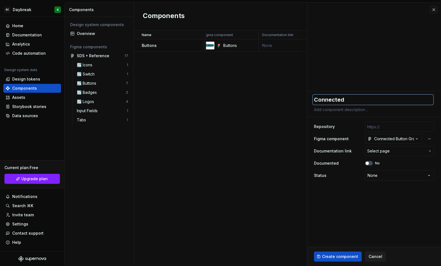
type textarea "*"
type textarea "Connected B"
type textarea "*"
type textarea "Connected Bu"
type textarea "*"
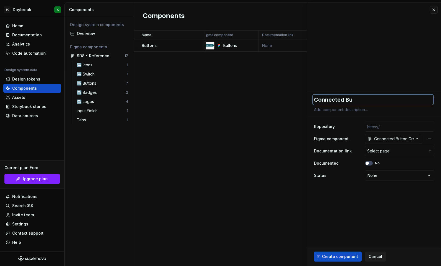
type textarea "Connected But"
type textarea "*"
type textarea "Connected Butt"
type textarea "*"
type textarea "Connected Button"
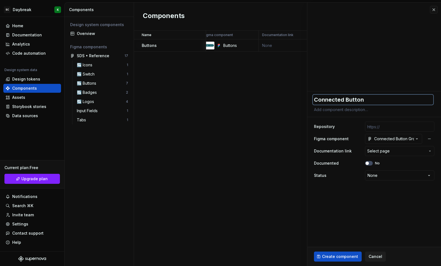
type textarea "*"
type textarea "Connected Button"
type textarea "*"
type textarea "Connected Button g"
type textarea "*"
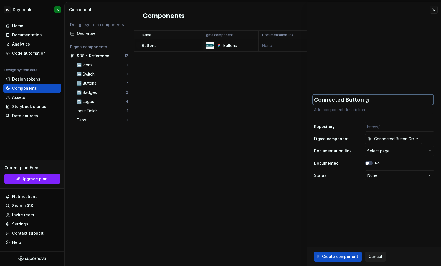
type textarea "Connected Button gr"
type textarea "*"
type textarea "Connected Button gro"
type textarea "*"
type textarea "Connected Button grou"
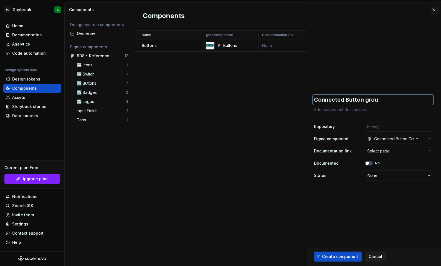
type textarea "*"
type textarea "Connected Button gro"
type textarea "*"
type textarea "Connected Button gr"
type textarea "*"
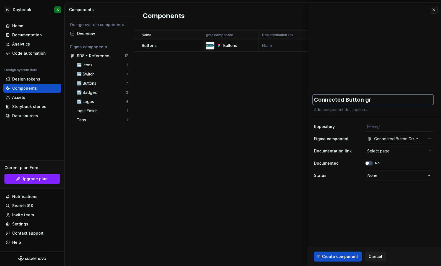
type textarea "Connected Button g"
type textarea "*"
type textarea "Connected Button"
type textarea "*"
type textarea "Connected Button G"
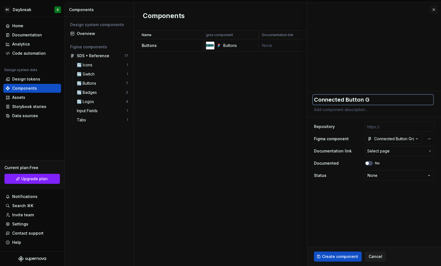
type textarea "*"
type textarea "Connected Button Gr"
type textarea "*"
type textarea "Connected Button Gro"
type textarea "*"
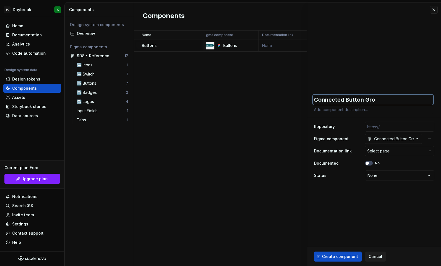
type textarea "Connected Button Grou"
type textarea "*"
type textarea "Connected Button Group"
click at [335, 110] on textarea at bounding box center [373, 110] width 120 height 8
paste textarea "Button groups organize buttons and add interactions between them. Standard butt…"
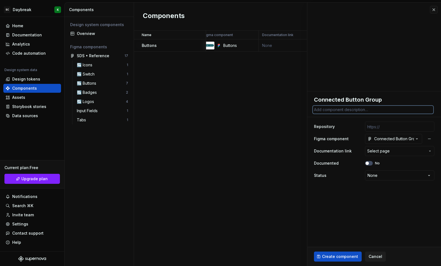
type textarea "*"
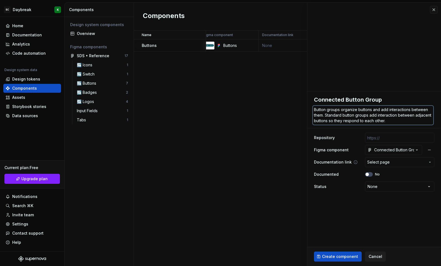
type textarea "Button groups organize buttons and add interactions between them. Standard butt…"
click at [399, 159] on span "Select page" at bounding box center [396, 162] width 58 height 6
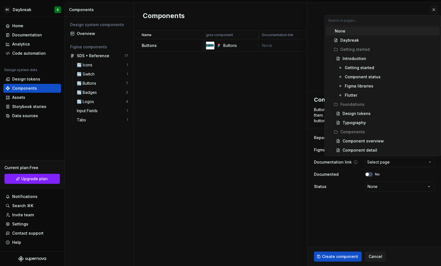
click at [399, 159] on html "**********" at bounding box center [220, 133] width 441 height 266
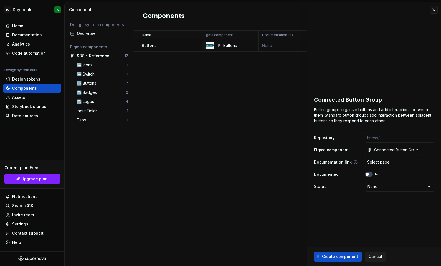
click at [399, 159] on span "Select page" at bounding box center [396, 162] width 58 height 6
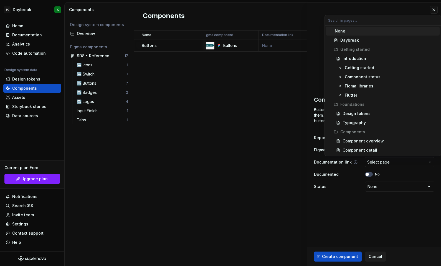
click at [399, 159] on html "**********" at bounding box center [220, 133] width 441 height 266
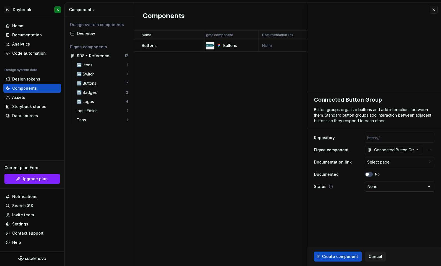
click at [390, 187] on html "**********" at bounding box center [220, 133] width 441 height 266
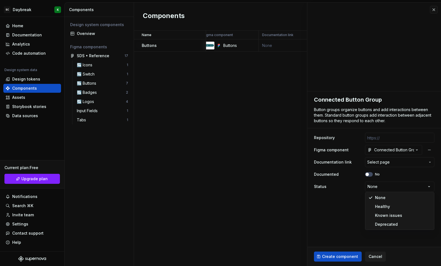
select select "**********"
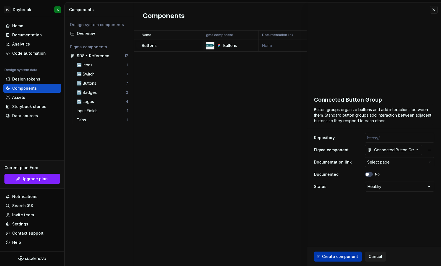
click at [339, 259] on button "Create component" at bounding box center [338, 256] width 48 height 10
type textarea "*"
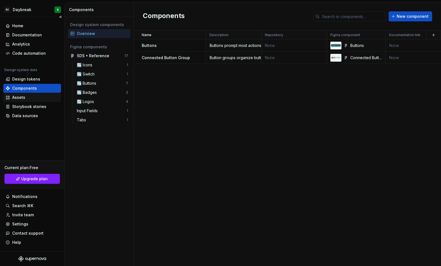
click at [17, 96] on div "Assets" at bounding box center [18, 98] width 13 height 6
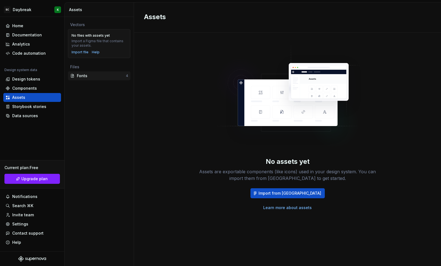
click at [82, 76] on div "Fonts" at bounding box center [101, 76] width 49 height 6
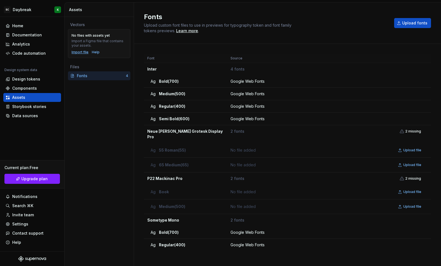
click at [79, 54] on div "Import file" at bounding box center [80, 52] width 17 height 4
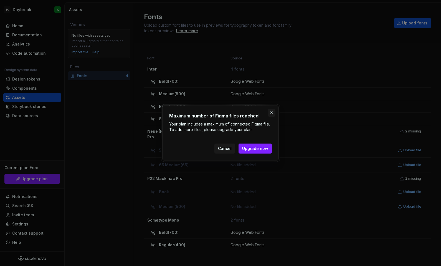
click at [272, 113] on button "button" at bounding box center [272, 113] width 8 height 8
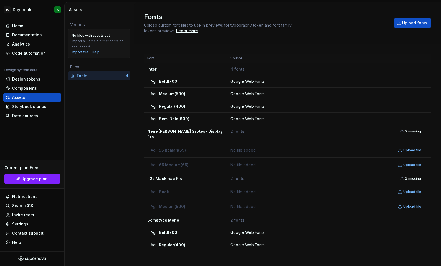
click at [102, 42] on div "Import a Figma file that contains your assets." at bounding box center [99, 43] width 55 height 9
click at [100, 82] on div "Vectors No files with assets yet Import a Figma file that contains your assets.…" at bounding box center [99, 141] width 69 height 249
click at [91, 108] on div "Vectors No files with assets yet Import a Figma file that contains your assets.…" at bounding box center [99, 141] width 69 height 249
click at [75, 66] on div "Files" at bounding box center [99, 67] width 58 height 6
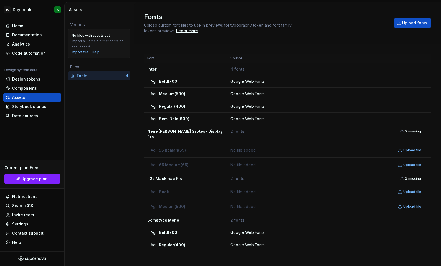
click at [77, 24] on div "Vectors" at bounding box center [99, 25] width 58 height 6
click at [88, 90] on div "Vectors No files with assets yet Import a Figma file that contains your assets.…" at bounding box center [99, 141] width 69 height 249
click at [99, 118] on div "Vectors No files with assets yet Import a Figma file that contains your assets.…" at bounding box center [99, 141] width 69 height 249
click at [19, 86] on div "Components" at bounding box center [24, 88] width 25 height 6
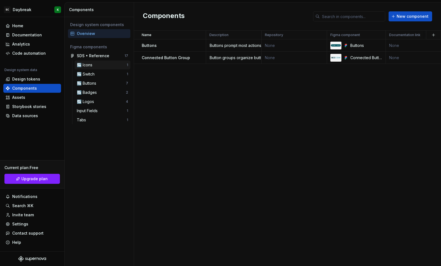
click at [81, 66] on div "↪️ Icons" at bounding box center [86, 65] width 18 height 6
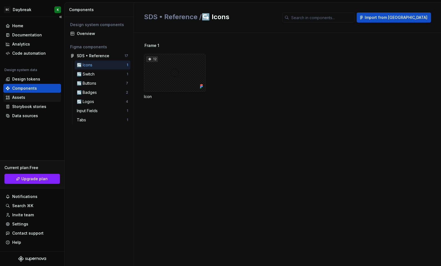
click at [16, 95] on div "Assets" at bounding box center [18, 98] width 13 height 6
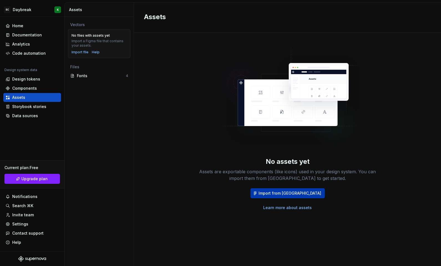
click at [289, 195] on span "Import from [GEOGRAPHIC_DATA]" at bounding box center [290, 193] width 63 height 6
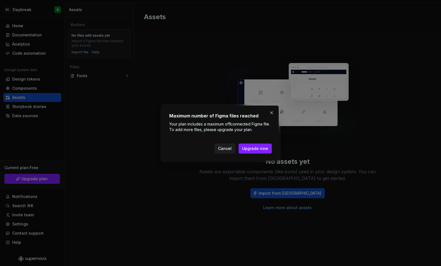
click at [223, 148] on span "Cancel" at bounding box center [225, 149] width 14 height 6
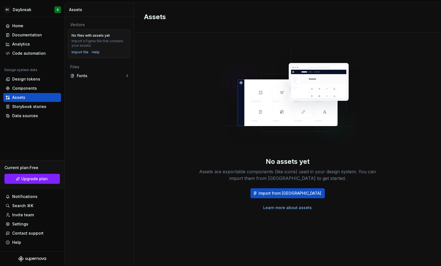
click at [275, 206] on link "Learn more about assets" at bounding box center [287, 208] width 49 height 6
click at [90, 111] on div "Vectors No files with assets yet Import a Figma file that contains your assets.…" at bounding box center [99, 141] width 69 height 249
click at [24, 114] on div "Data sources" at bounding box center [25, 116] width 26 height 6
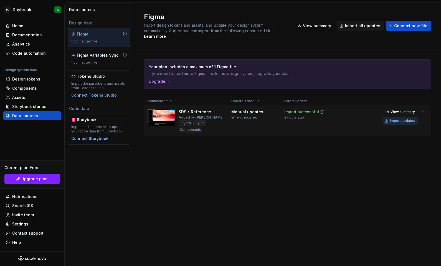
click at [397, 118] on div "Import updates" at bounding box center [402, 120] width 25 height 4
click at [19, 95] on div "Assets" at bounding box center [18, 98] width 13 height 6
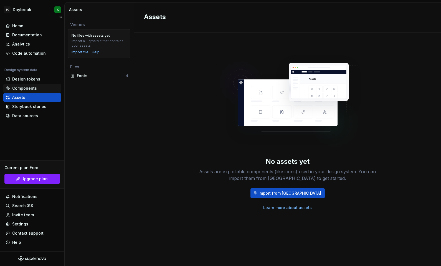
click at [24, 87] on div "Components" at bounding box center [24, 88] width 25 height 6
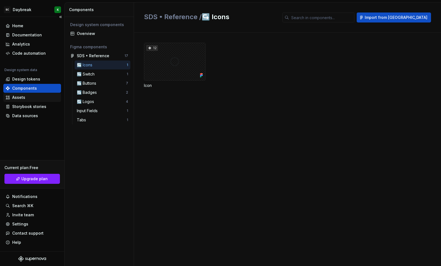
click at [26, 98] on div "Assets" at bounding box center [32, 98] width 53 height 6
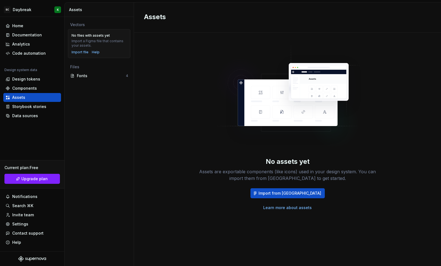
click at [81, 22] on div "Vectors" at bounding box center [99, 25] width 58 height 6
